Goal: Task Accomplishment & Management: Manage account settings

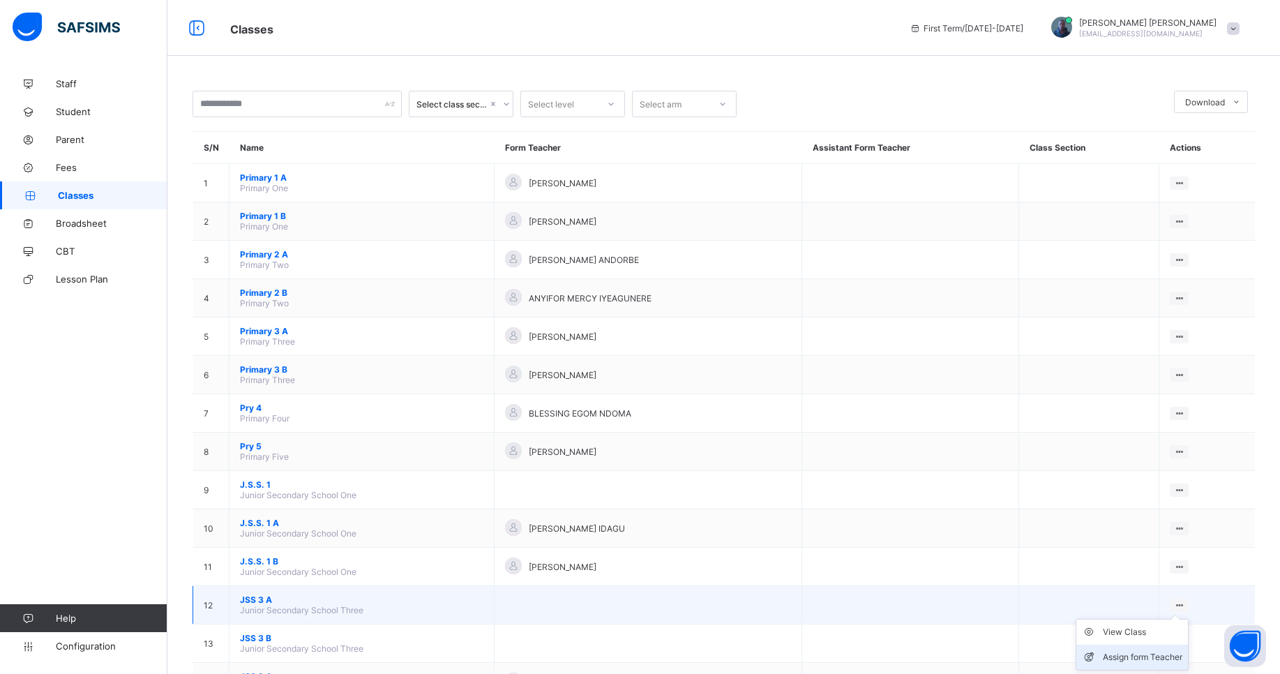
click at [1120, 656] on div "Assign form Teacher" at bounding box center [1143, 657] width 80 height 14
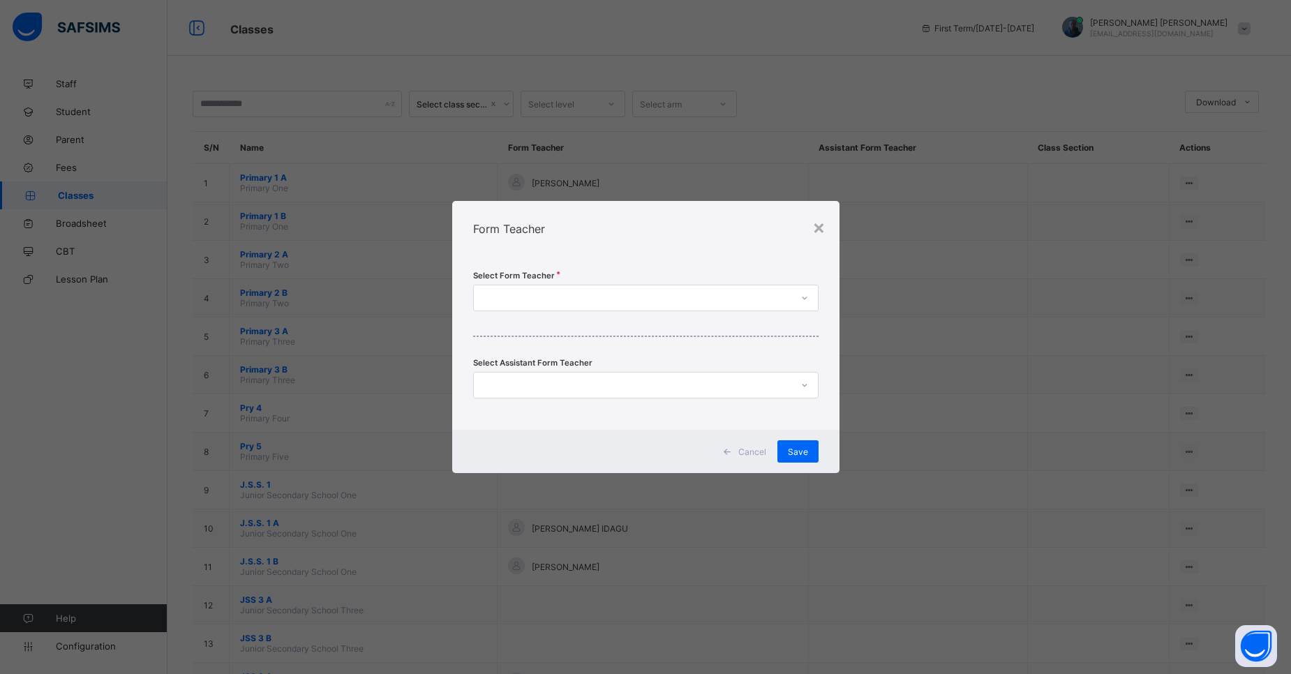
click at [655, 299] on div at bounding box center [632, 298] width 317 height 20
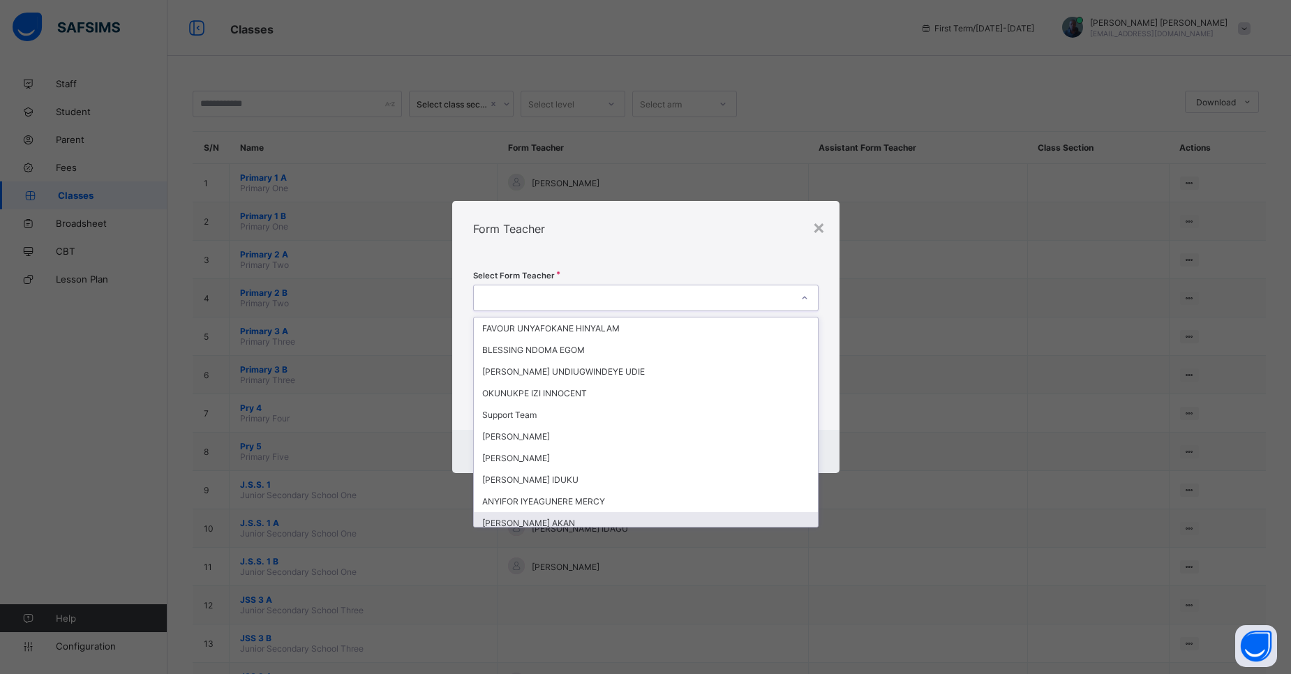
click at [549, 521] on div "[PERSON_NAME] AKAN" at bounding box center [646, 523] width 344 height 22
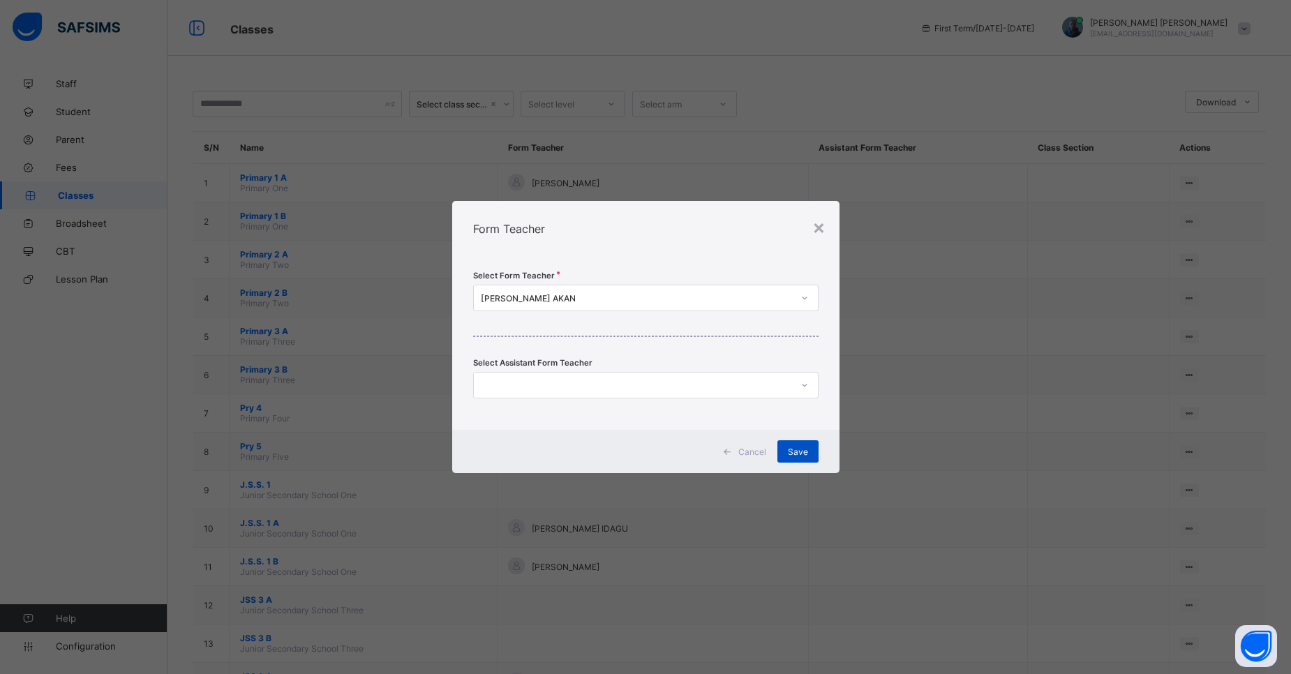
click at [792, 456] on span "Save" at bounding box center [798, 451] width 20 height 10
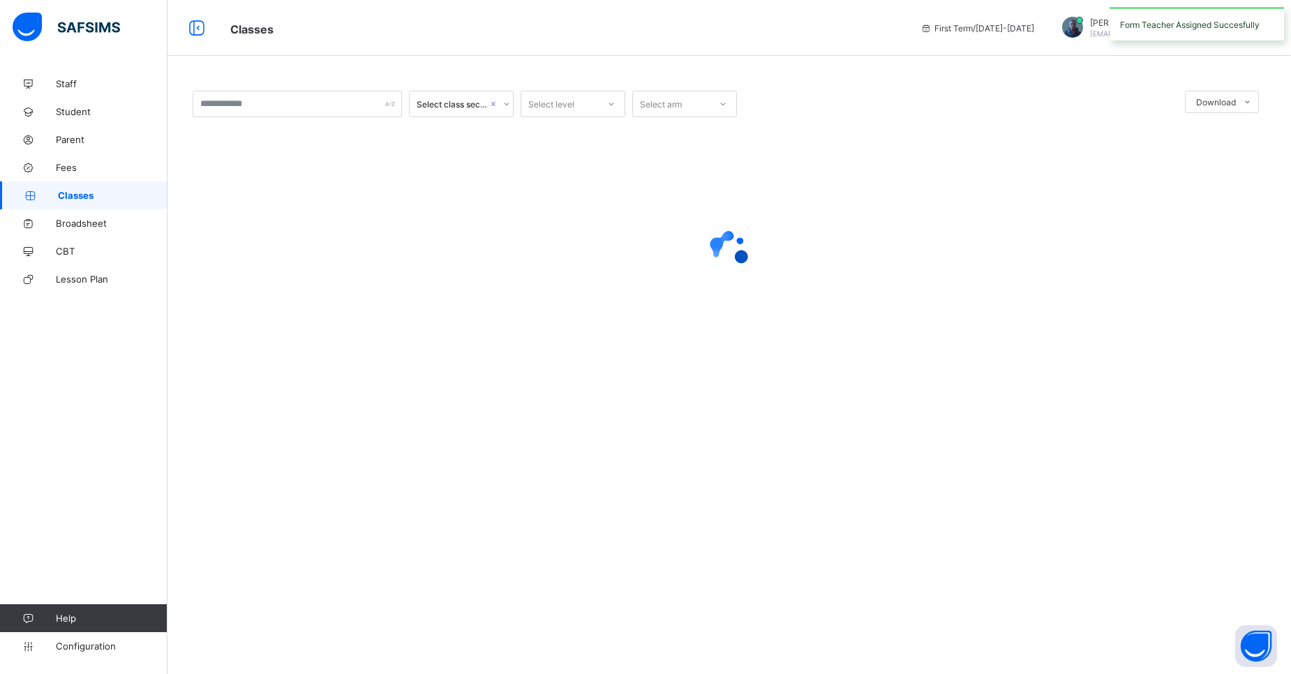
click at [792, 456] on div "Select class section Select level Select arm Download Pdf Report Excel Report ×…" at bounding box center [728, 337] width 1123 height 674
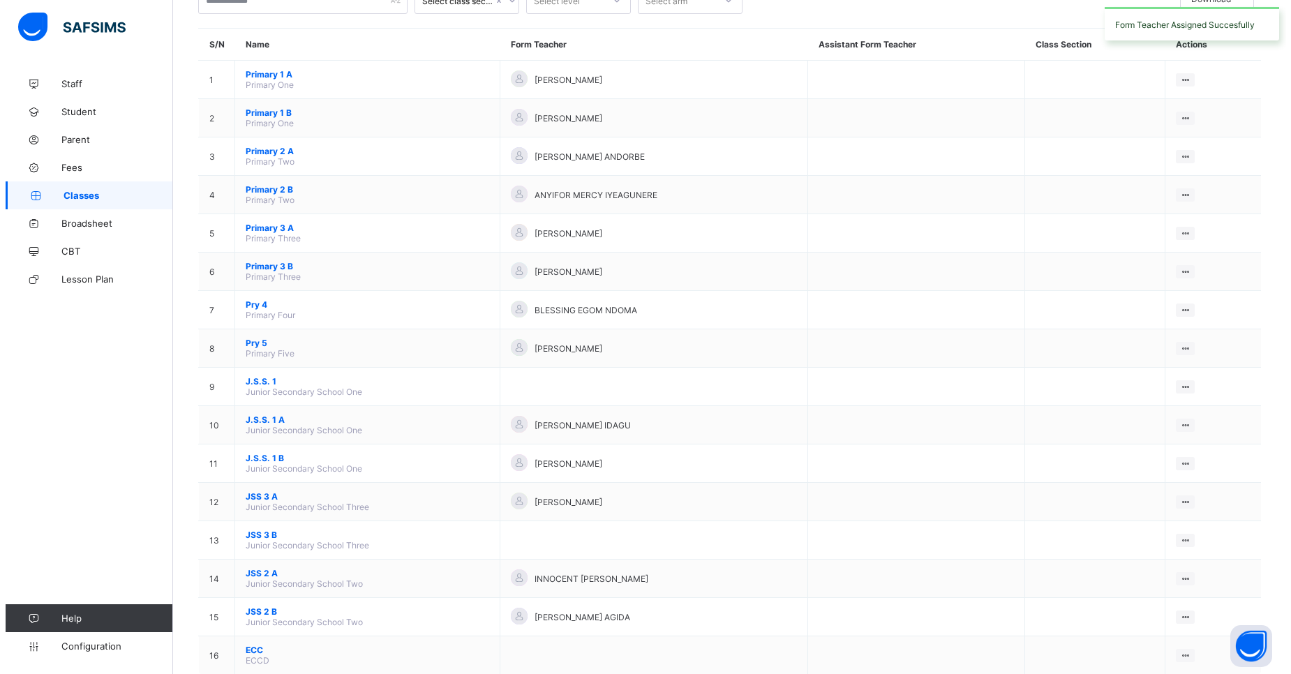
scroll to position [139, 0]
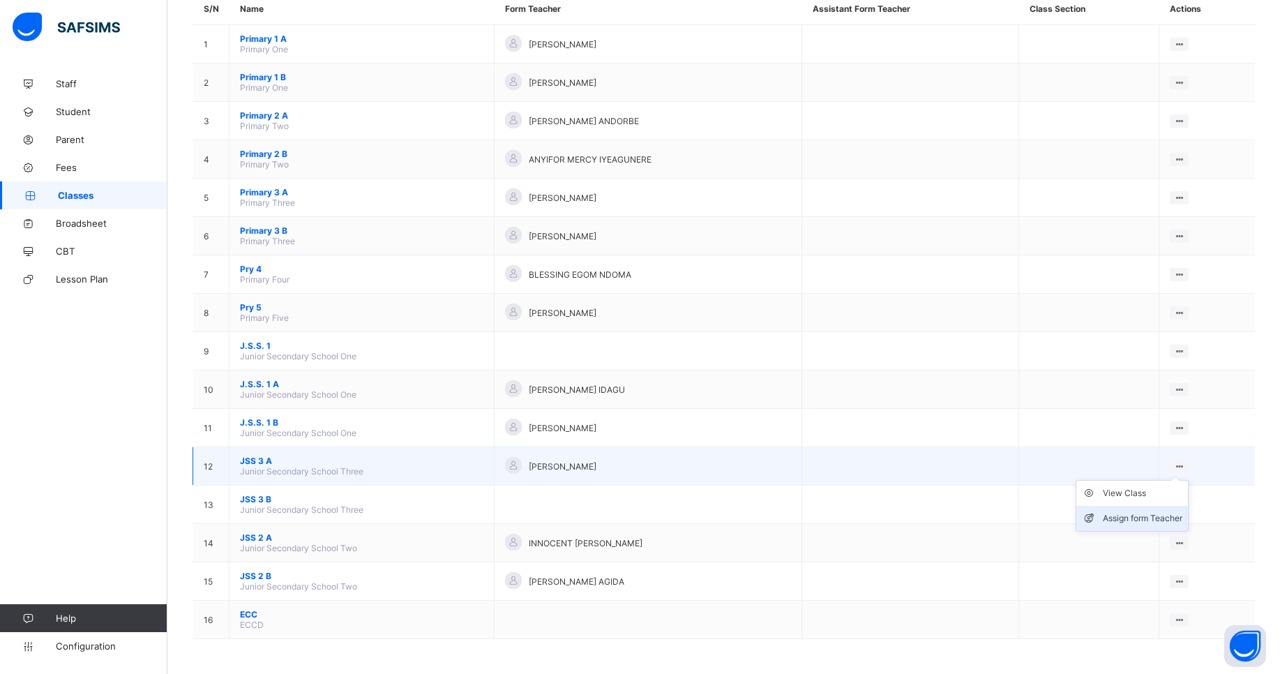
click at [1123, 514] on div "Assign form Teacher" at bounding box center [1143, 518] width 80 height 14
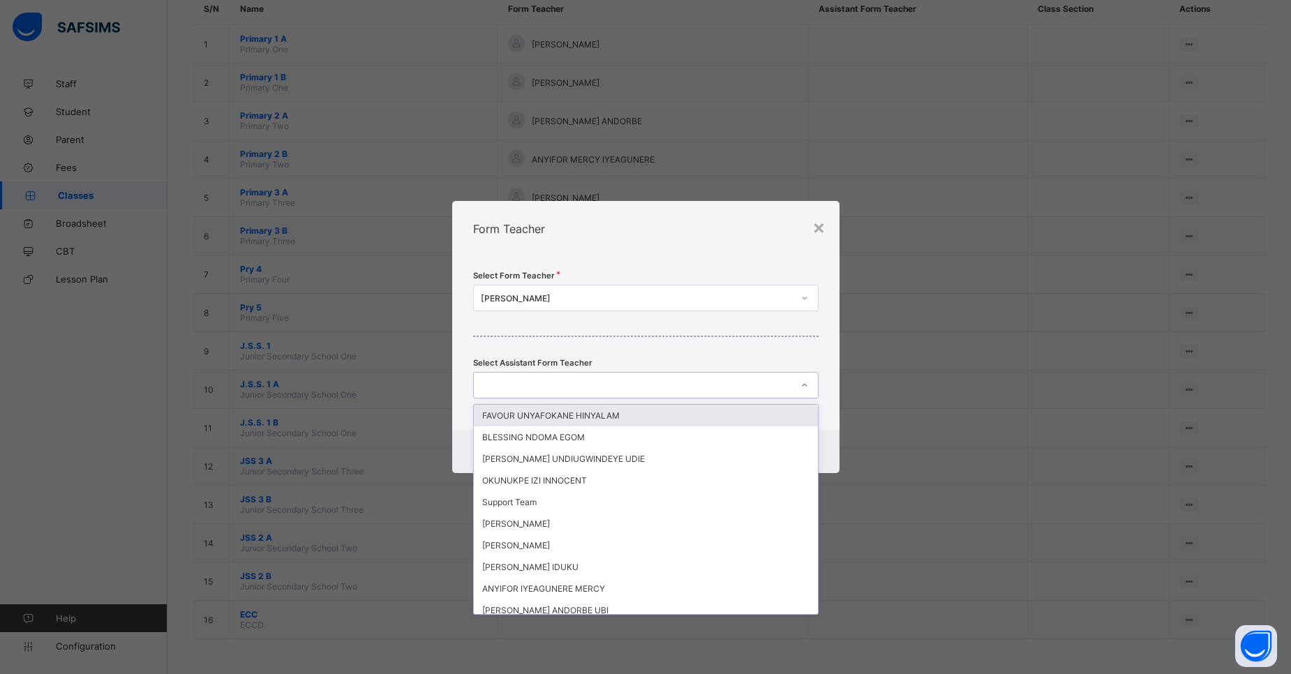
click at [749, 394] on div at bounding box center [632, 385] width 317 height 20
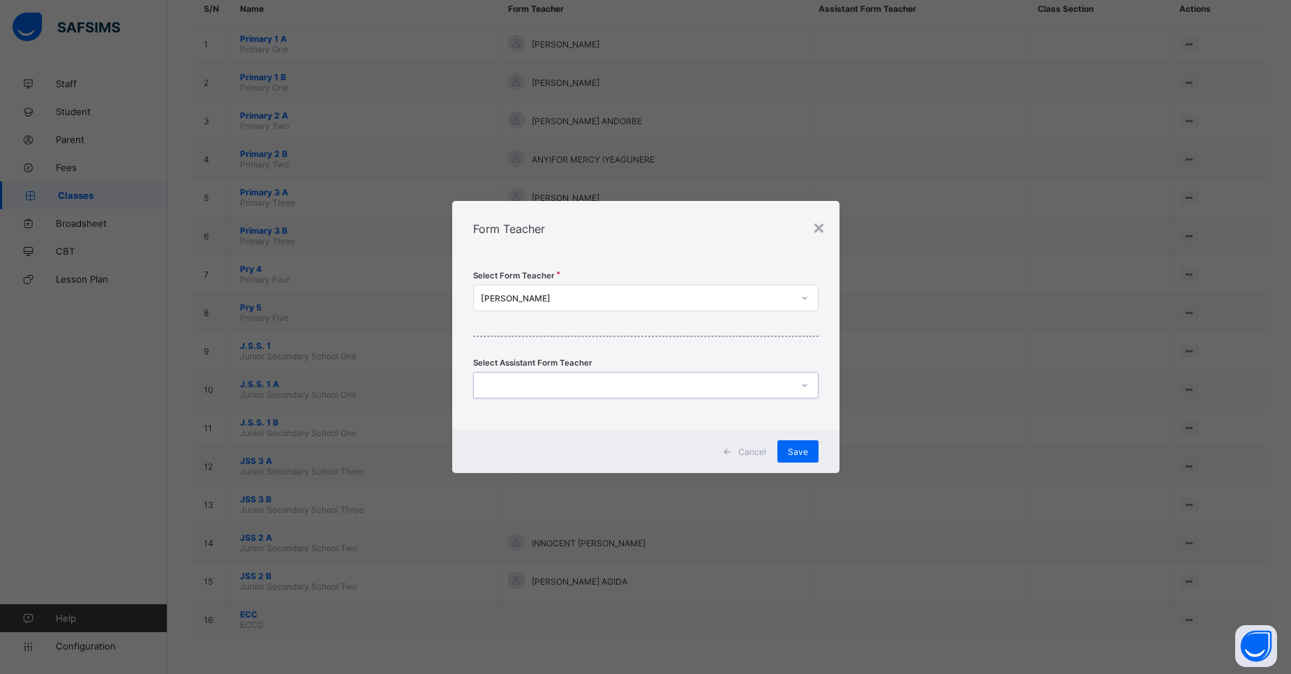
click at [749, 394] on div at bounding box center [632, 385] width 317 height 20
click at [823, 230] on div "×" at bounding box center [818, 227] width 13 height 24
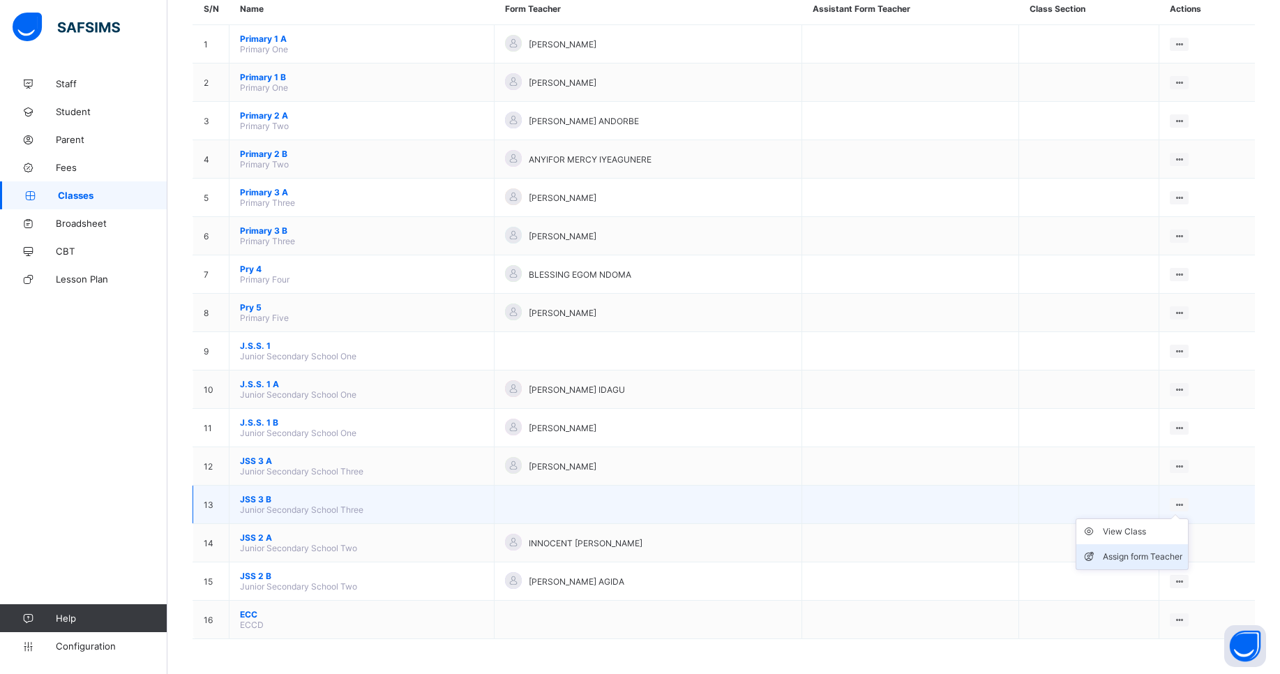
click at [1127, 555] on div "Assign form Teacher" at bounding box center [1143, 557] width 80 height 14
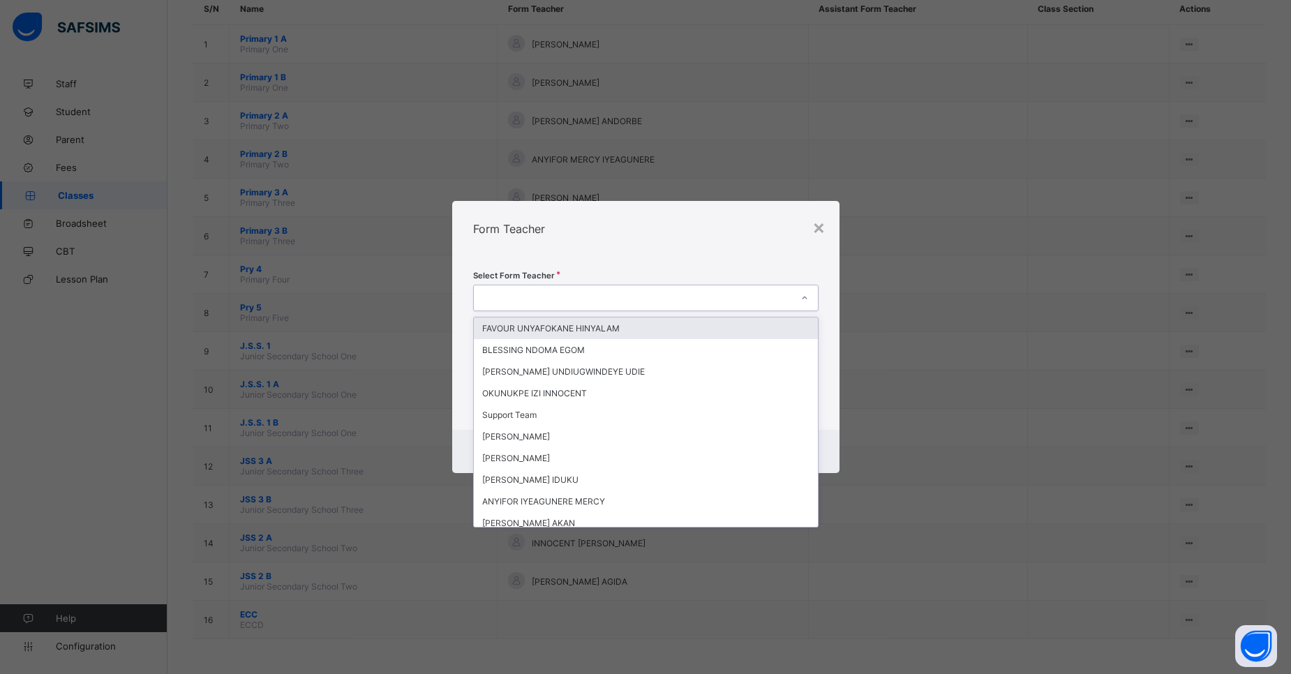
click at [788, 294] on div at bounding box center [632, 298] width 317 height 20
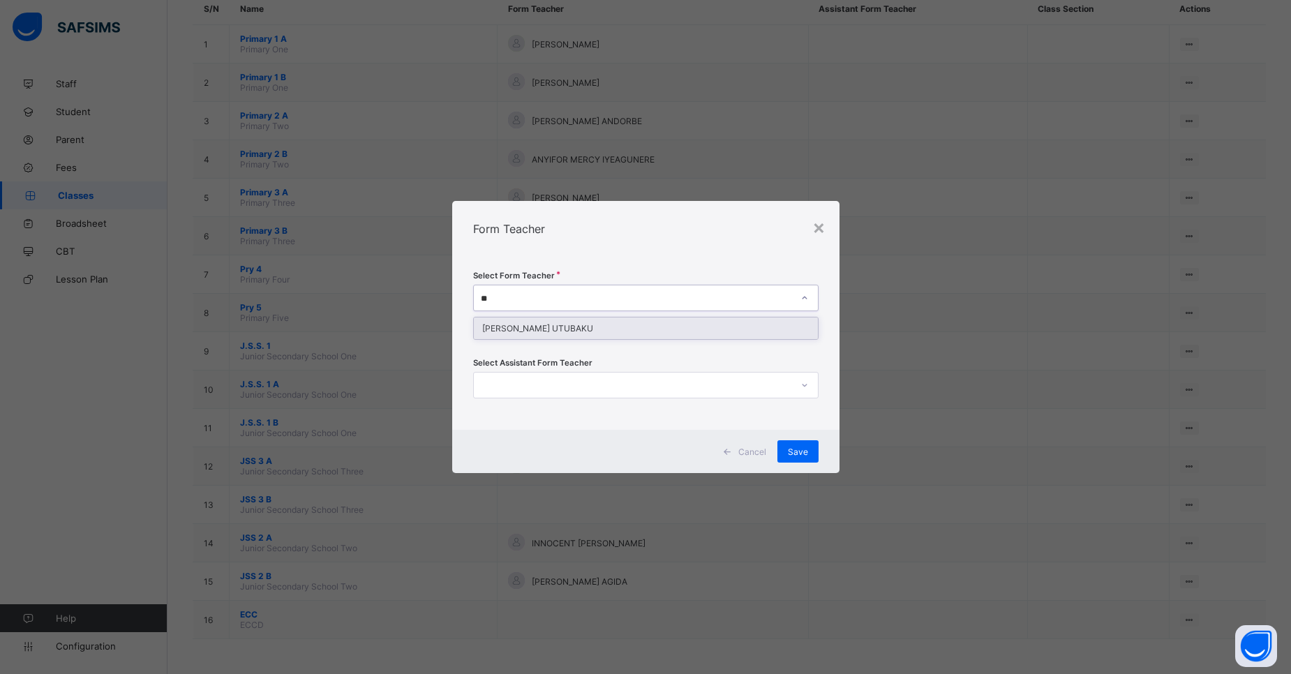
type input "***"
click at [715, 336] on div "JOSEPH UNIMNA UTUBAKU" at bounding box center [646, 328] width 344 height 22
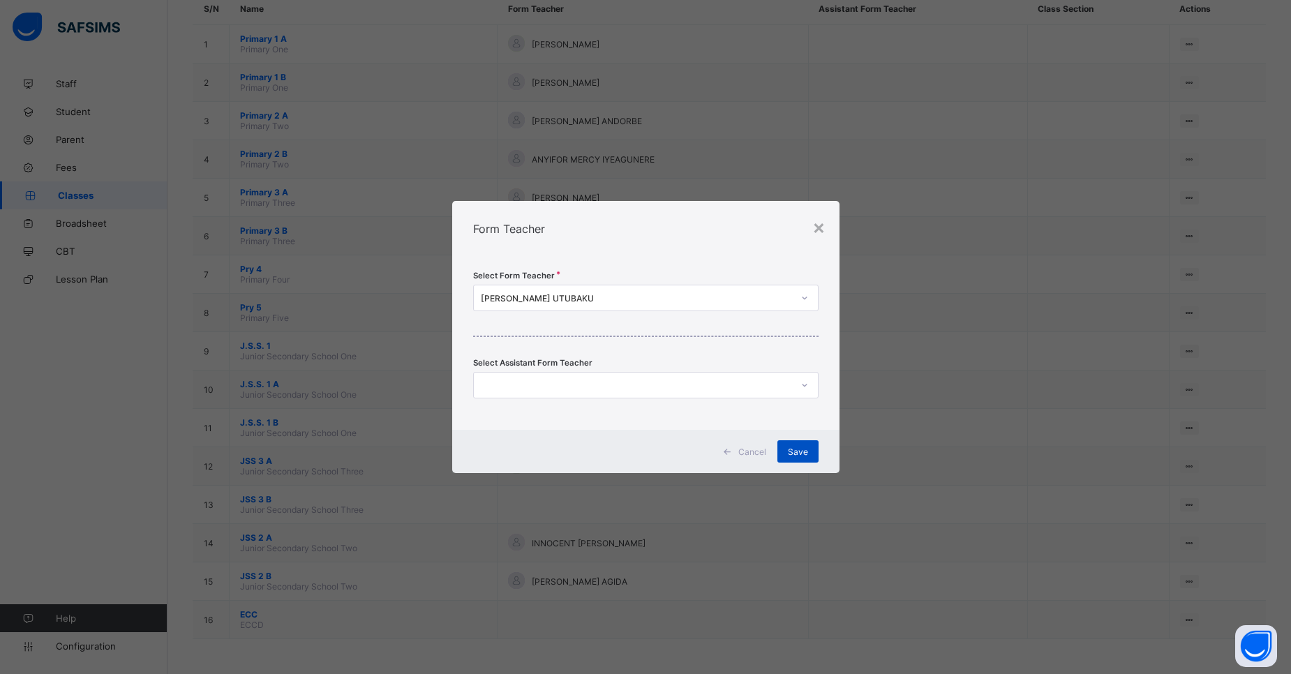
click at [795, 449] on span "Save" at bounding box center [798, 451] width 20 height 10
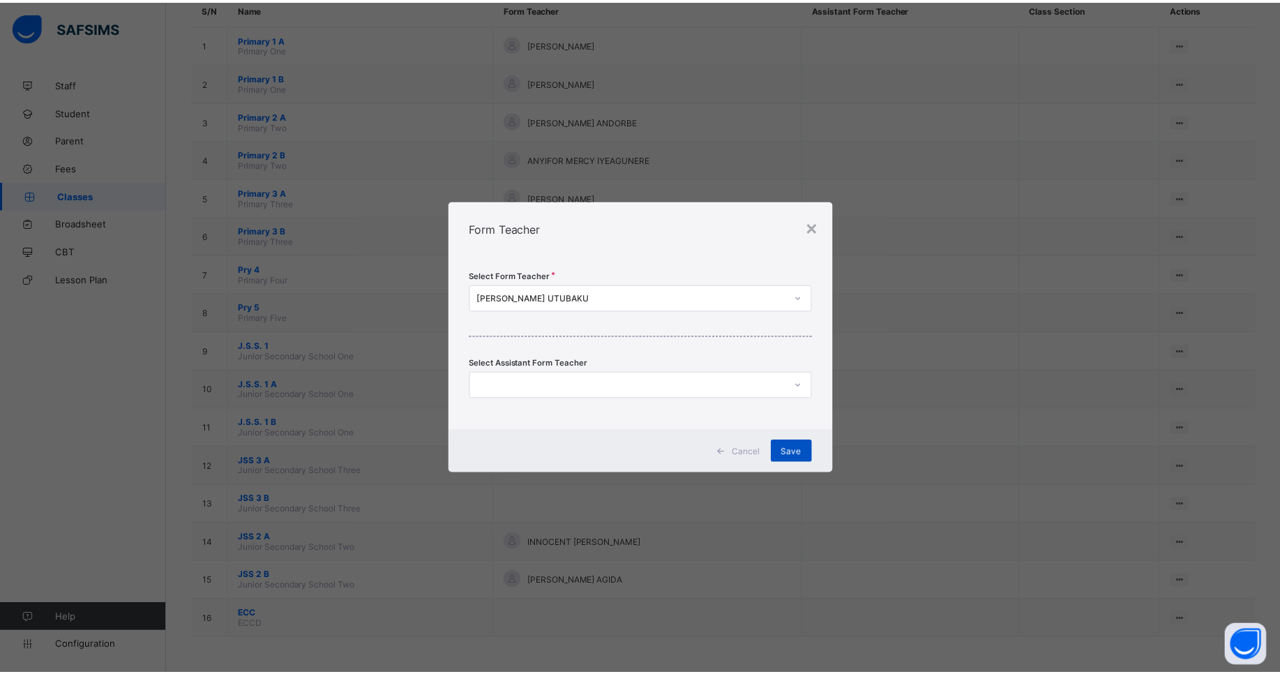
scroll to position [0, 0]
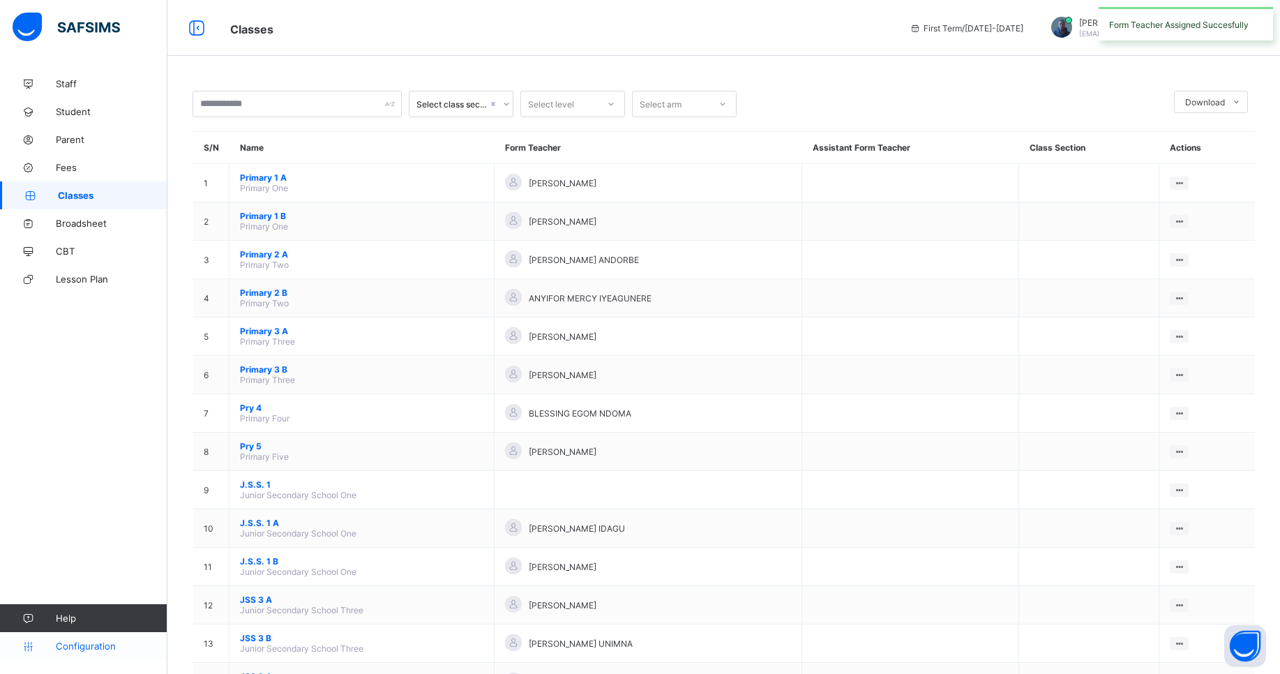
click at [87, 643] on span "Configuration" at bounding box center [111, 645] width 111 height 11
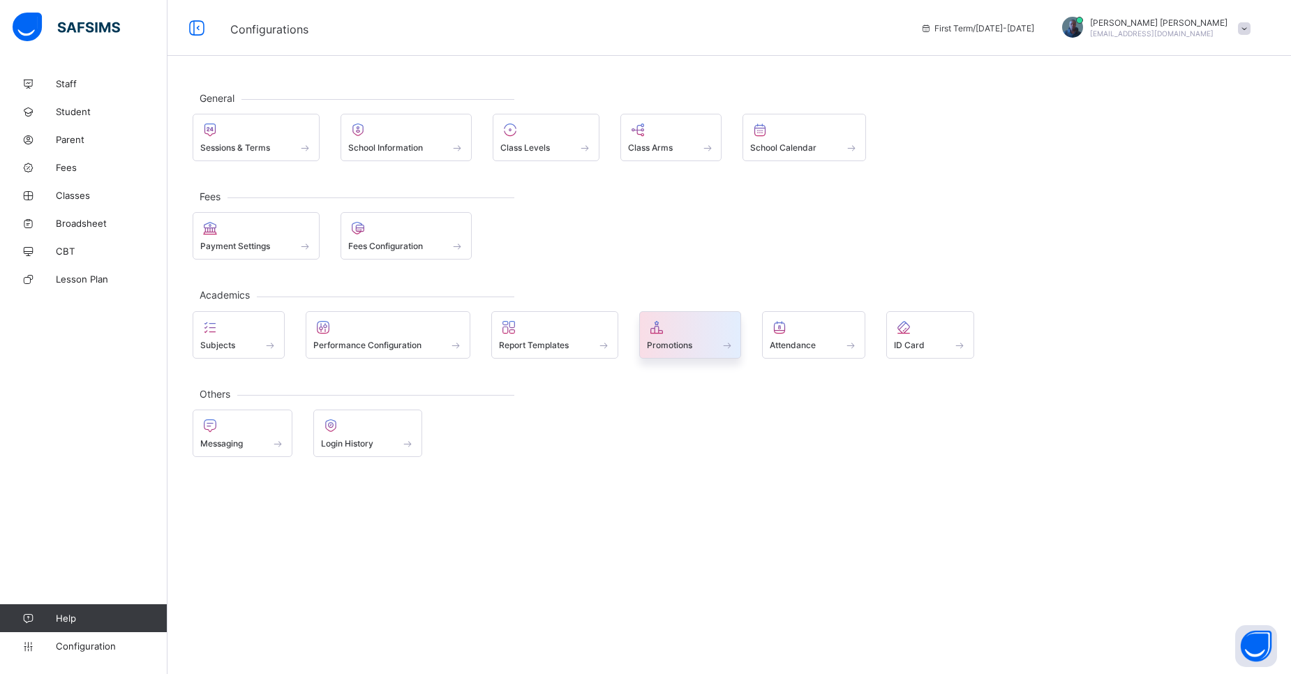
click at [663, 341] on span "Promotions" at bounding box center [669, 345] width 45 height 10
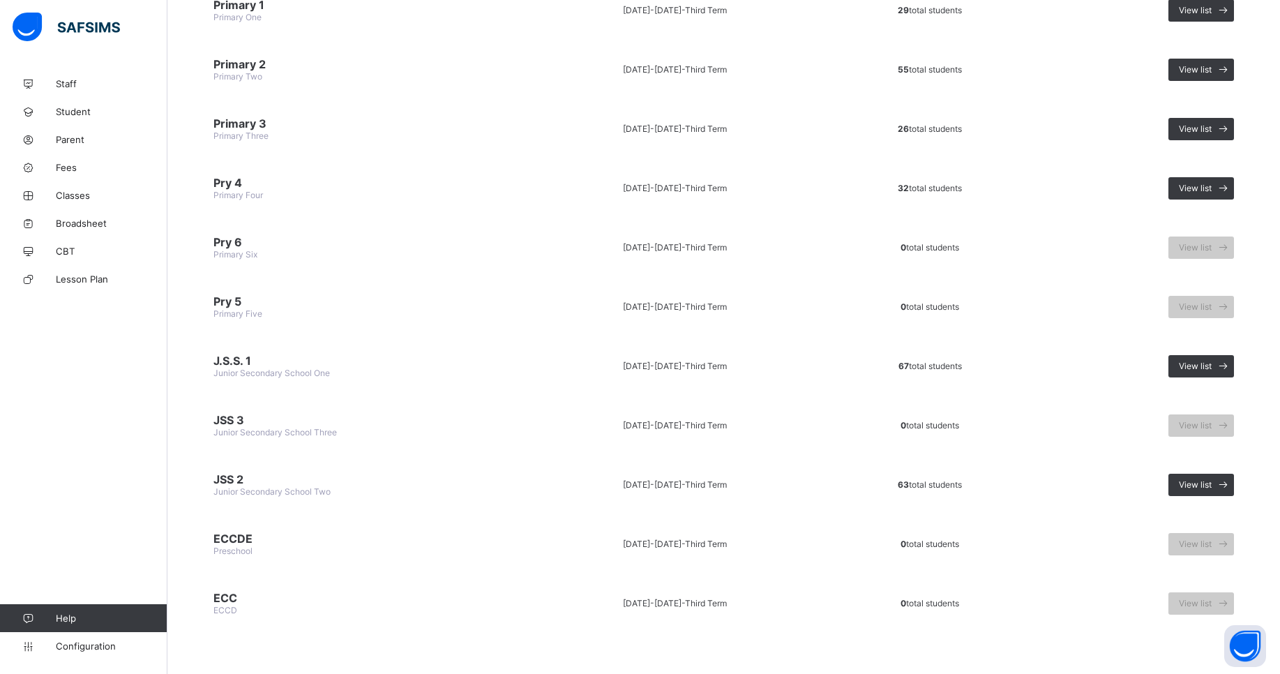
scroll to position [317, 0]
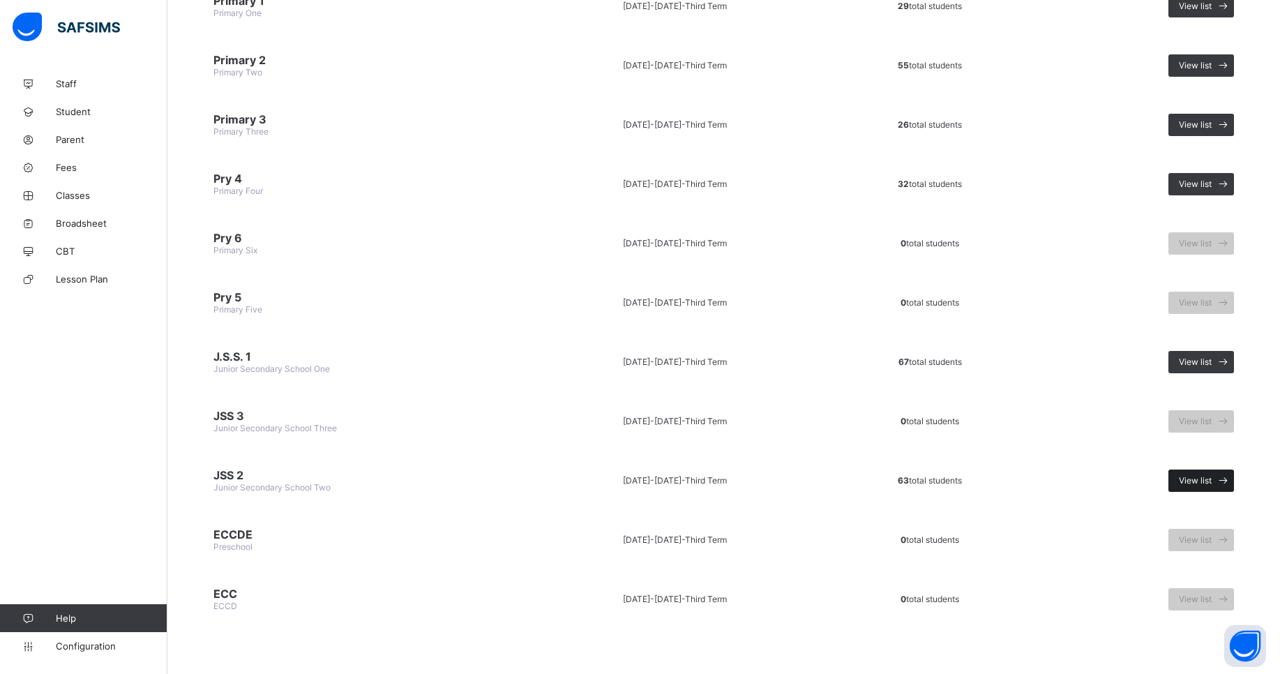
click at [1199, 480] on span "View list" at bounding box center [1195, 480] width 33 height 10
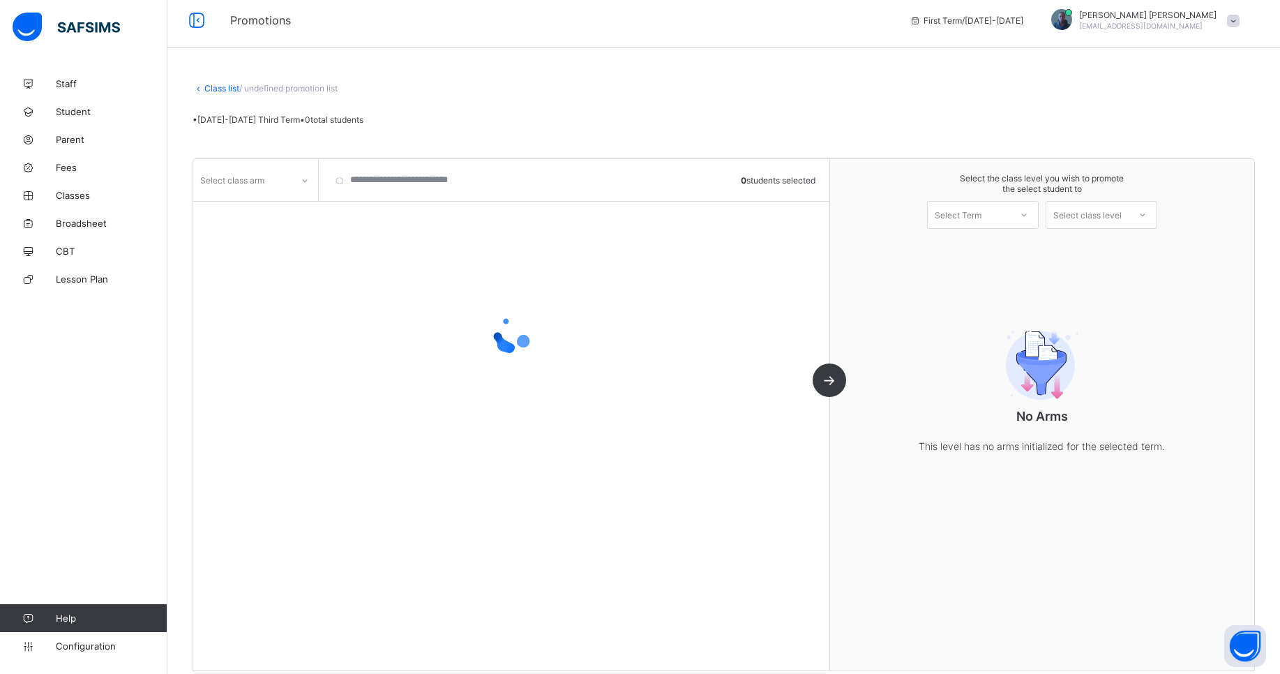
scroll to position [22, 0]
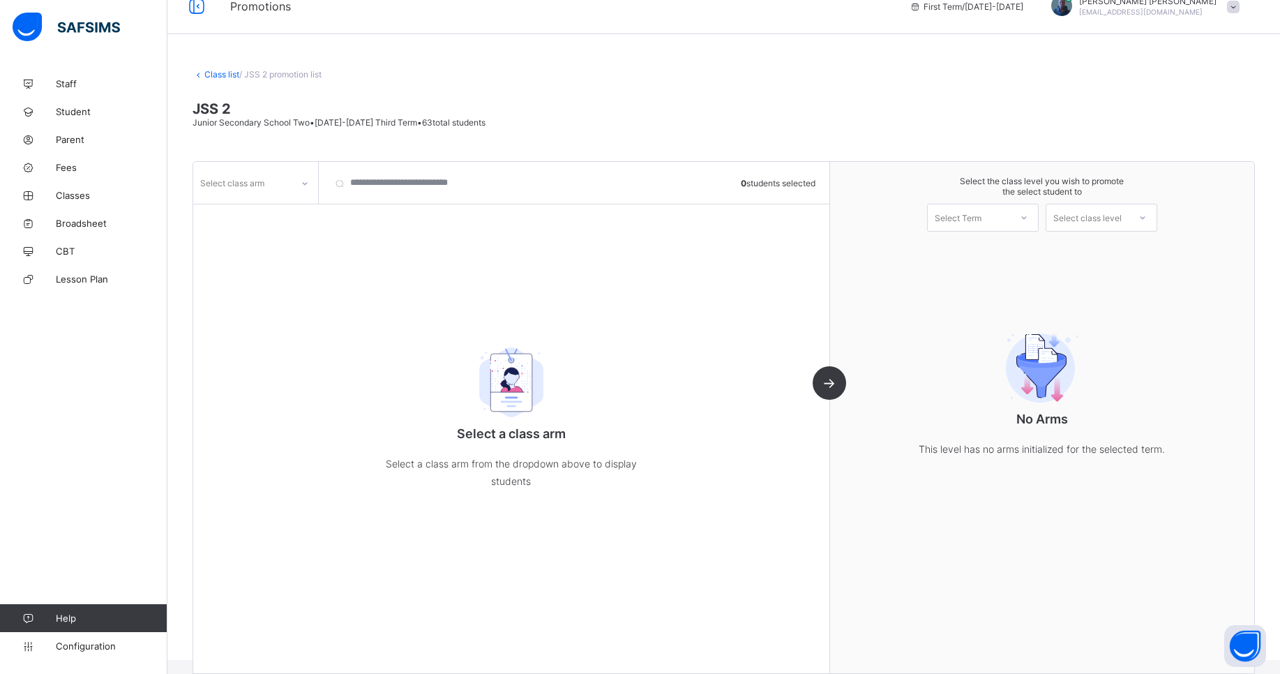
click at [298, 183] on div at bounding box center [305, 183] width 24 height 22
click at [249, 233] on div "A" at bounding box center [255, 235] width 123 height 22
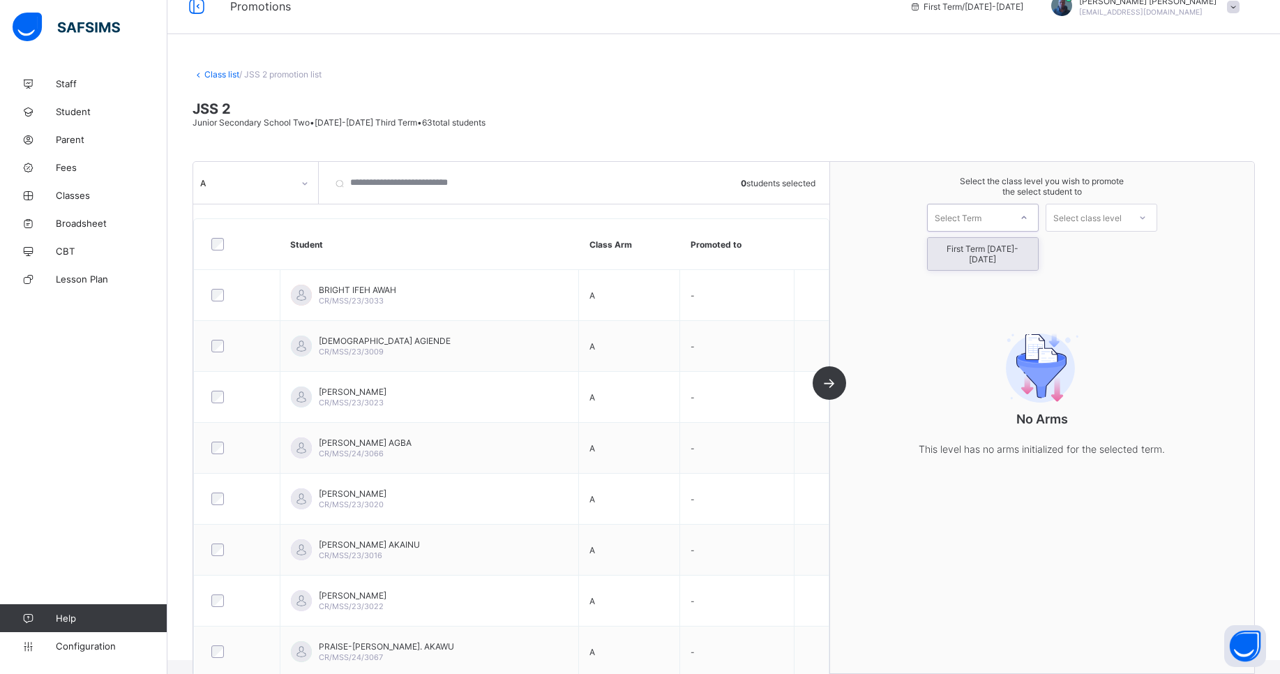
click at [982, 226] on div "Select Term" at bounding box center [958, 218] width 47 height 28
click at [993, 253] on div "First Term [DATE]-[DATE]" at bounding box center [983, 254] width 110 height 32
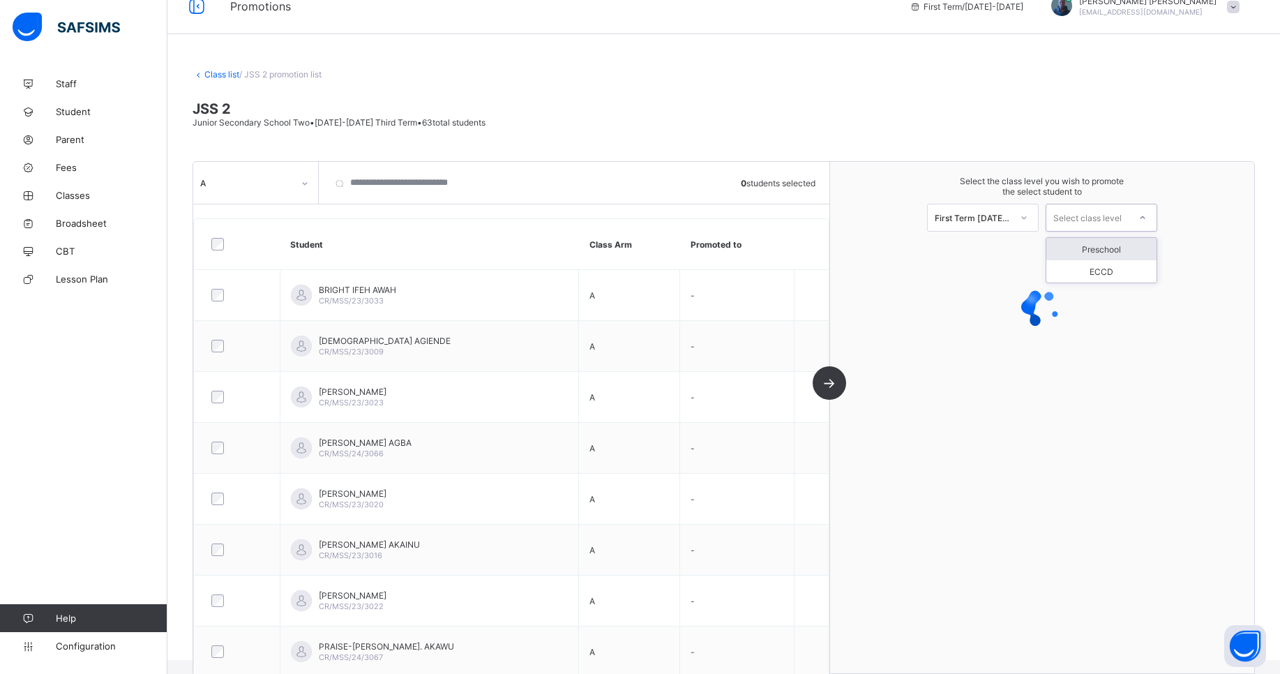
click at [1103, 220] on div "Select class level" at bounding box center [1087, 218] width 68 height 28
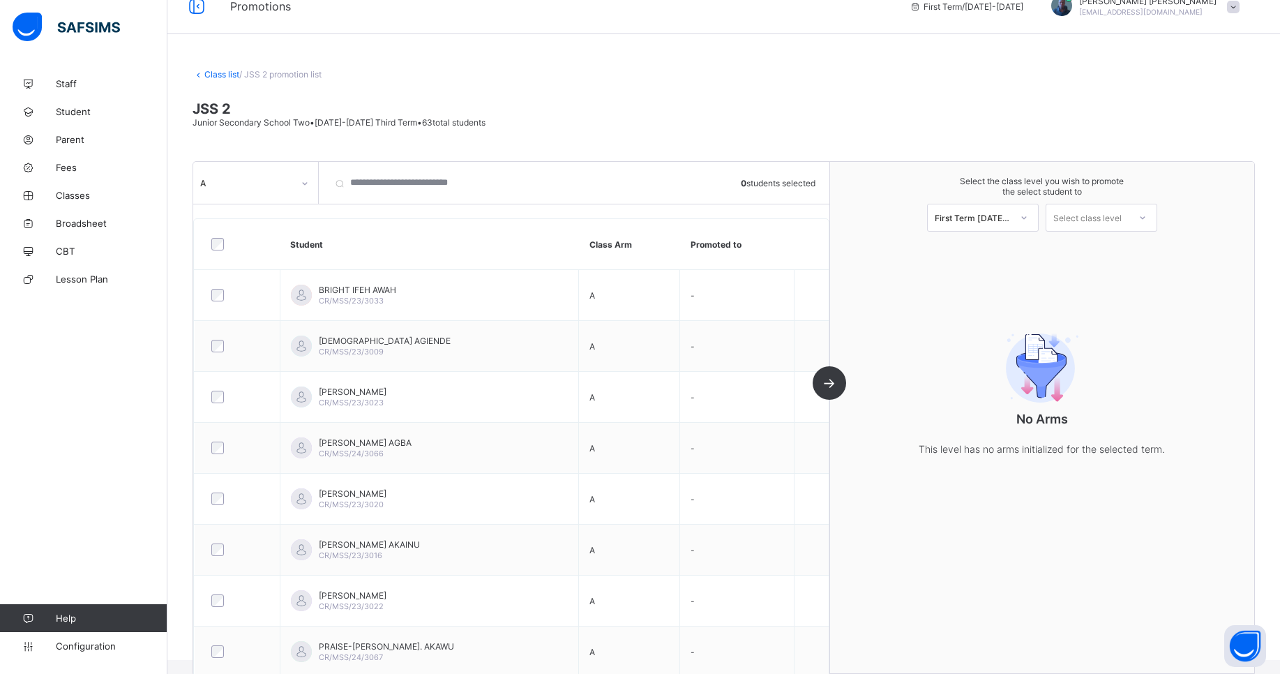
click at [1113, 403] on div "No Arms This level has no arms initialized for the selected term." at bounding box center [1042, 389] width 279 height 191
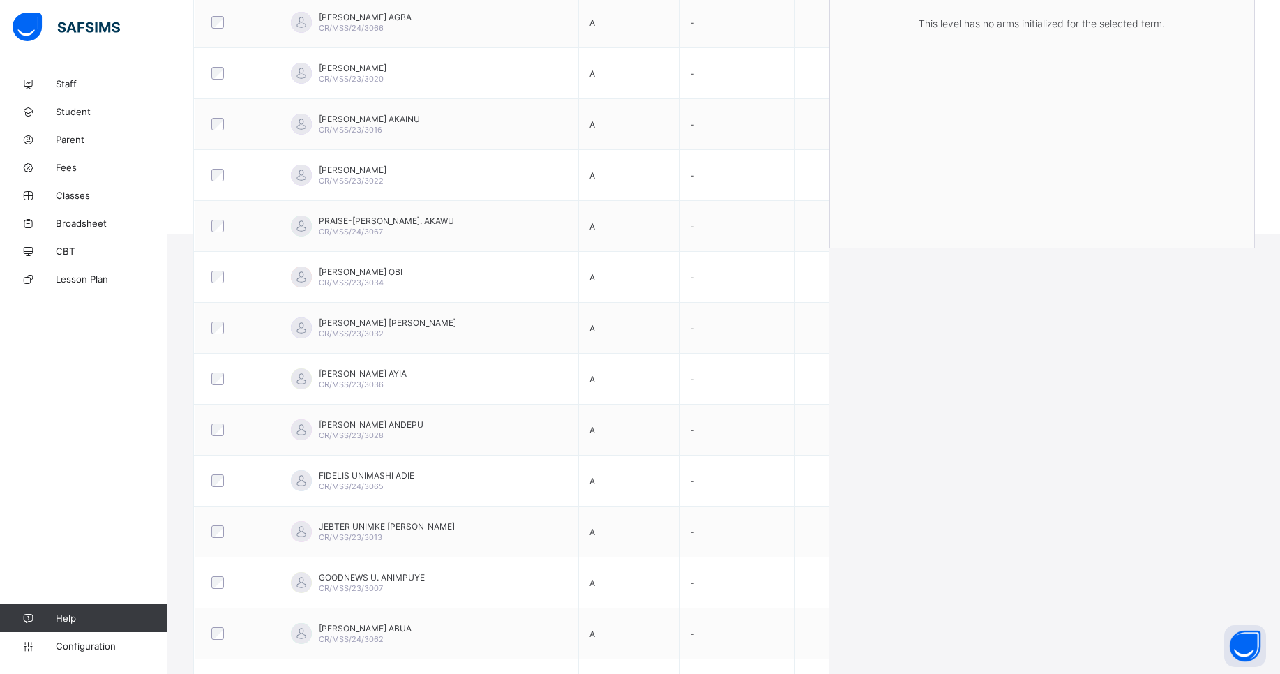
scroll to position [0, 0]
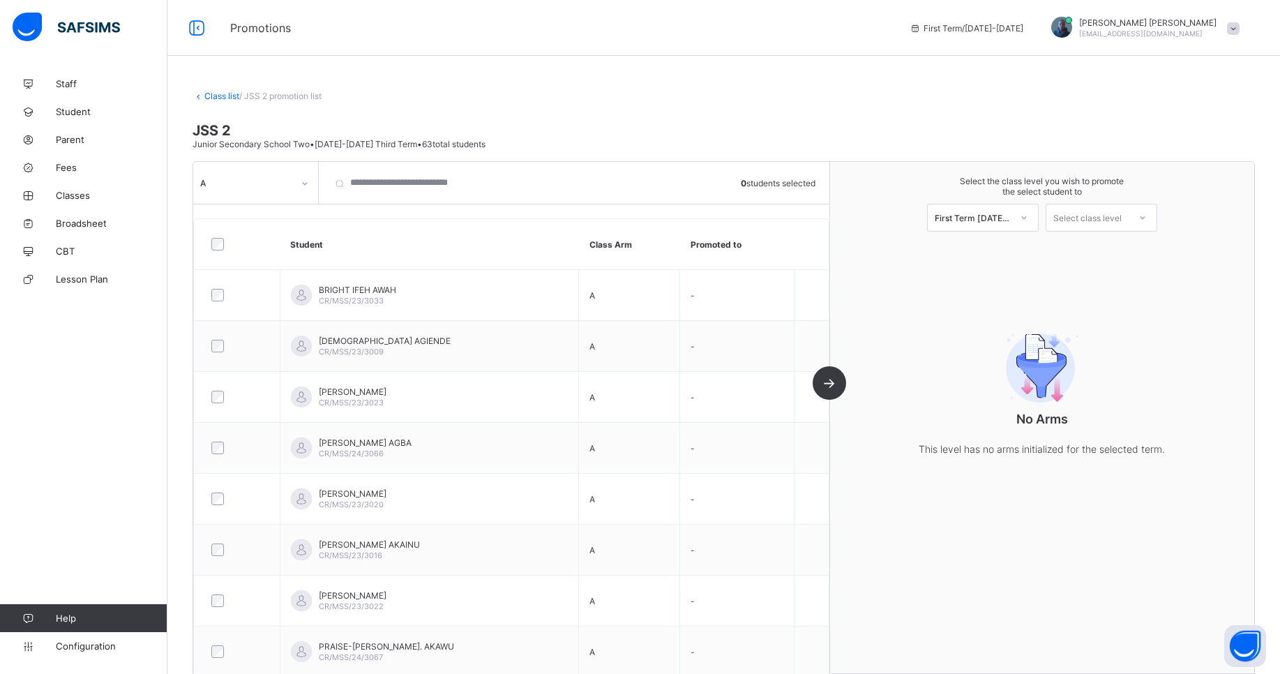
click at [100, 622] on span "Help" at bounding box center [111, 618] width 111 height 11
click at [28, 619] on icon at bounding box center [28, 618] width 56 height 10
click at [110, 629] on link "Help" at bounding box center [83, 618] width 167 height 28
click at [71, 613] on span "Help" at bounding box center [111, 618] width 111 height 11
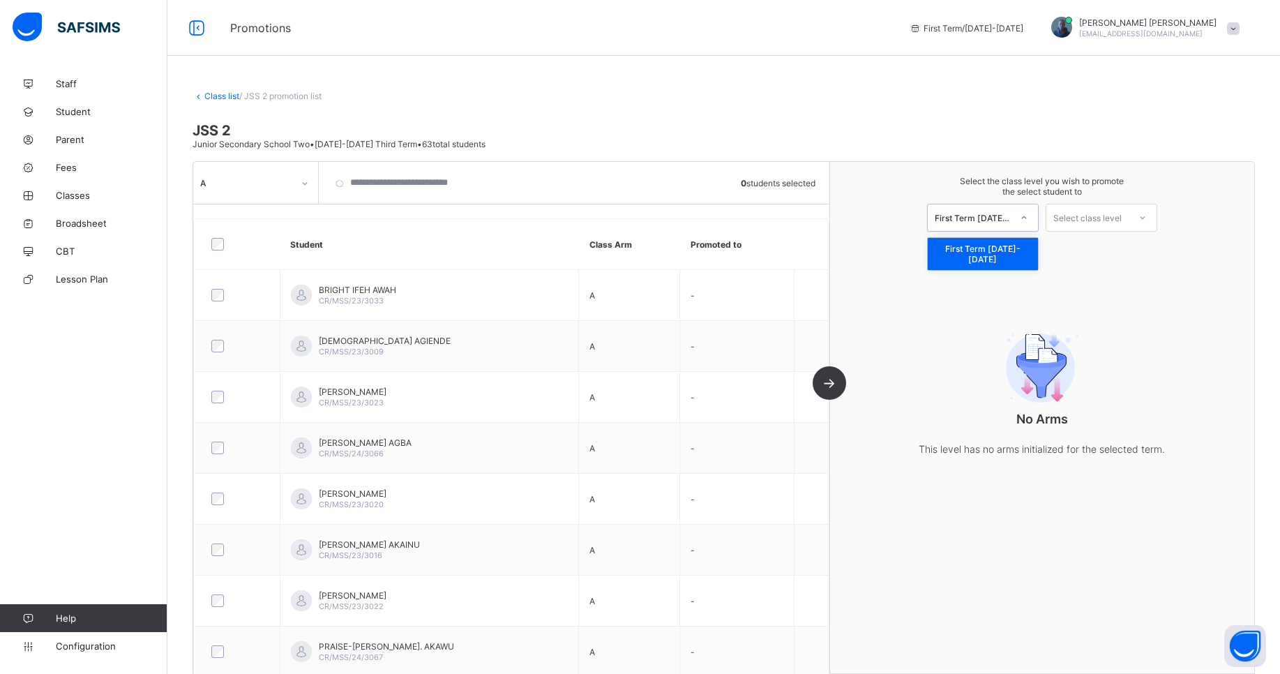
click at [1012, 218] on div "First Term [DATE]-[DATE]" at bounding box center [973, 217] width 77 height 10
click at [989, 250] on div "First Term [DATE]-[DATE]" at bounding box center [983, 254] width 110 height 32
click at [1101, 223] on div "Select class level" at bounding box center [1087, 218] width 68 height 28
click at [976, 290] on div "Select the class level you wish to promote the select student to First Term 202…" at bounding box center [1042, 417] width 424 height 511
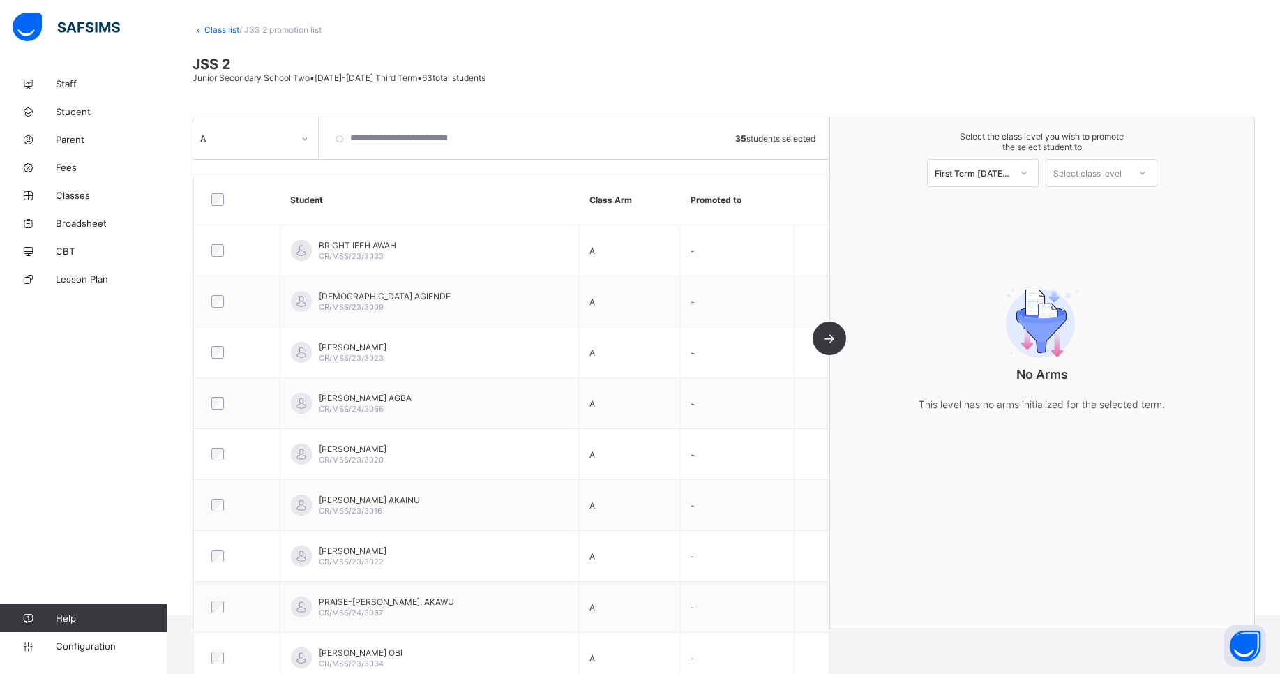
scroll to position [75, 0]
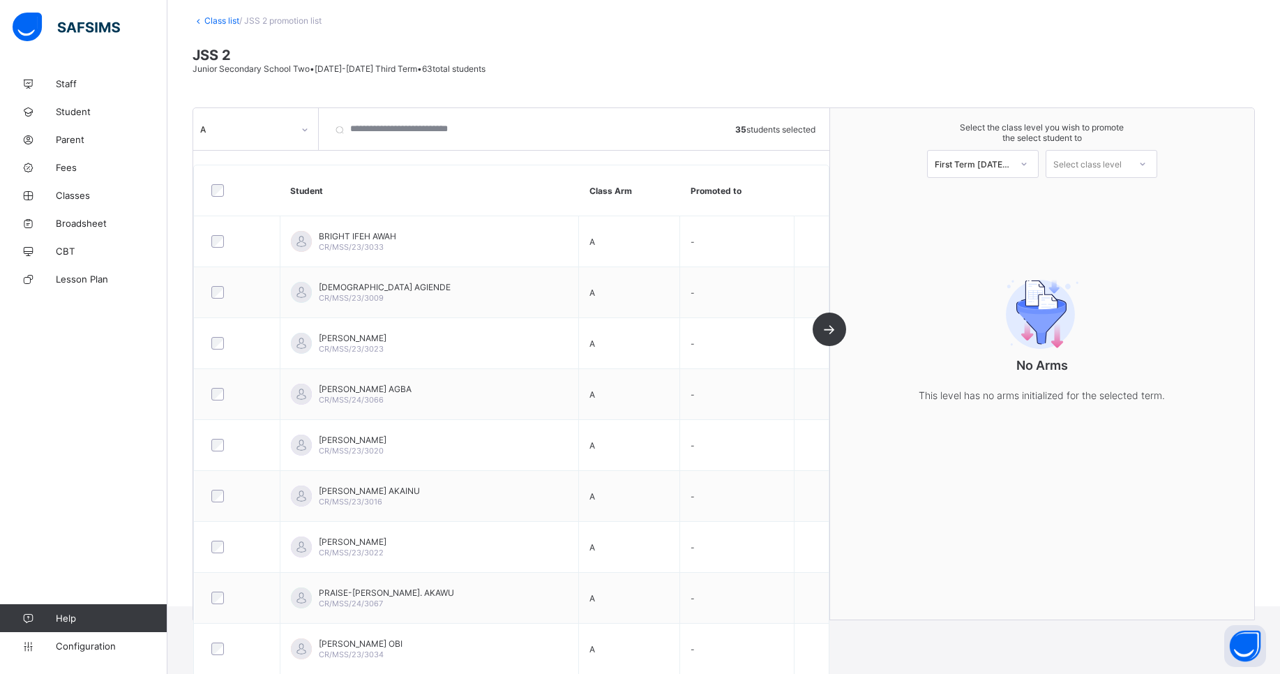
click at [1063, 162] on div "Select class level" at bounding box center [1087, 164] width 68 height 28
click at [1000, 165] on div "First Term [DATE]-[DATE]" at bounding box center [973, 164] width 77 height 10
click at [972, 195] on div "First Term [DATE]-[DATE]" at bounding box center [983, 200] width 110 height 32
click at [99, 655] on link "Configuration" at bounding box center [83, 646] width 167 height 28
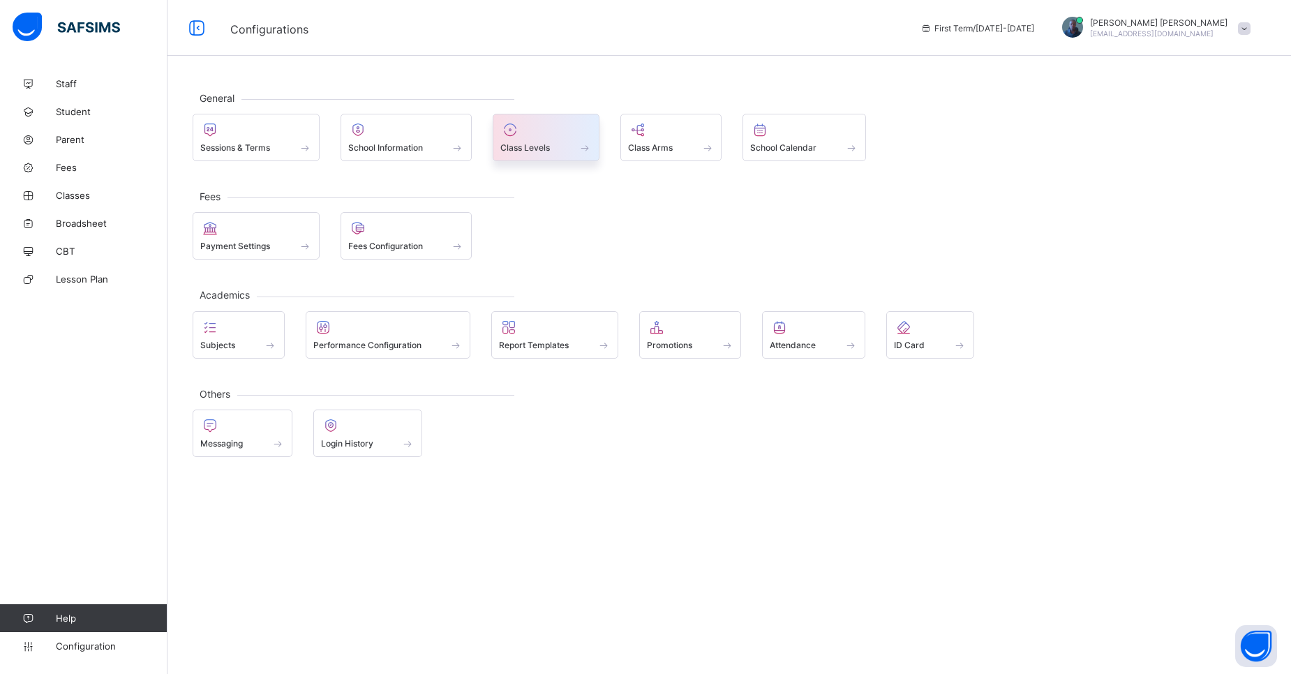
click at [541, 133] on div at bounding box center [545, 129] width 91 height 17
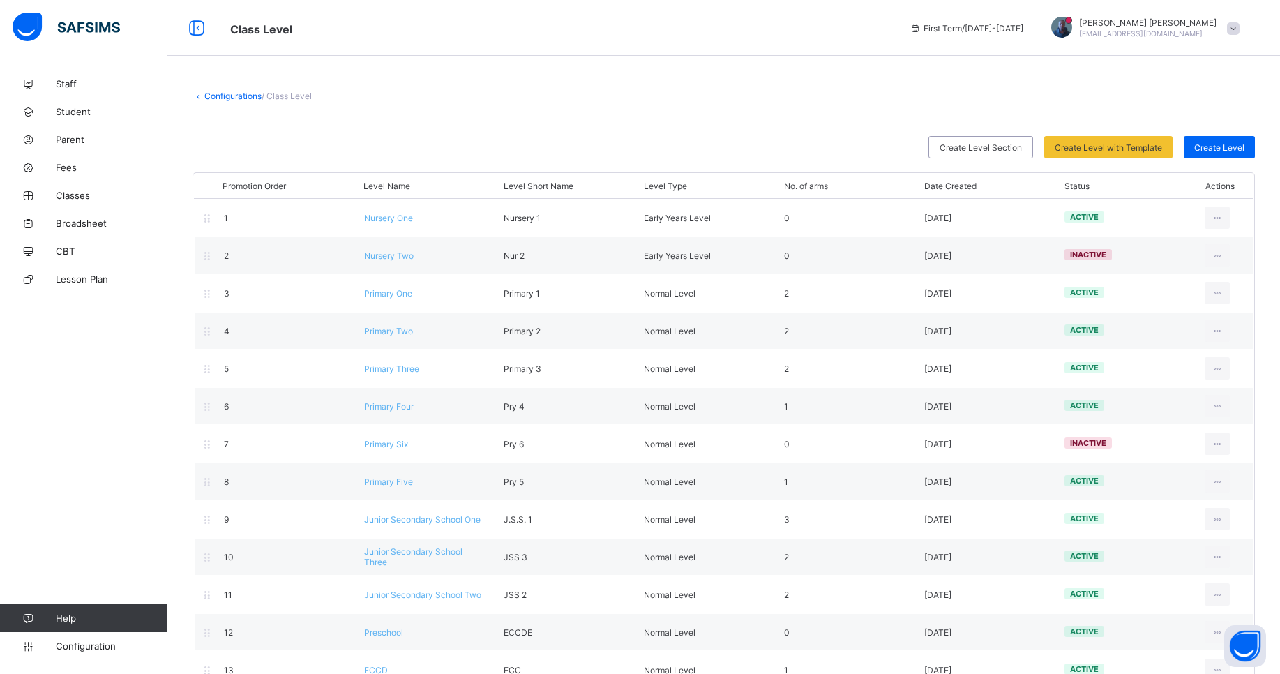
scroll to position [36, 0]
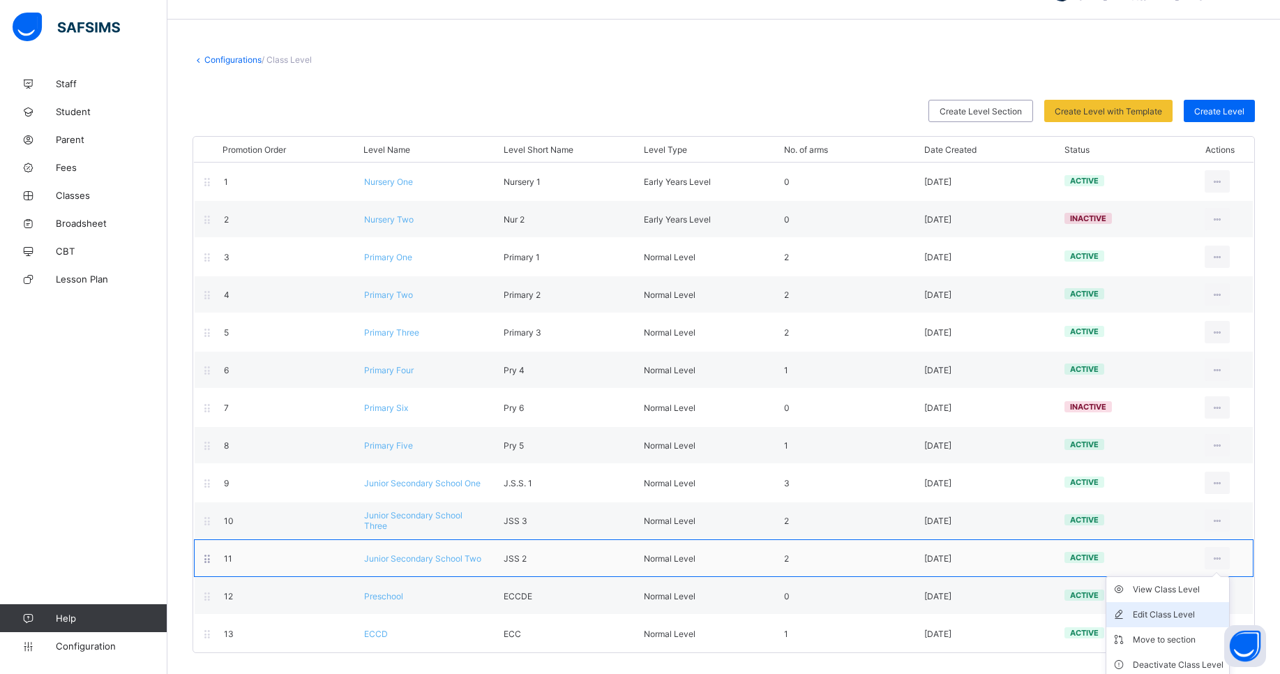
click at [1169, 607] on li "Edit Class Level" at bounding box center [1167, 614] width 123 height 25
type input "**********"
type input "*****"
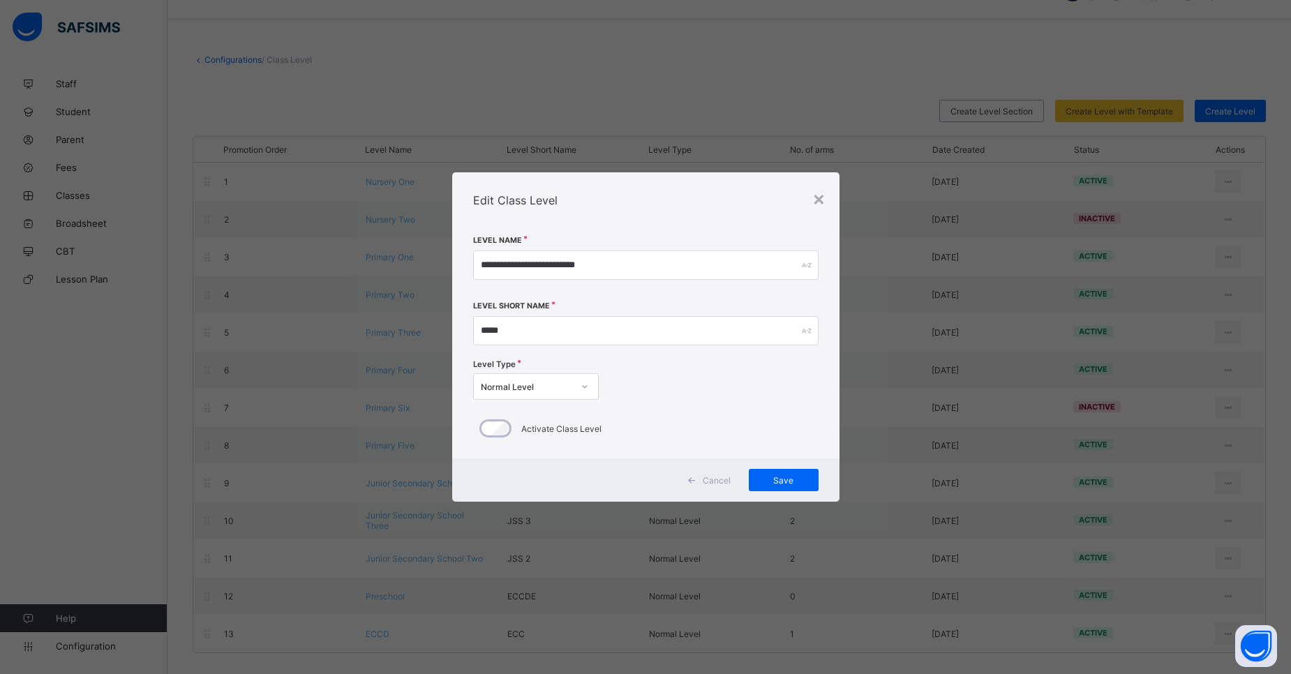
click at [587, 380] on div at bounding box center [585, 386] width 24 height 22
click at [587, 380] on icon at bounding box center [584, 387] width 8 height 14
click at [594, 396] on div at bounding box center [585, 386] width 24 height 22
click at [718, 314] on div "Level Short Name *****" at bounding box center [645, 329] width 345 height 57
click at [818, 193] on div "×" at bounding box center [818, 198] width 13 height 24
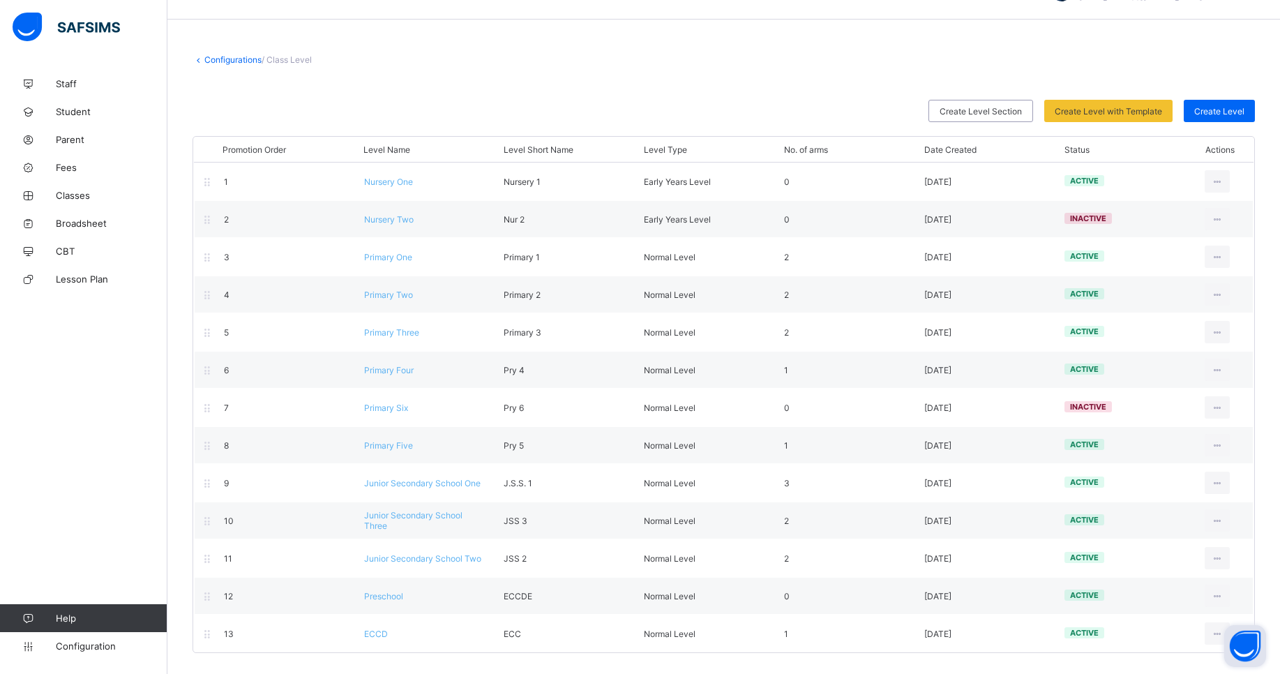
click at [1224, 630] on button "Open asap" at bounding box center [1245, 646] width 42 height 42
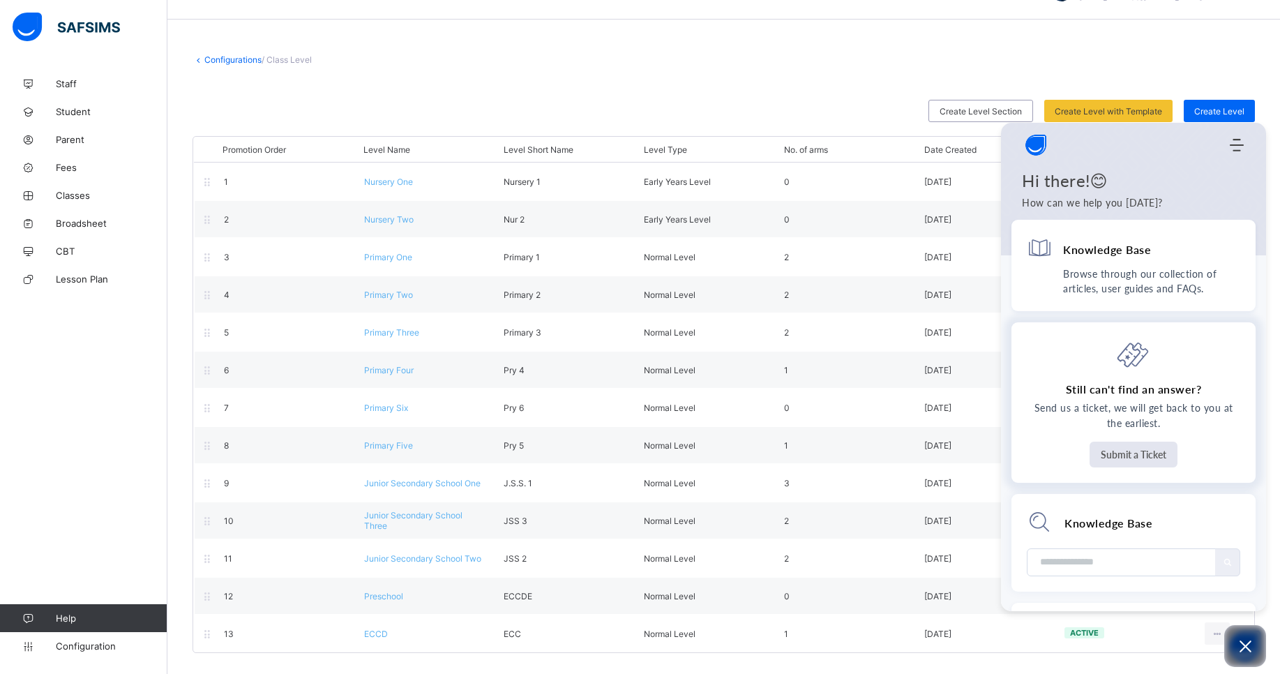
click at [1138, 451] on button "Submit a Ticket" at bounding box center [1134, 455] width 88 height 26
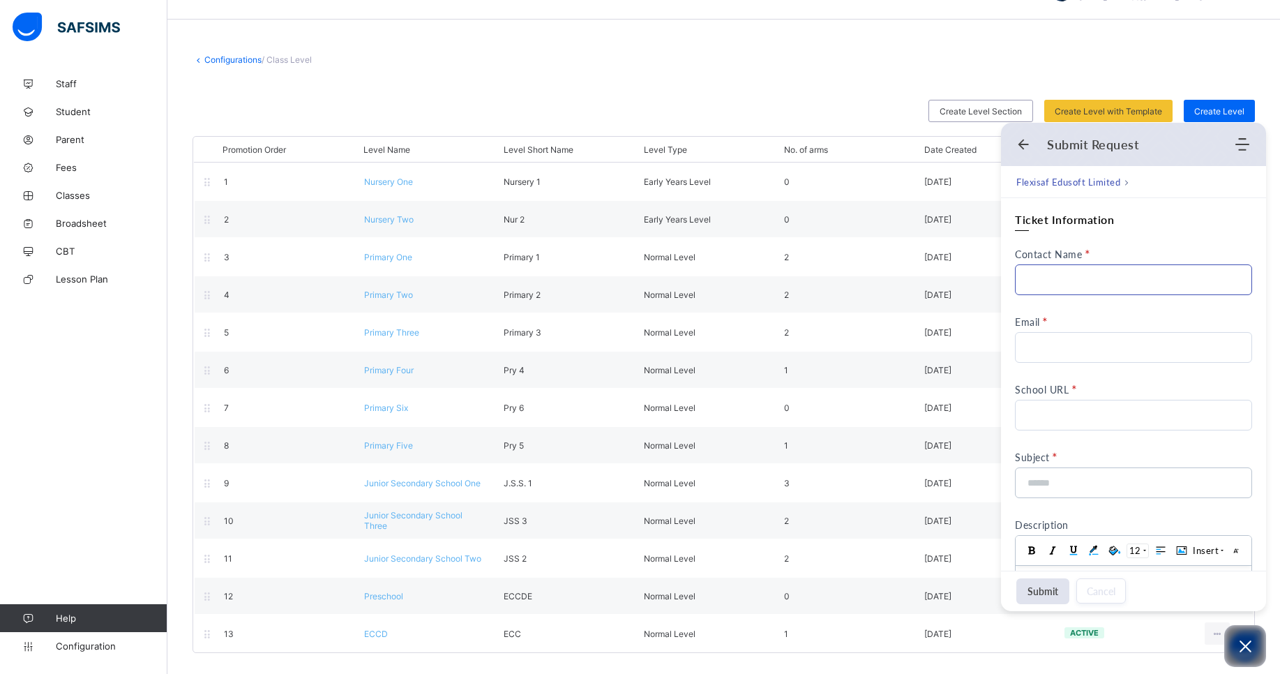
click at [1069, 274] on input "Contact Name" at bounding box center [1133, 279] width 237 height 31
type input "**********"
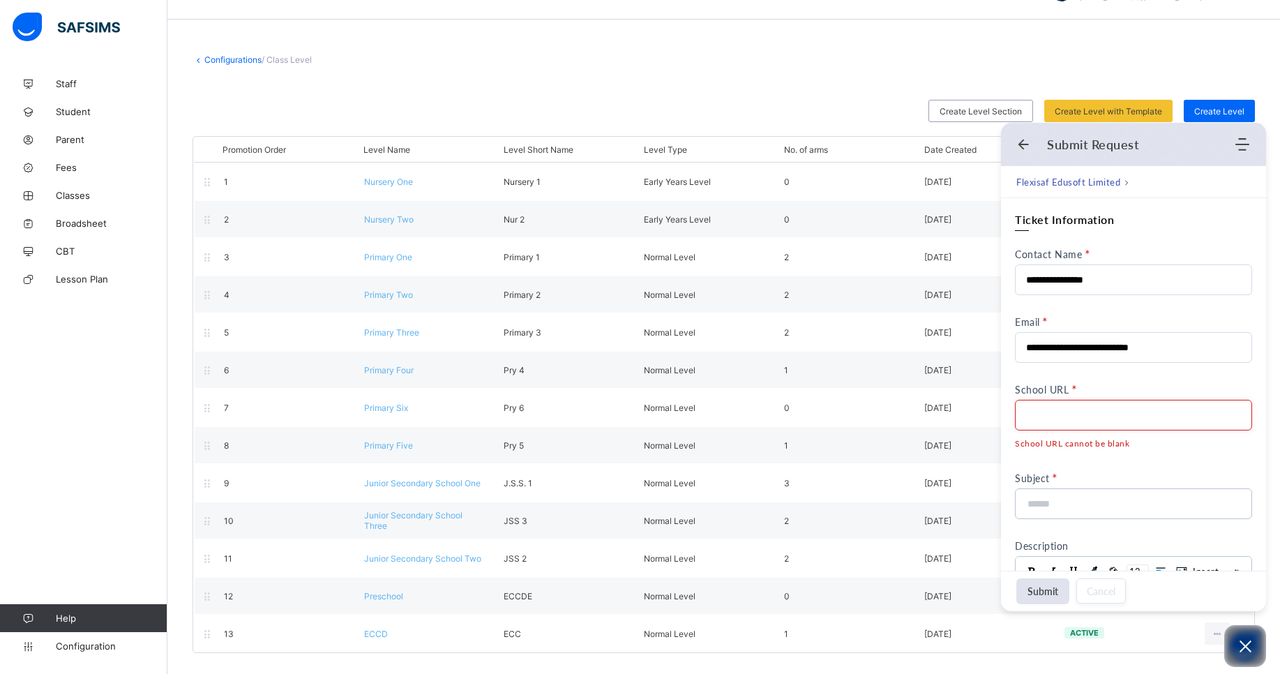
click at [1084, 413] on input "School URL" at bounding box center [1133, 415] width 237 height 31
paste input "**********"
type input "**********"
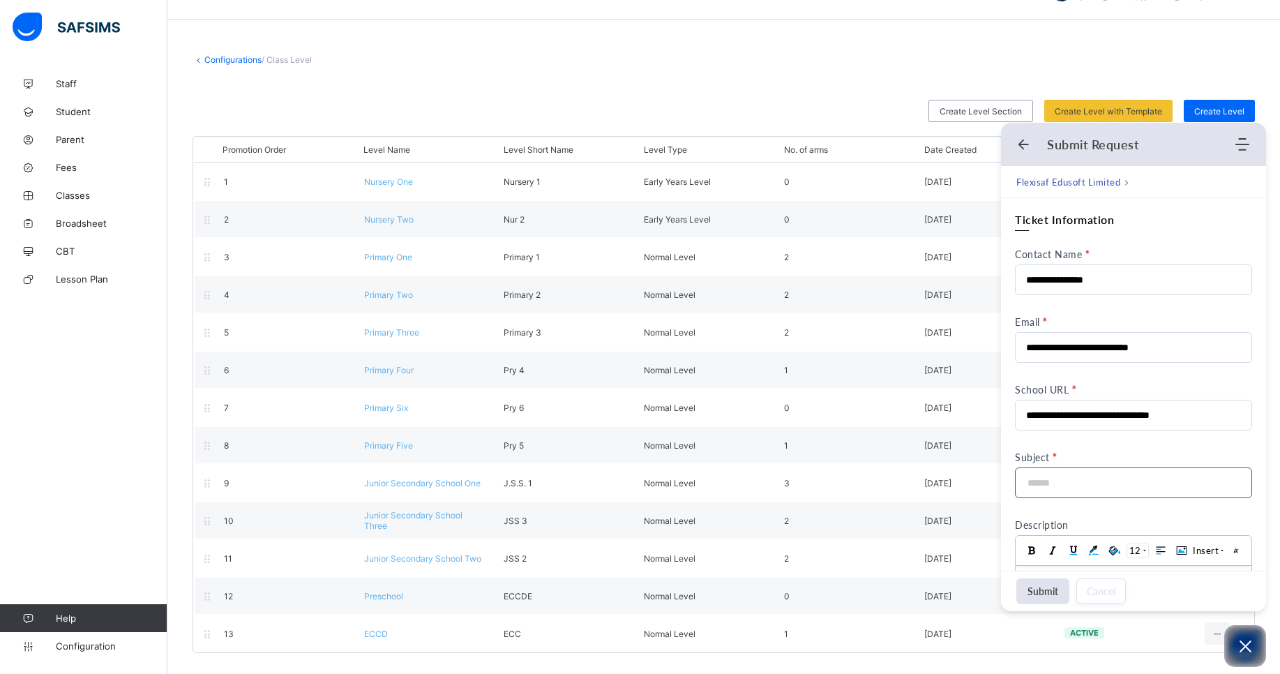
click at [1040, 495] on input at bounding box center [1129, 482] width 207 height 29
type input "*"
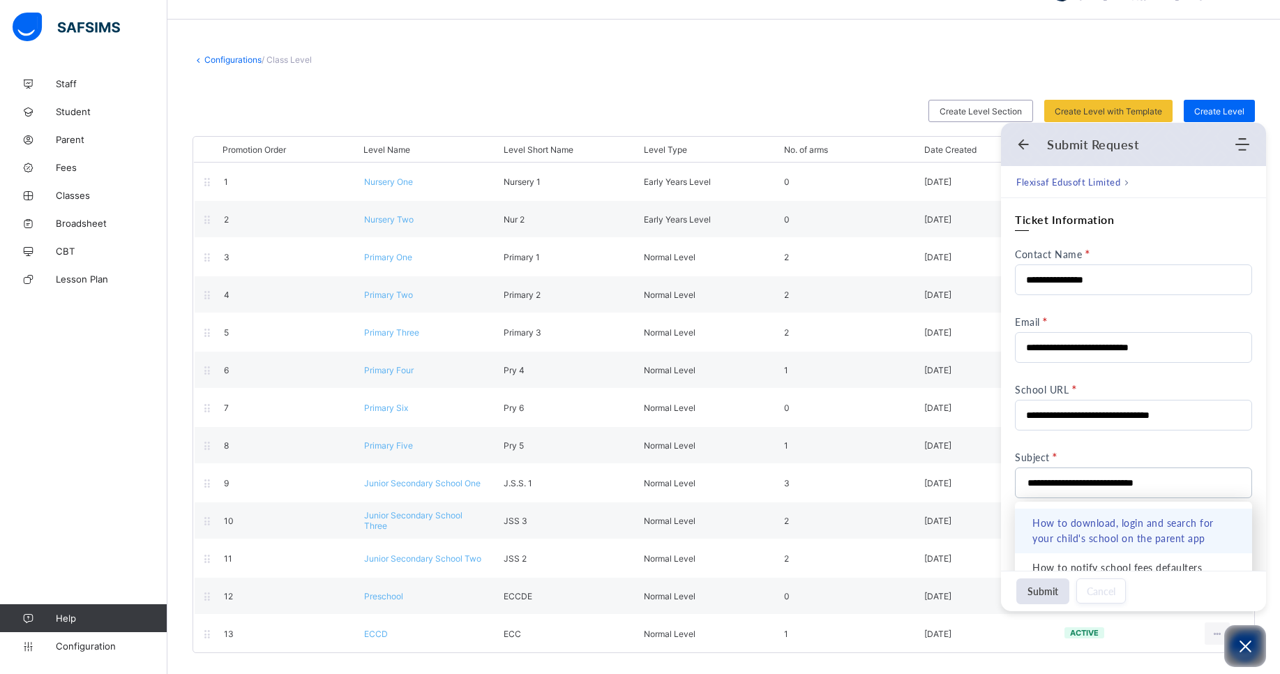
type input "**********"
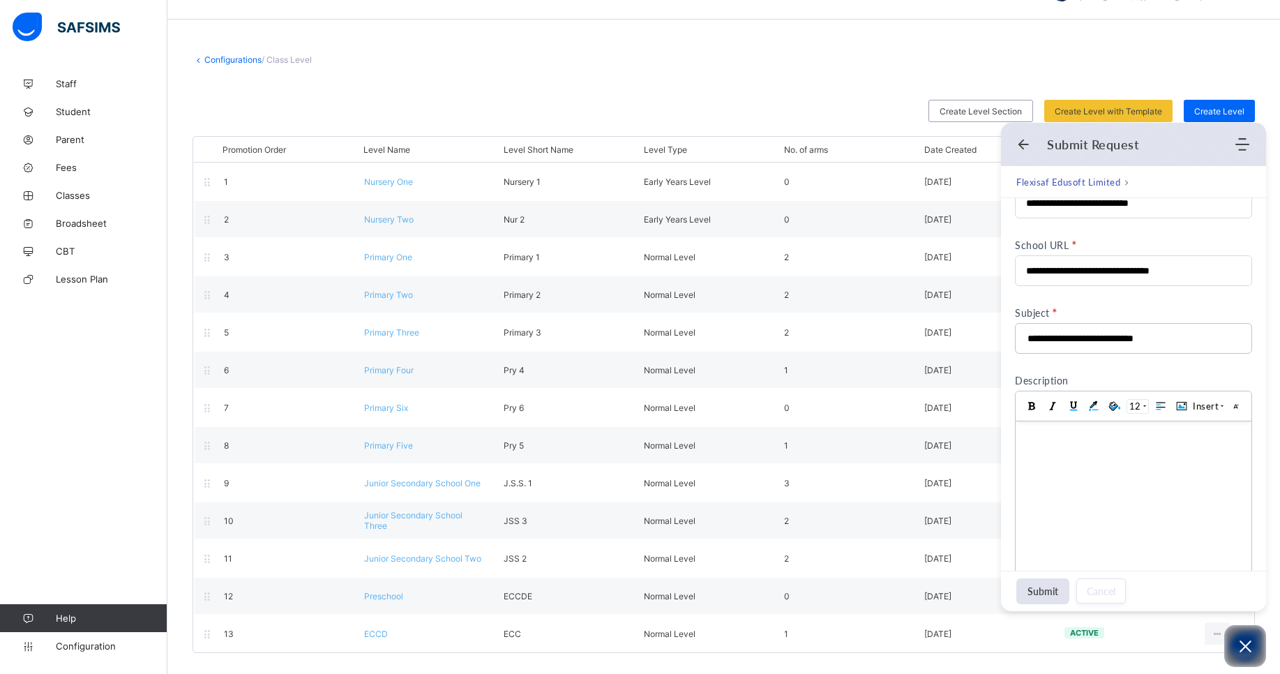
scroll to position [196, 0]
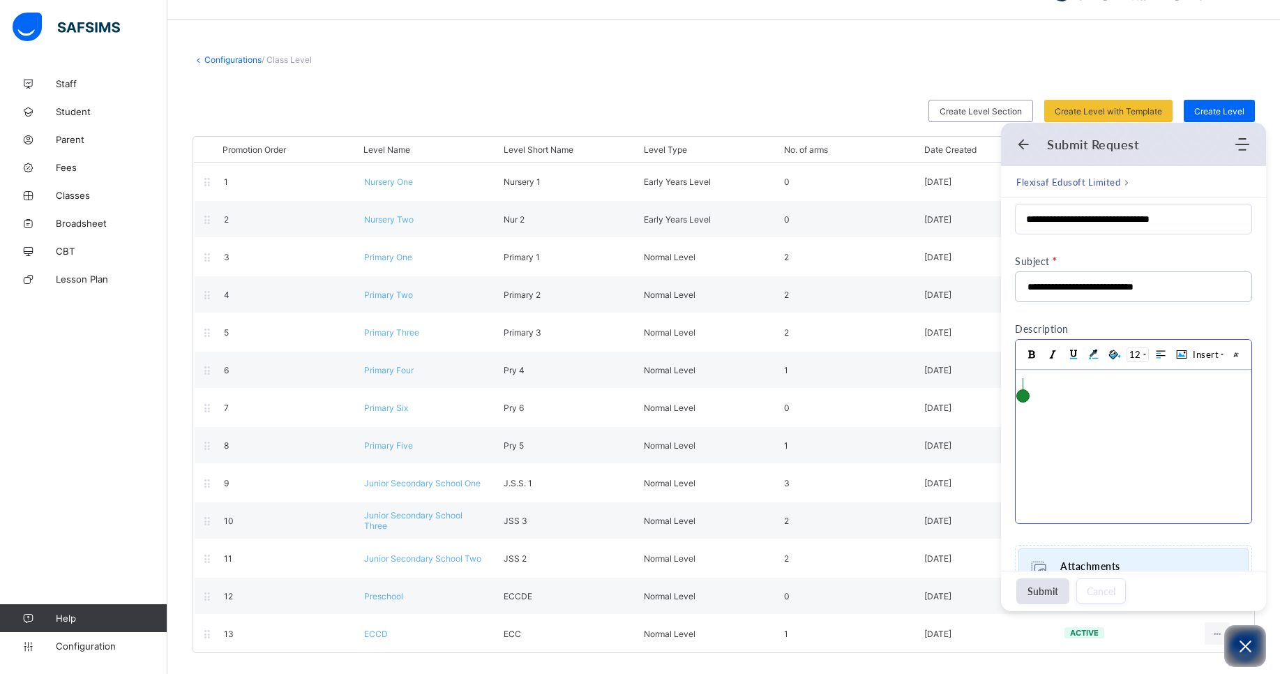
click at [1120, 395] on body at bounding box center [1134, 446] width 236 height 153
click at [1065, 389] on div "**********" at bounding box center [1132, 384] width 218 height 15
click at [1222, 381] on div "**********" at bounding box center [1132, 384] width 218 height 15
drag, startPoint x: 1261, startPoint y: 389, endPoint x: 1254, endPoint y: 451, distance: 62.5
click at [1254, 450] on div "**********" at bounding box center [1133, 495] width 265 height 987
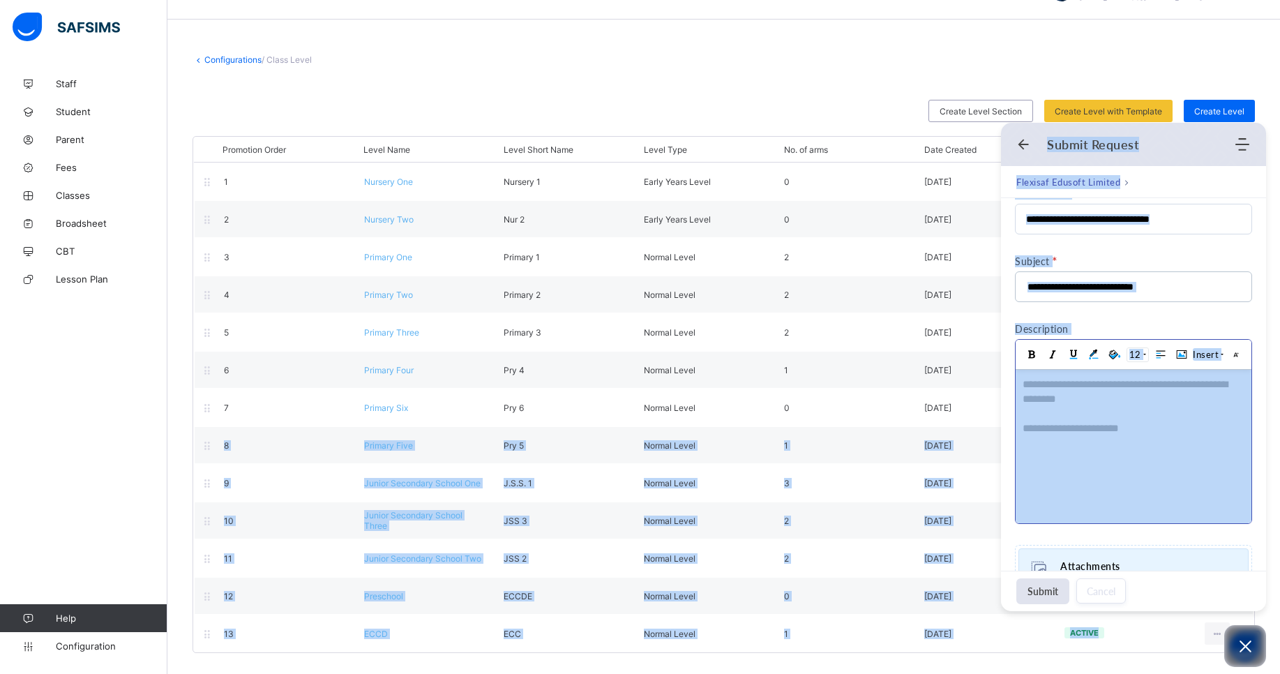
drag, startPoint x: 2282, startPoint y: 777, endPoint x: 1245, endPoint y: 474, distance: 1080.7
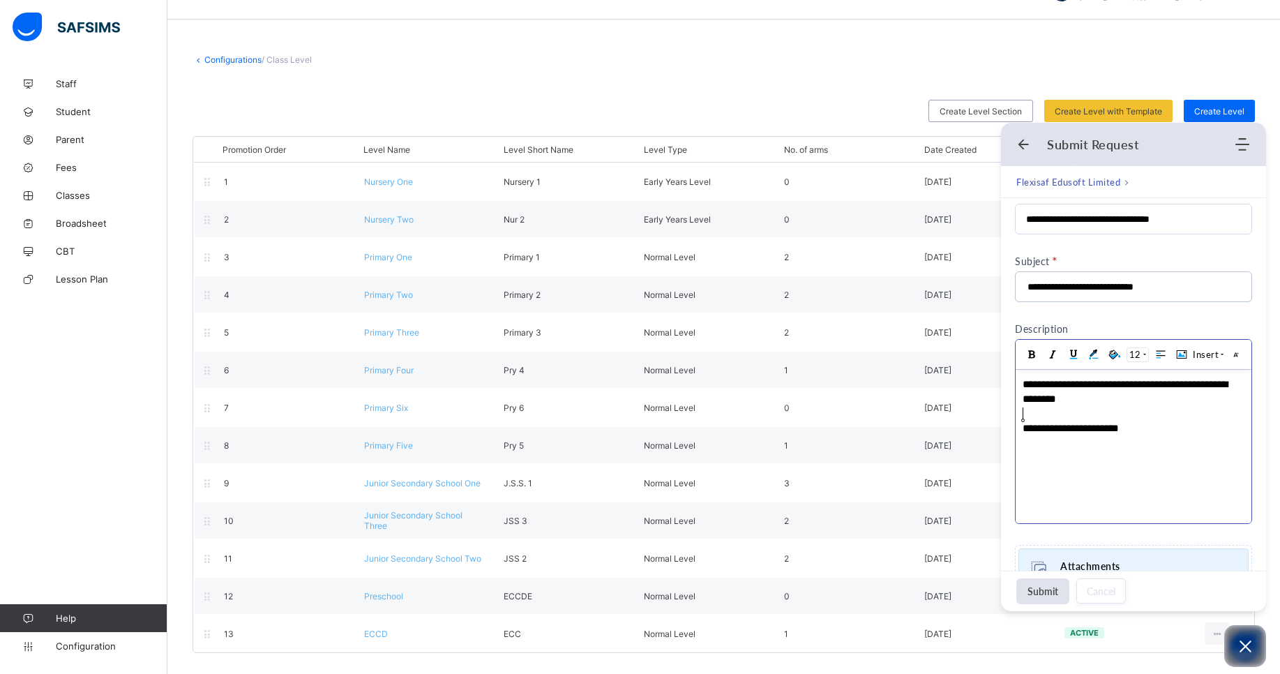
click at [1179, 406] on div at bounding box center [1134, 413] width 222 height 15
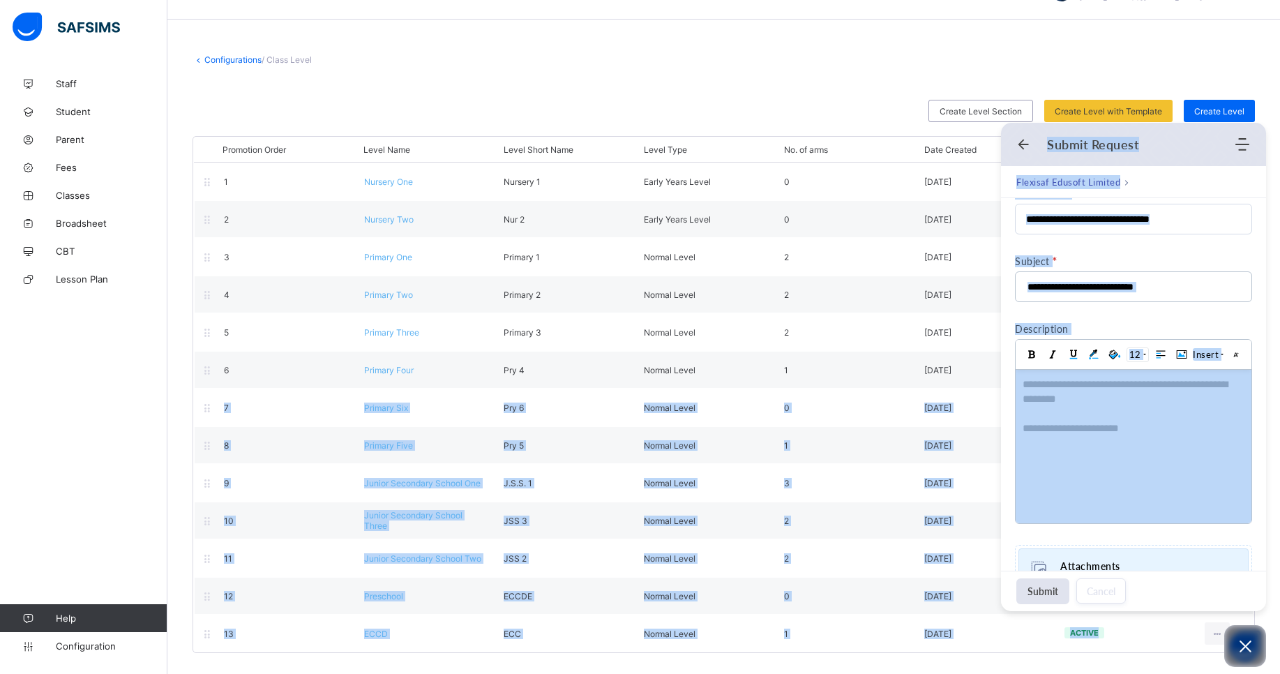
drag, startPoint x: 1268, startPoint y: 382, endPoint x: 1262, endPoint y: 430, distance: 49.2
click at [1262, 430] on body "Class Level First Term / 2025-2026 JOHN UKPANUKPONG motivationinstant98@gmail.c…" at bounding box center [640, 319] width 1280 height 710
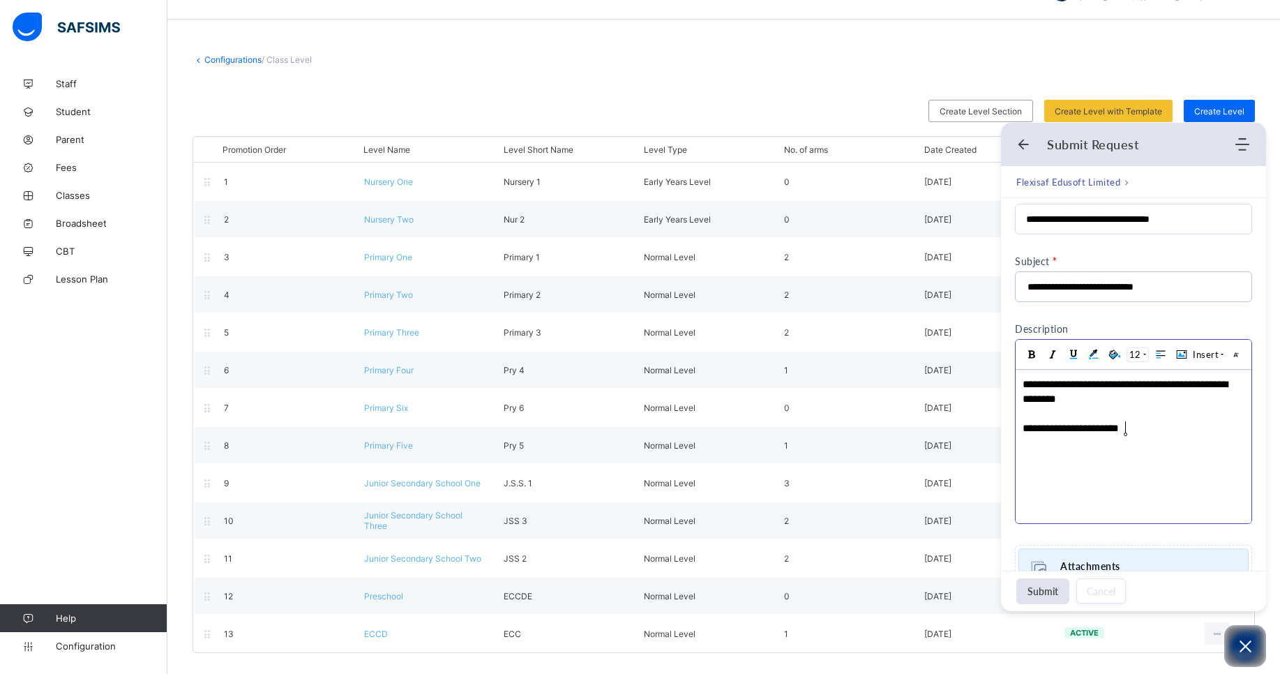
click at [1185, 437] on body "**********" at bounding box center [1134, 446] width 236 height 153
click at [1042, 590] on button "Submit" at bounding box center [1042, 591] width 53 height 26
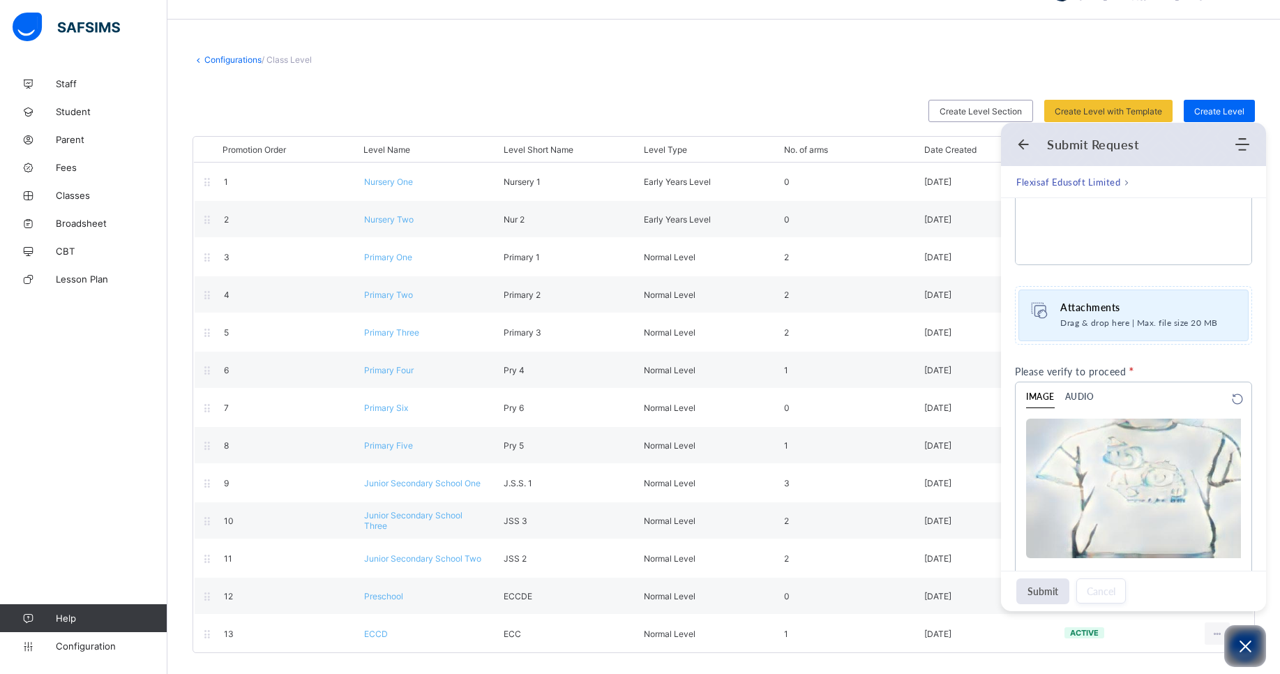
scroll to position [609, 0]
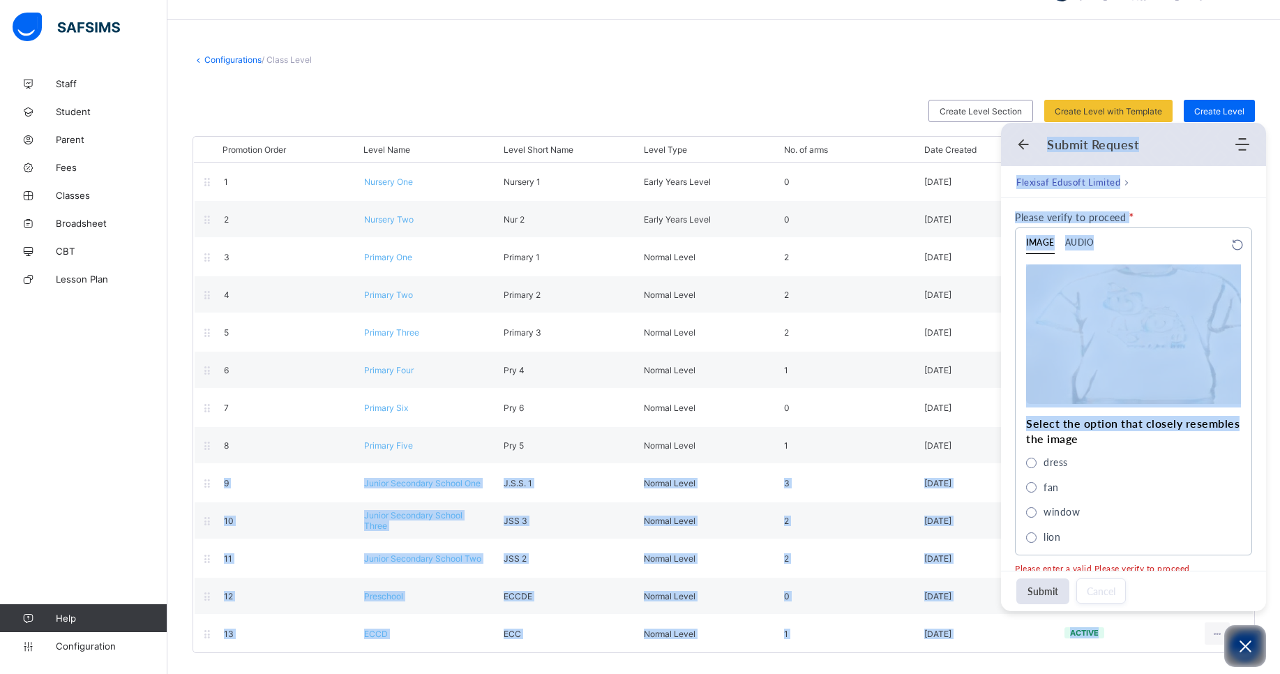
drag, startPoint x: 1268, startPoint y: 435, endPoint x: 1254, endPoint y: 417, distance: 22.3
click at [1254, 417] on body "Class Level First Term / 2025-2026 JOHN UKPANUKPONG motivationinstant98@gmail.c…" at bounding box center [640, 319] width 1280 height 710
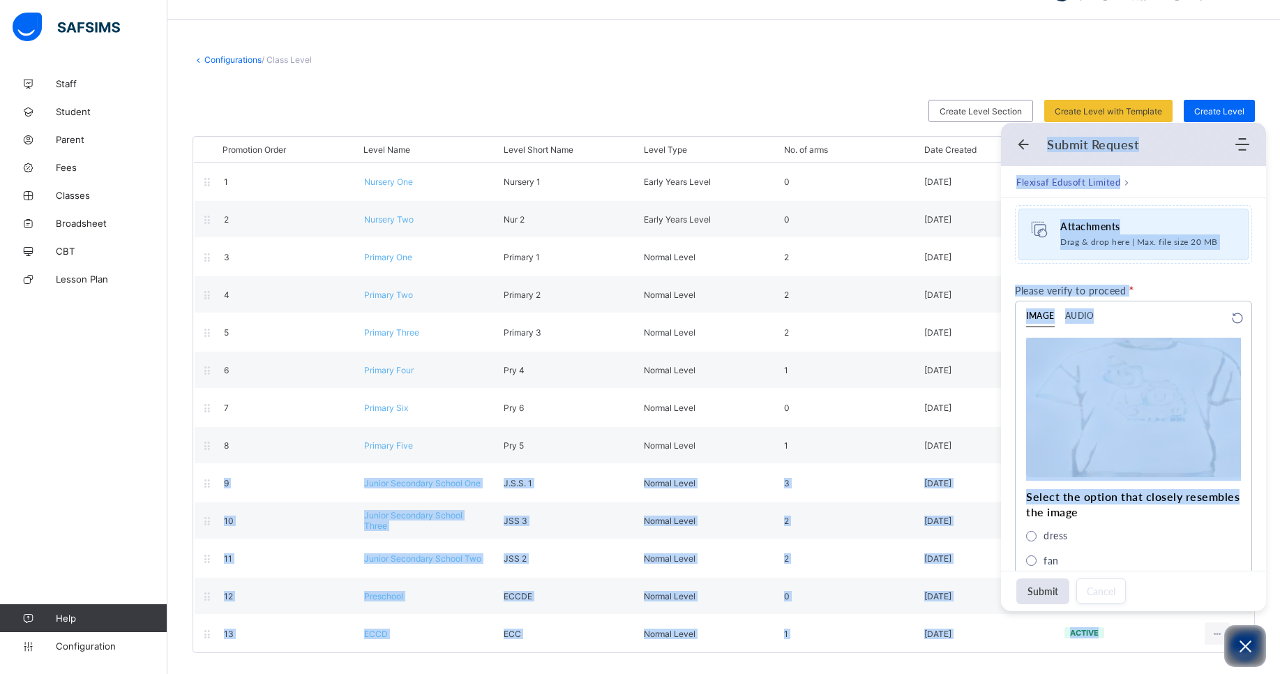
scroll to position [636, 0]
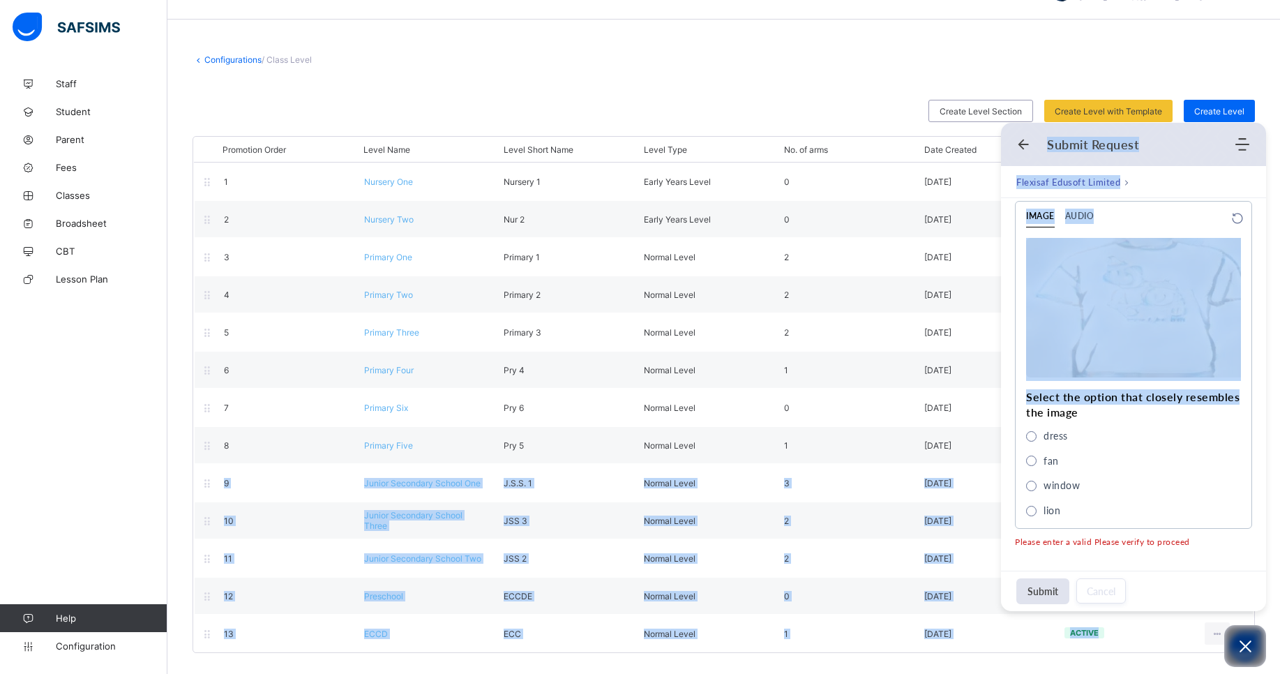
click at [1277, 505] on div "Configurations / Class Level Create Level Section Create Level with Template Se…" at bounding box center [723, 353] width 1113 height 640
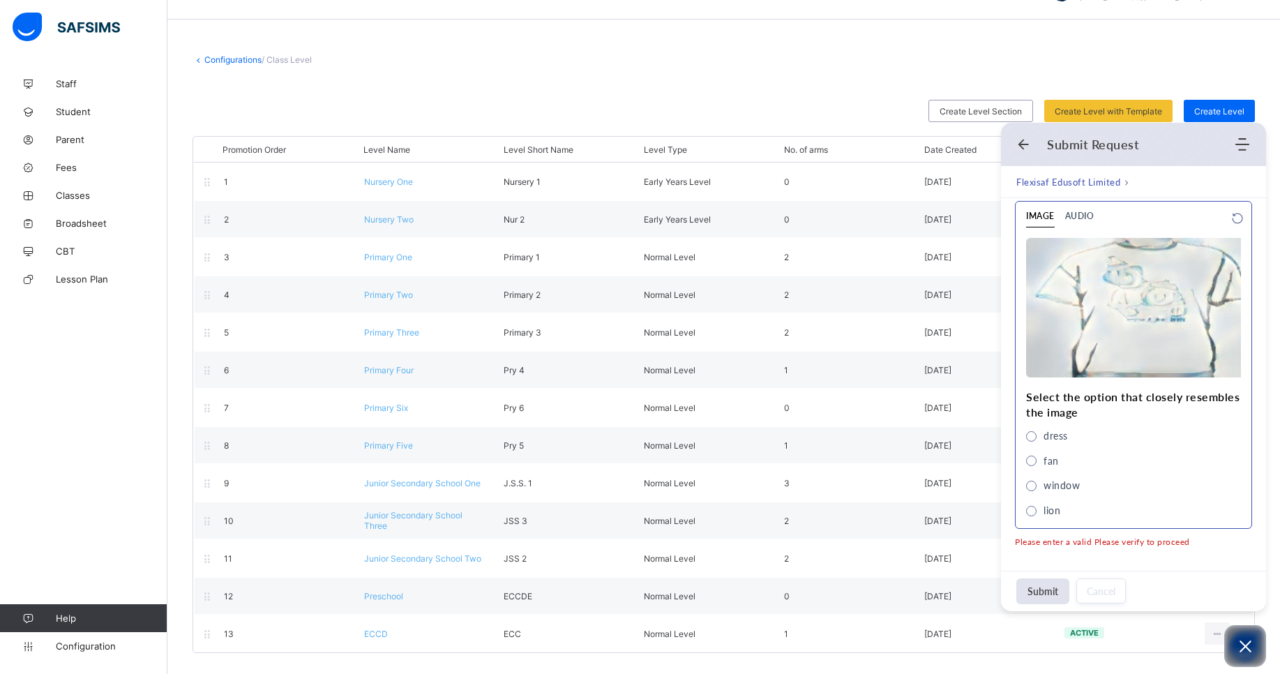
click at [1055, 436] on span "dress" at bounding box center [1056, 435] width 24 height 15
click at [1037, 594] on button "Submit" at bounding box center [1042, 591] width 53 height 26
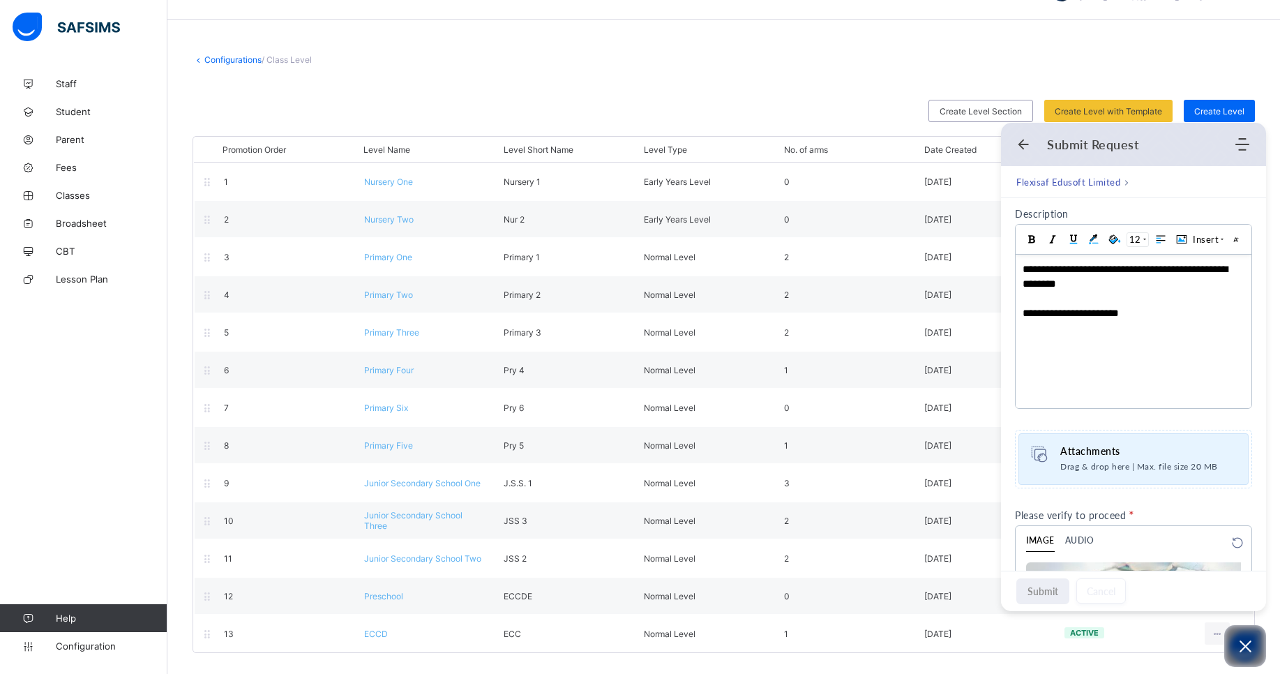
scroll to position [313, 0]
click at [1164, 456] on span "Attachments" at bounding box center [1143, 449] width 167 height 15
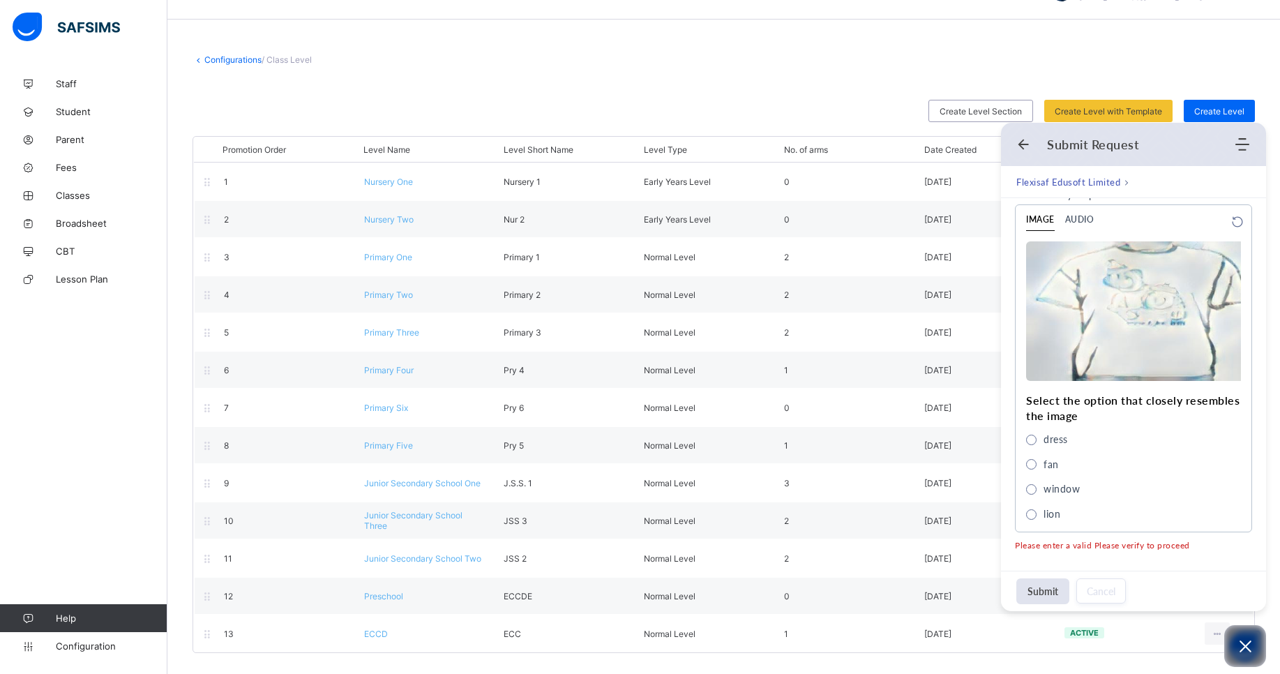
scroll to position [636, 0]
click at [1259, 502] on div "**********" at bounding box center [1133, 67] width 265 height 1008
click at [1233, 214] on use at bounding box center [1238, 218] width 10 height 10
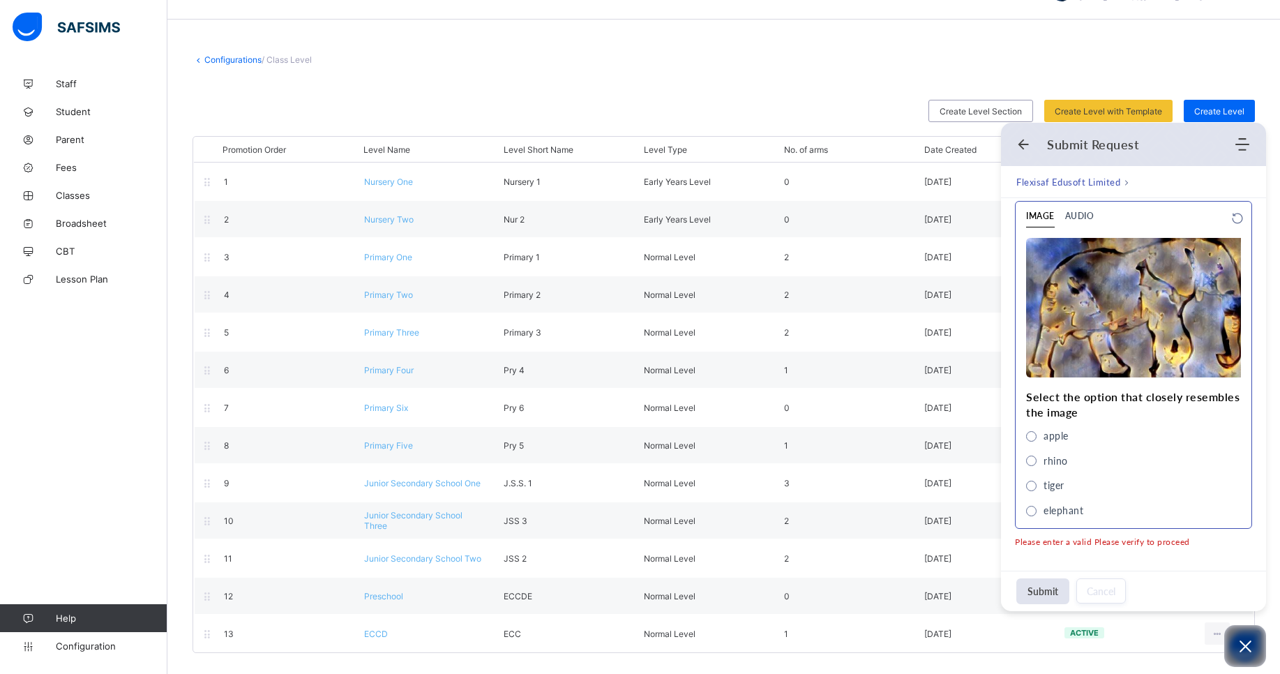
click at [1054, 508] on span "elephant" at bounding box center [1064, 510] width 40 height 15
click at [1046, 590] on button "Submit" at bounding box center [1042, 591] width 53 height 26
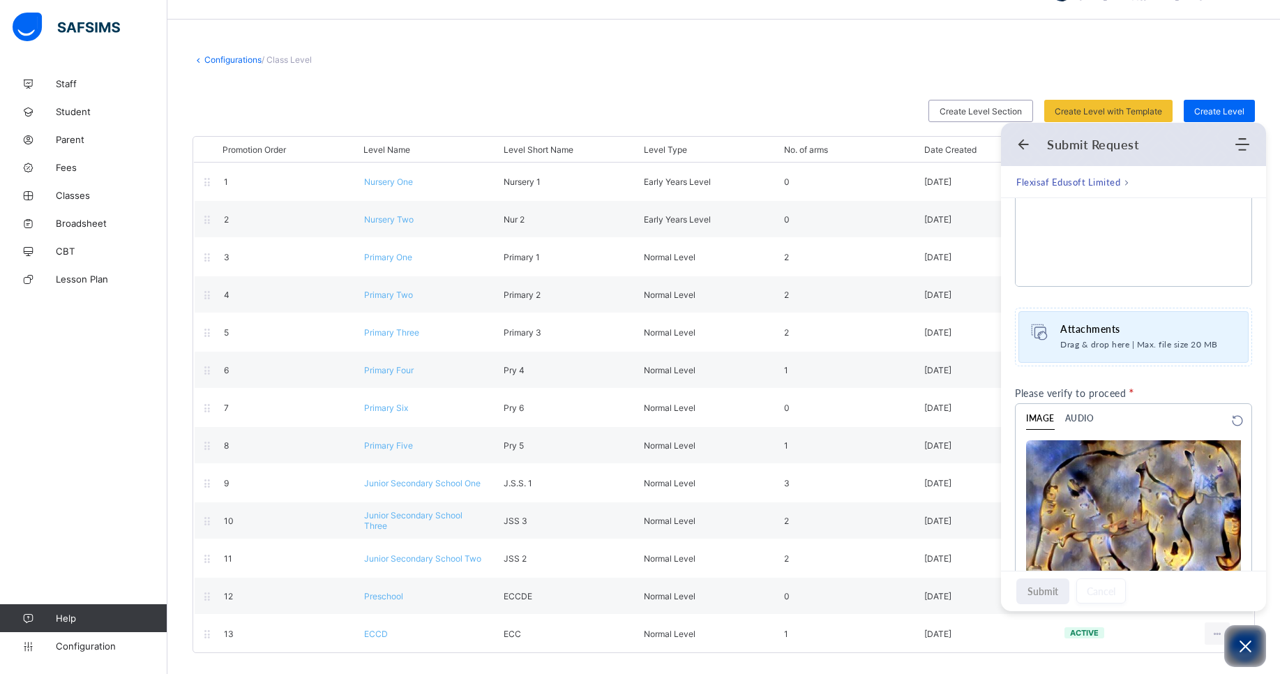
scroll to position [379, 0]
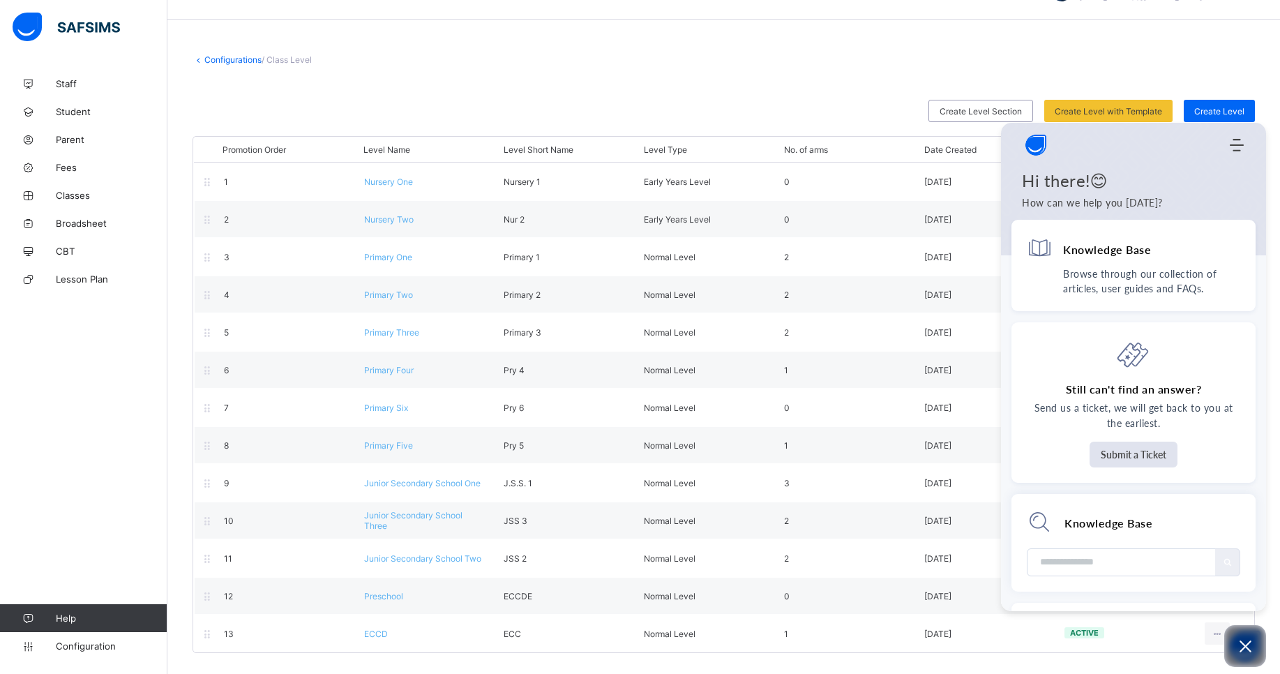
click at [773, 54] on div "Configurations / Class Level" at bounding box center [724, 59] width 1063 height 10
click at [77, 83] on span "Staff" at bounding box center [112, 83] width 112 height 11
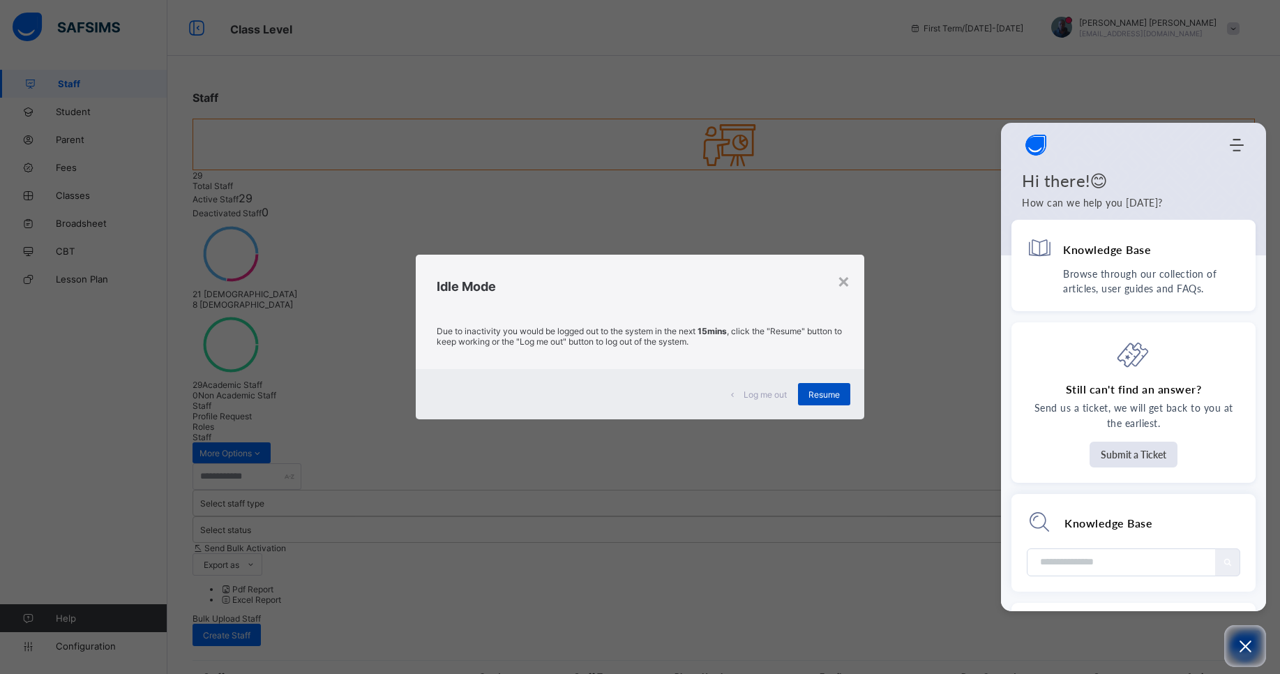
click at [828, 398] on span "Resume" at bounding box center [824, 394] width 31 height 10
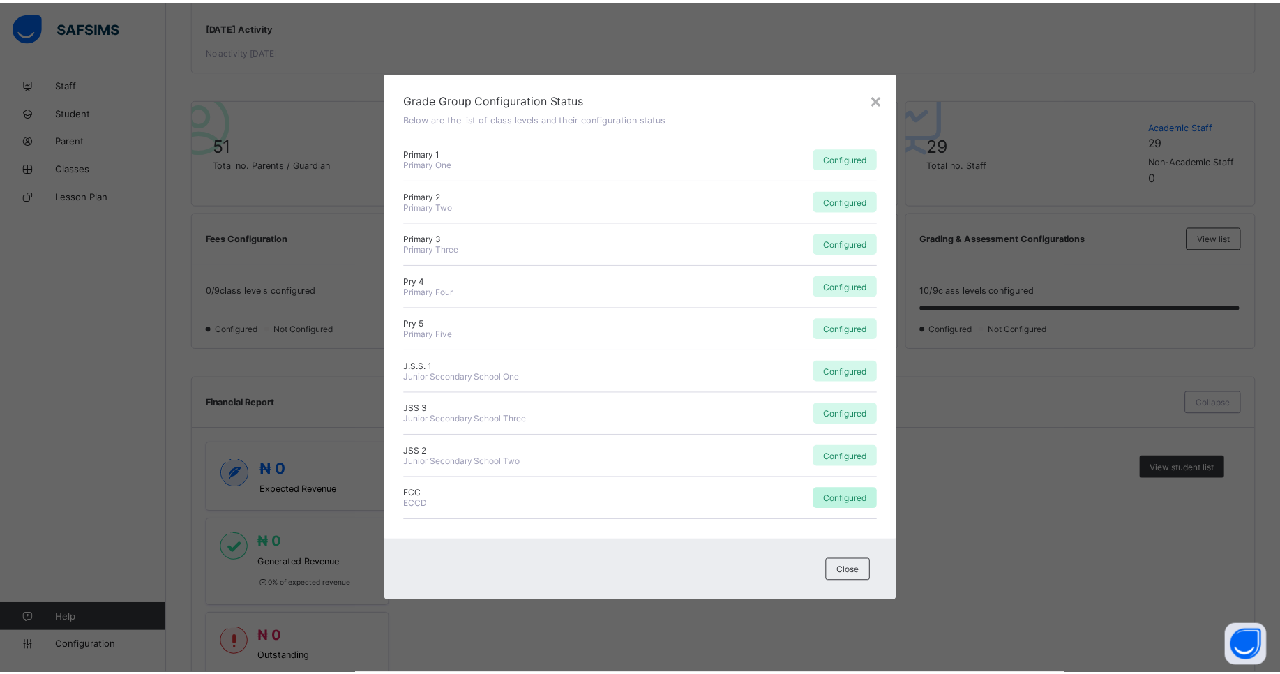
scroll to position [250, 0]
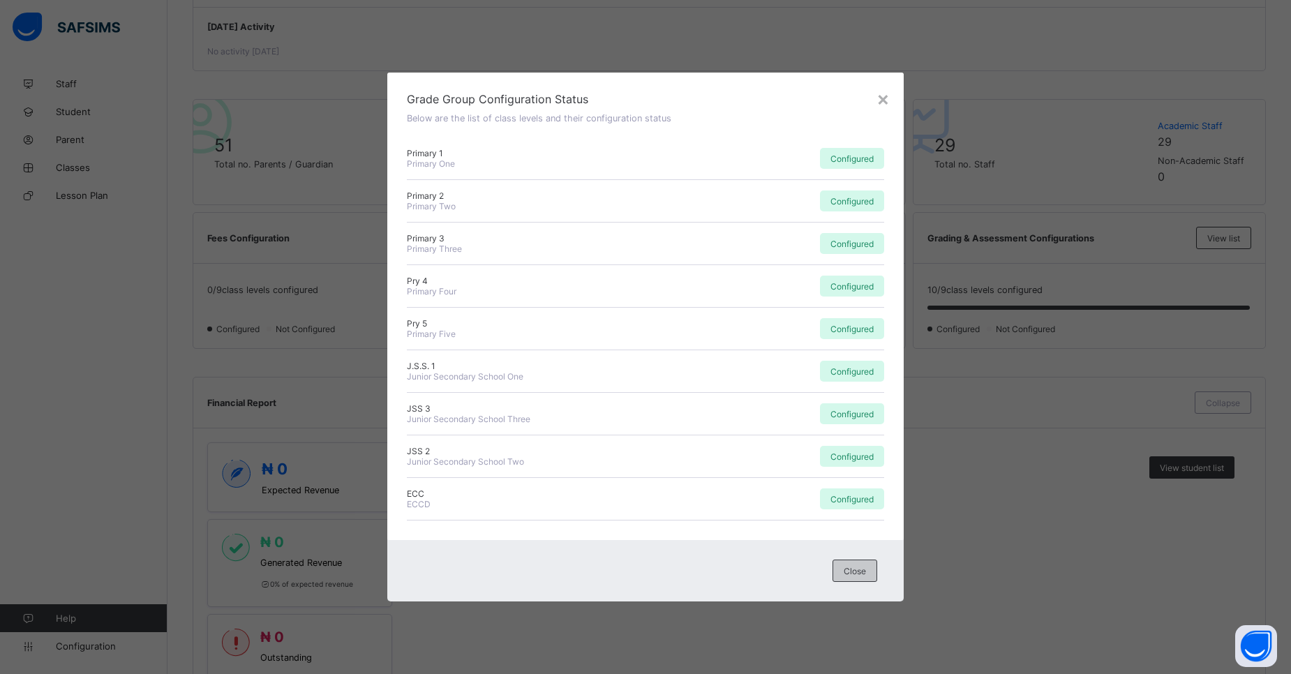
click at [860, 572] on span "Close" at bounding box center [854, 571] width 22 height 10
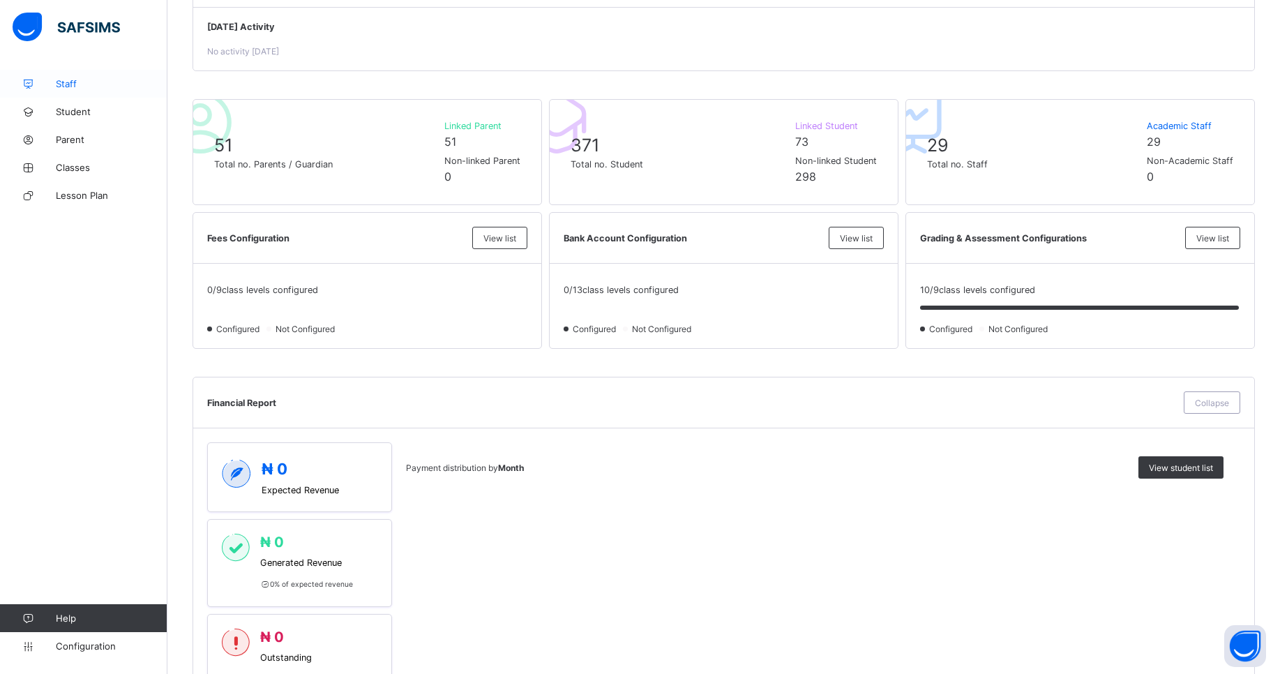
click at [103, 95] on link "Staff" at bounding box center [83, 84] width 167 height 28
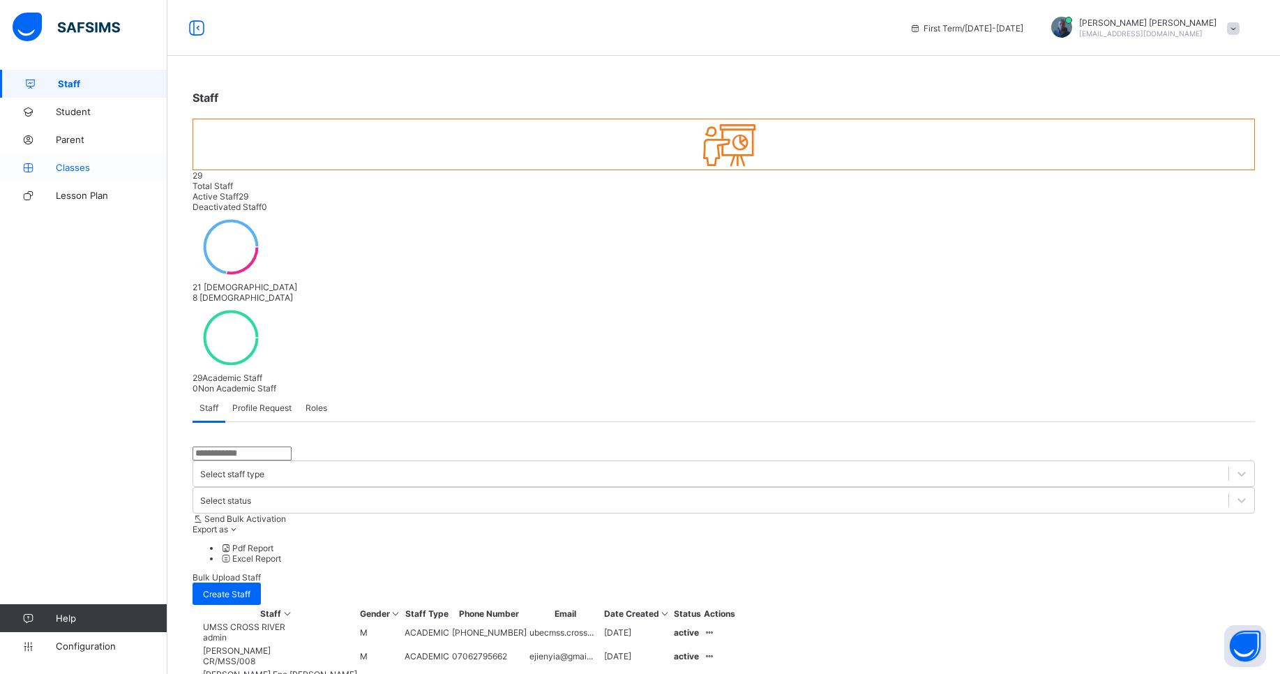
click at [100, 172] on span "Classes" at bounding box center [112, 167] width 112 height 11
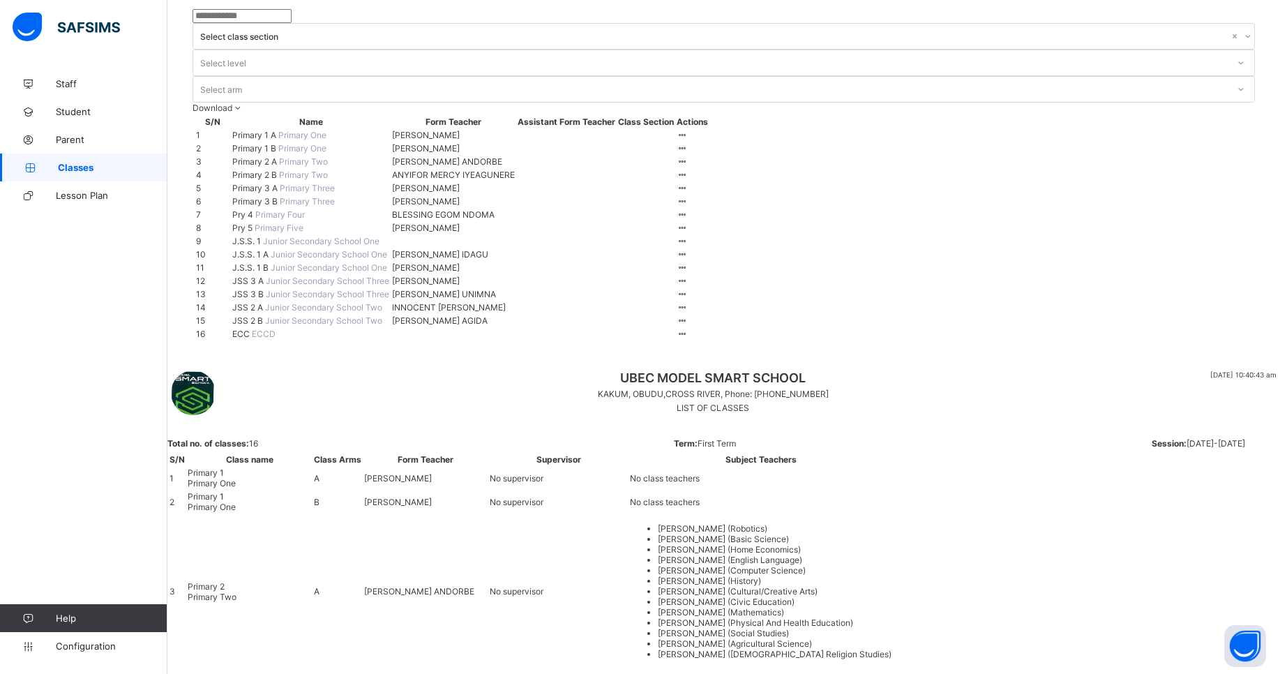
scroll to position [139, 0]
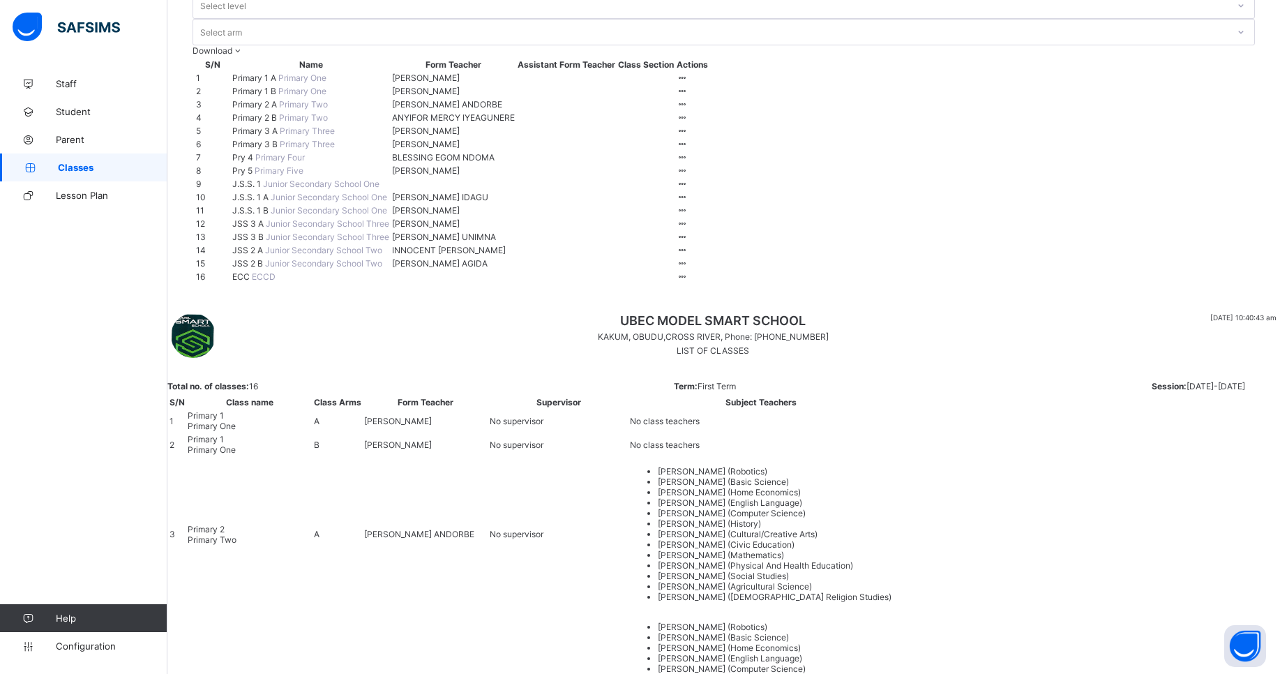
click at [267, 202] on span "J.S.S. 1 A" at bounding box center [251, 197] width 38 height 10
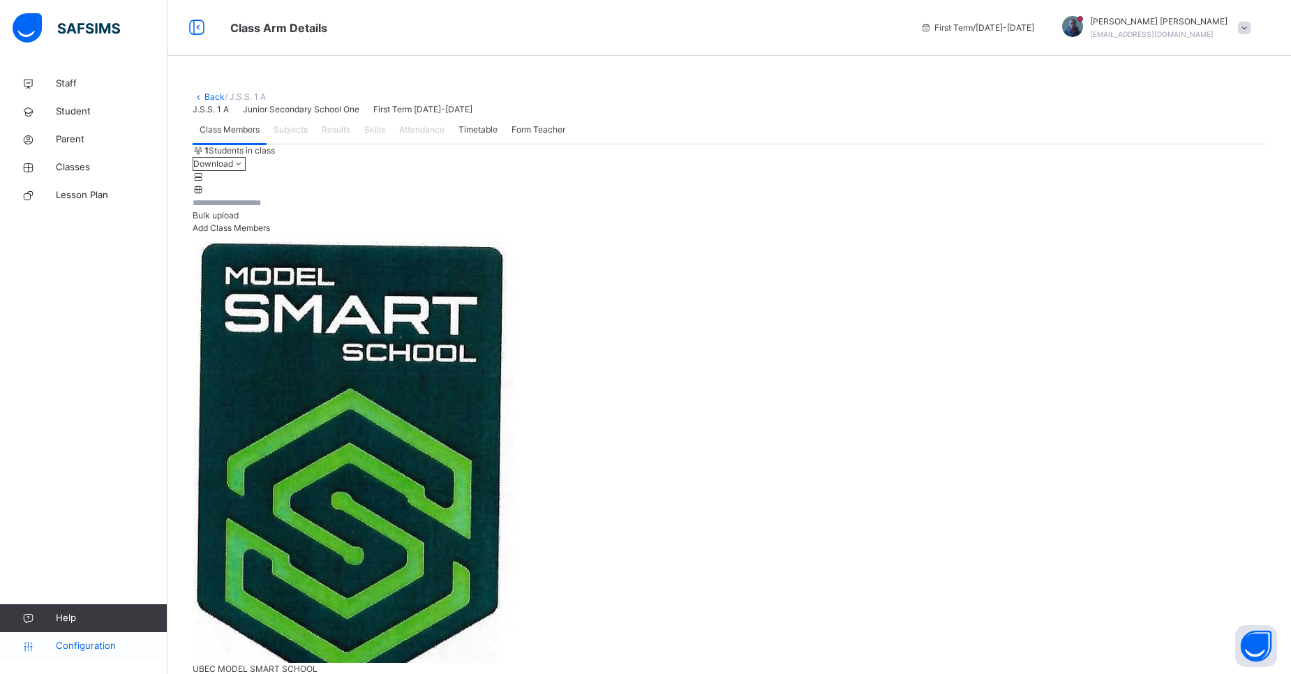
click at [112, 649] on span "Configuration" at bounding box center [111, 646] width 111 height 14
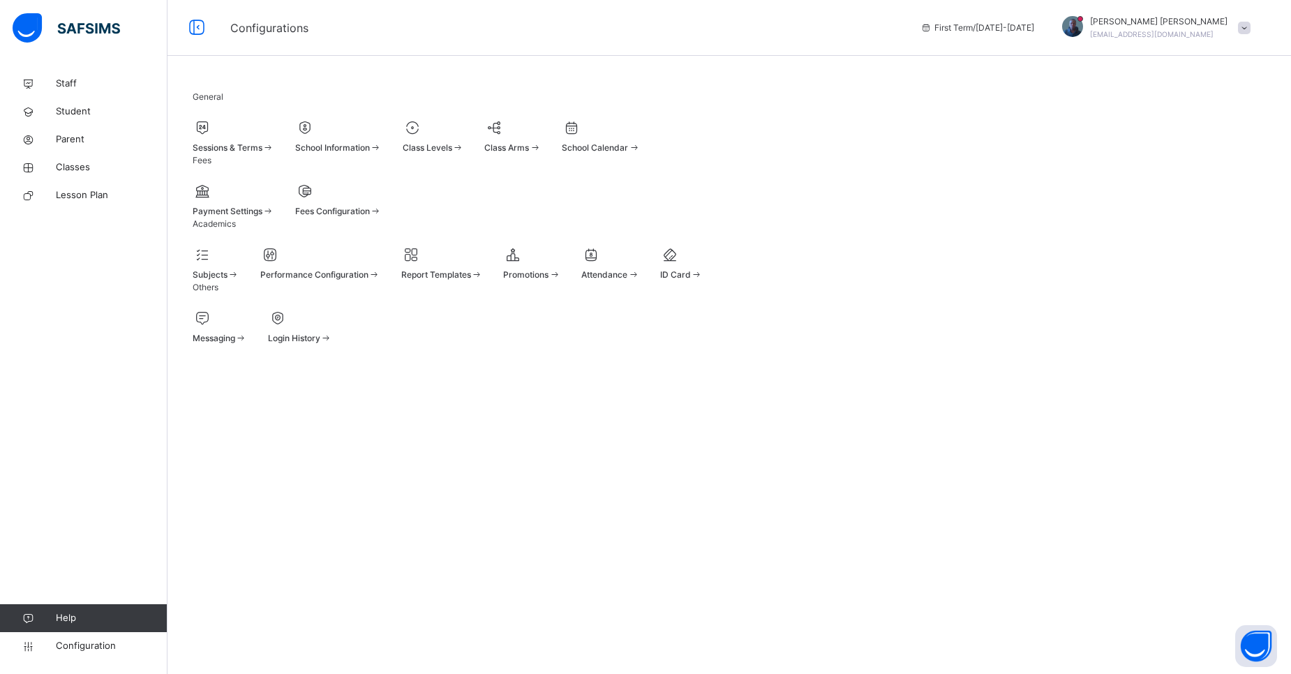
click at [560, 269] on span at bounding box center [531, 266] width 57 height 3
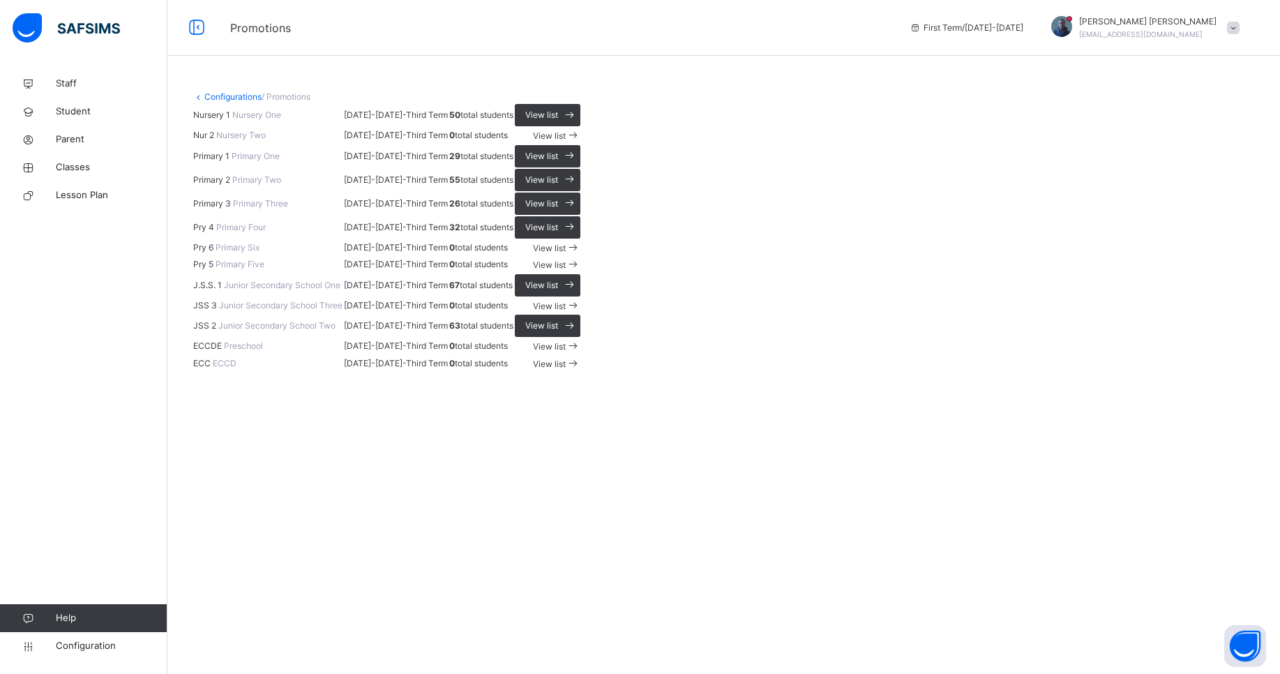
scroll to position [382, 0]
click at [580, 337] on div "View list" at bounding box center [548, 326] width 66 height 22
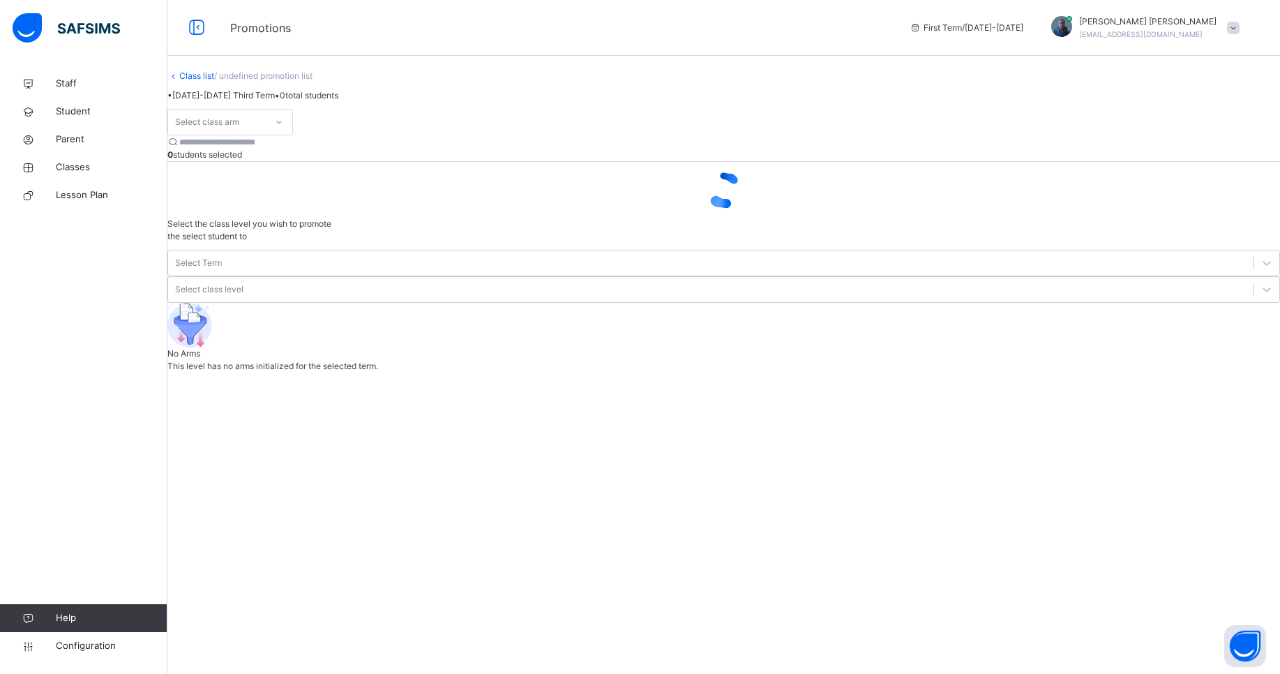
scroll to position [30, 0]
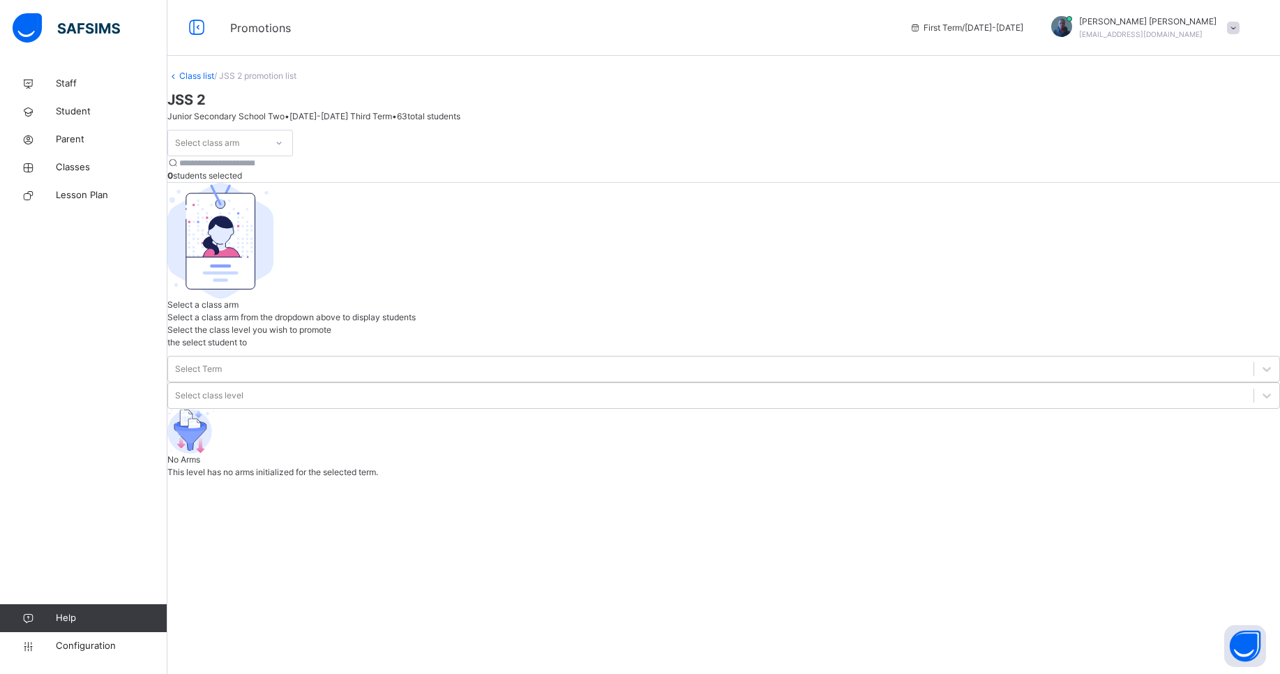
click at [266, 154] on div "Select class arm" at bounding box center [217, 144] width 98 height 22
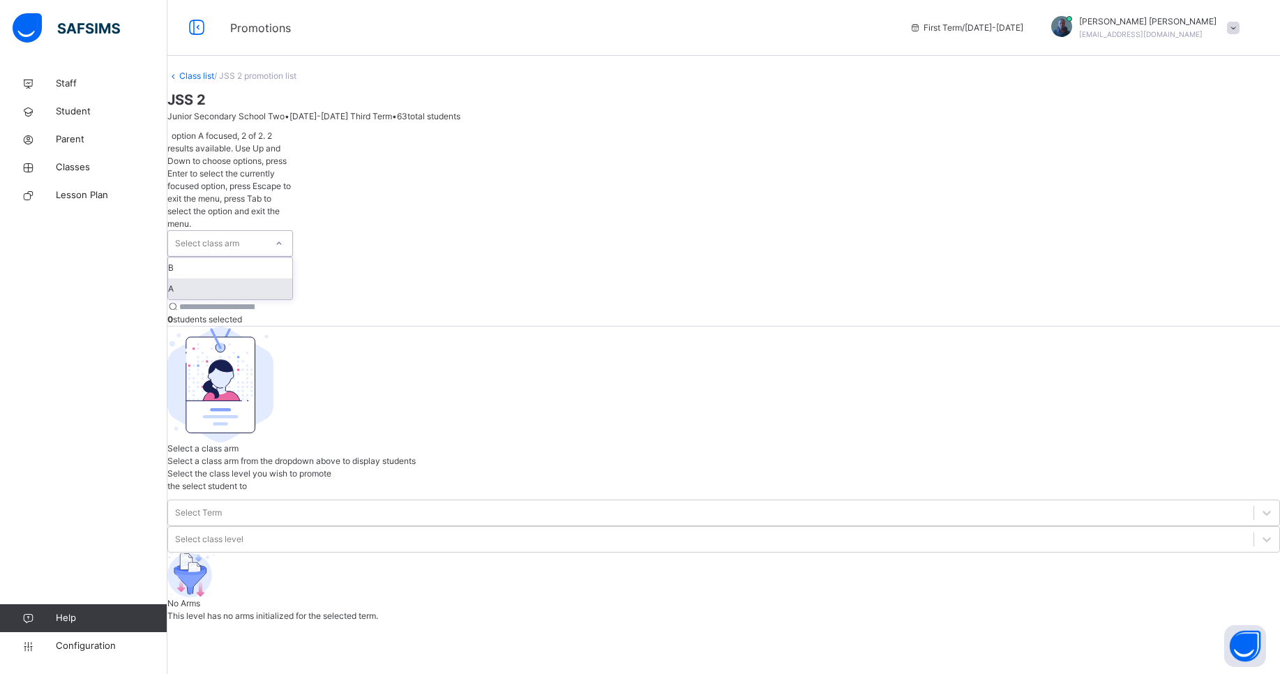
click at [236, 278] on div "A" at bounding box center [230, 288] width 124 height 21
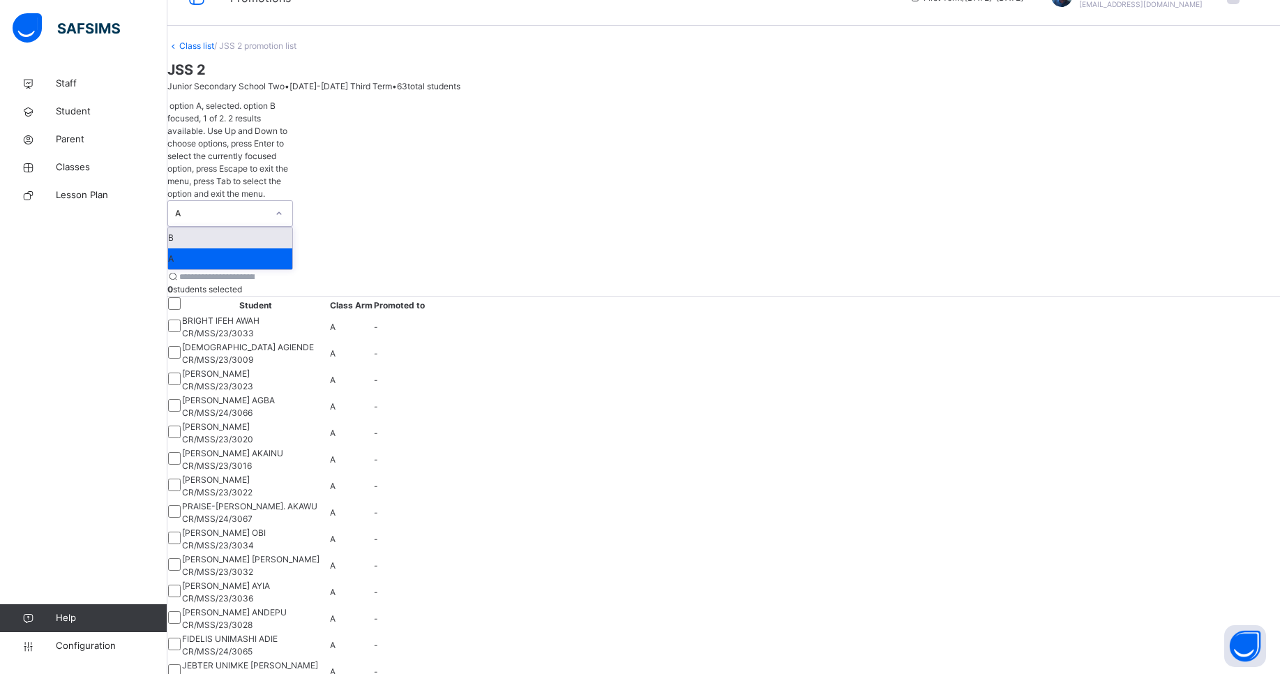
click at [260, 207] on div "A" at bounding box center [221, 213] width 92 height 13
click at [240, 227] on div "B" at bounding box center [230, 237] width 124 height 21
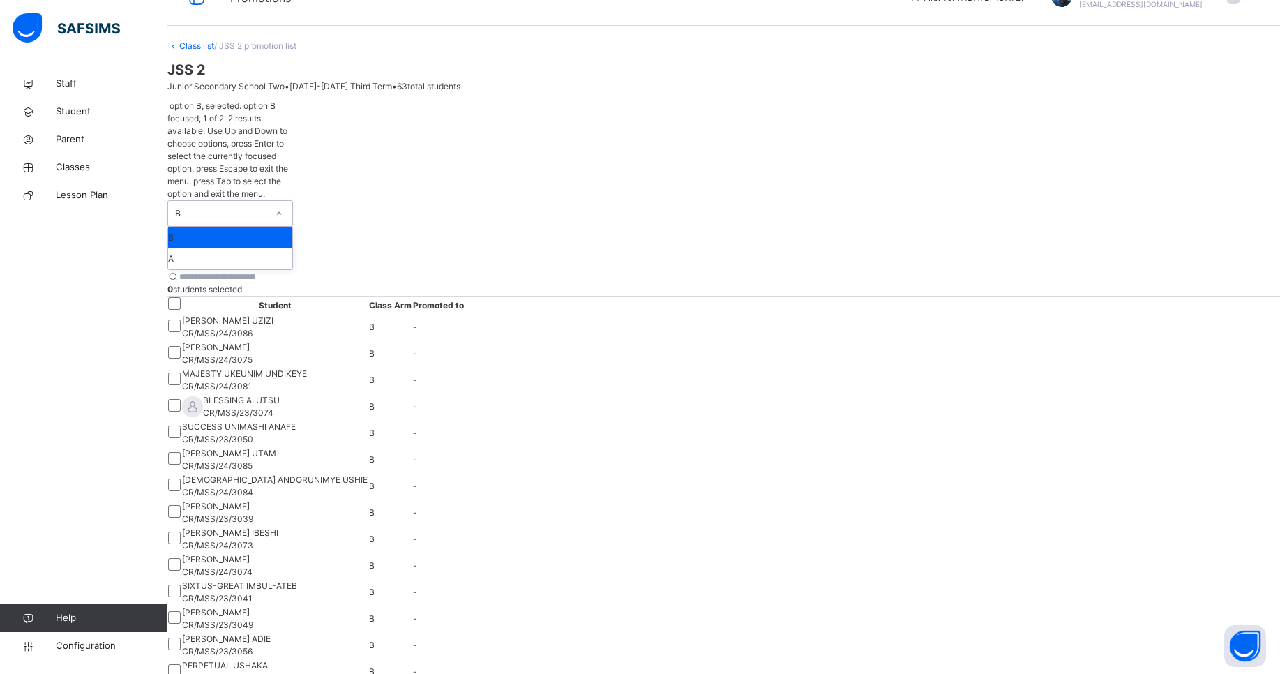
click at [267, 207] on div "B" at bounding box center [221, 213] width 92 height 13
click at [247, 248] on div "A" at bounding box center [230, 258] width 124 height 21
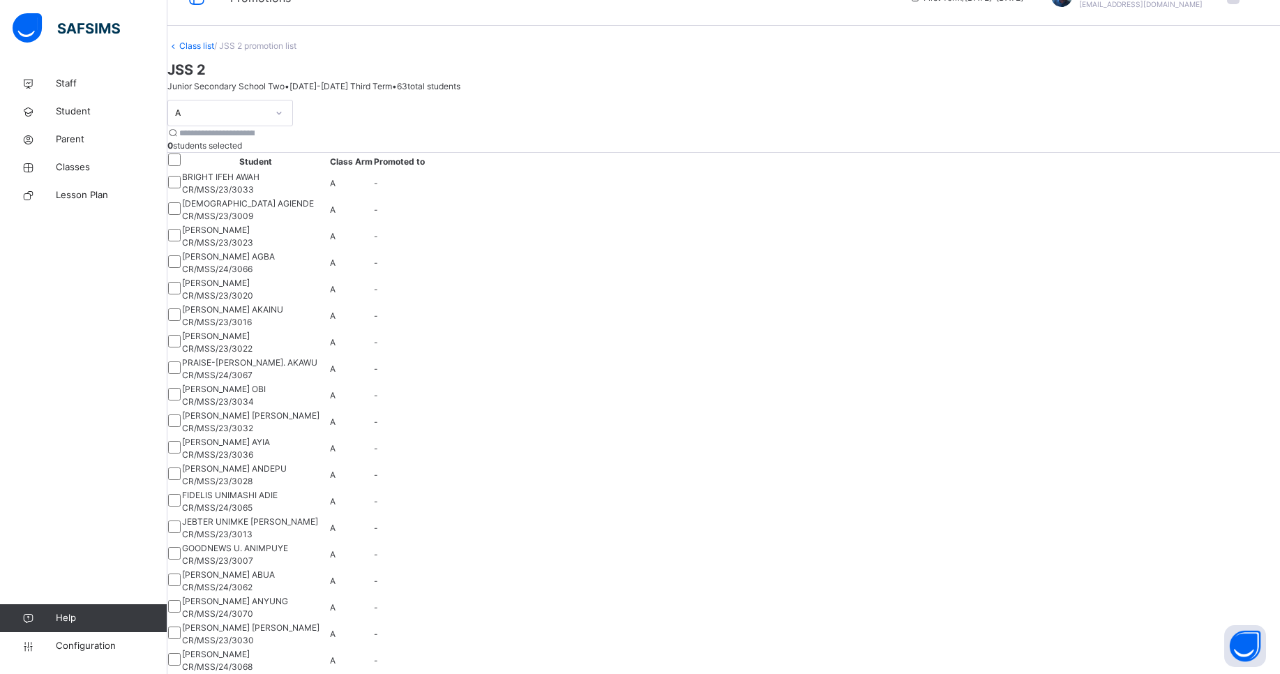
click at [59, 89] on span "Staff" at bounding box center [112, 84] width 112 height 14
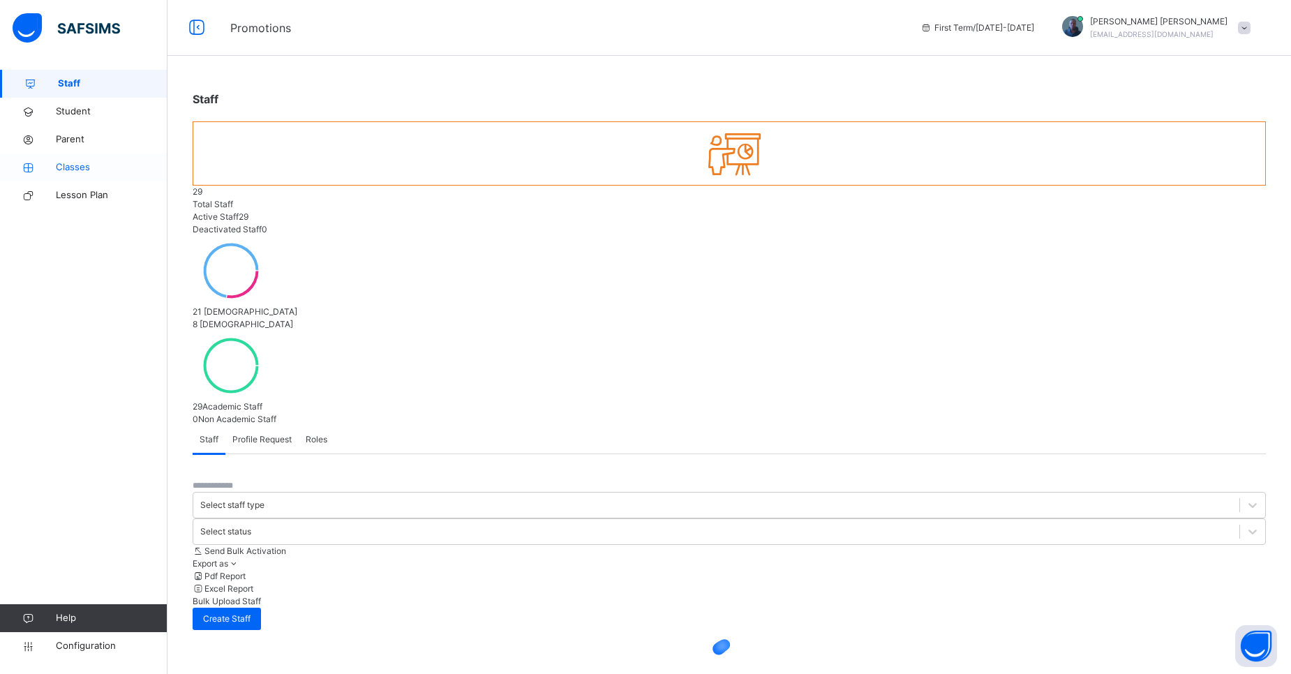
click at [79, 166] on span "Classes" at bounding box center [112, 167] width 112 height 14
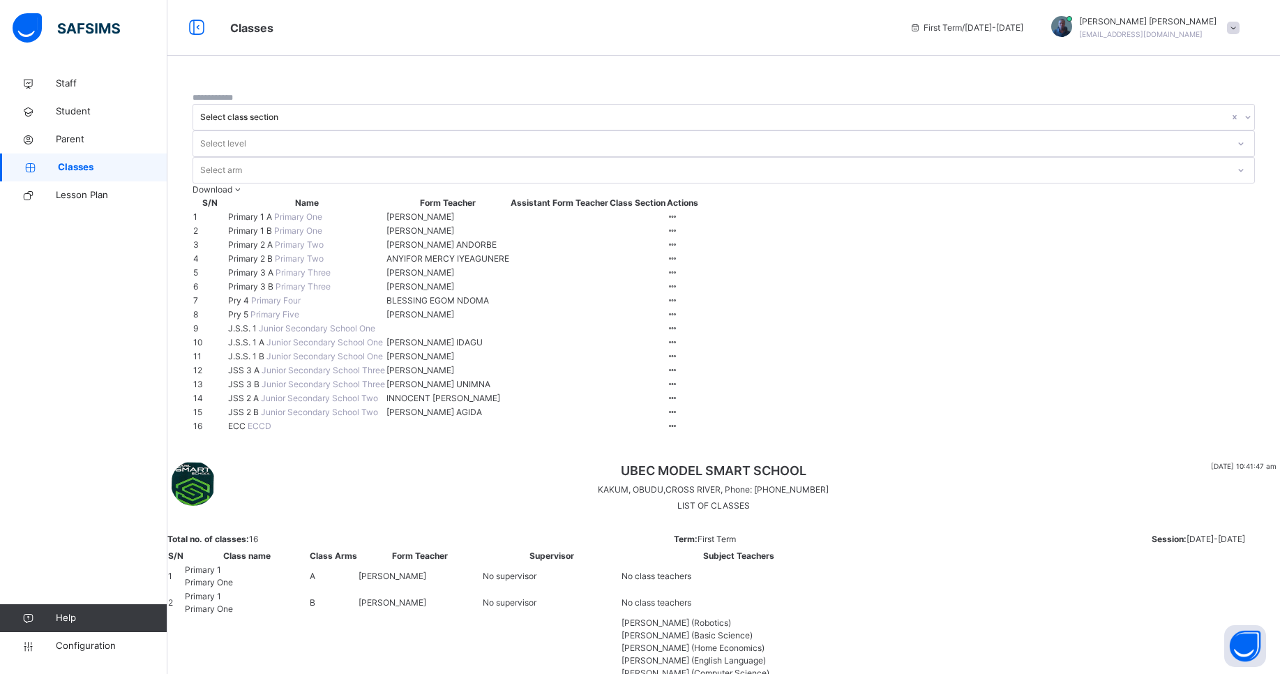
click at [257, 375] on span "JSS 3 A" at bounding box center [244, 370] width 33 height 10
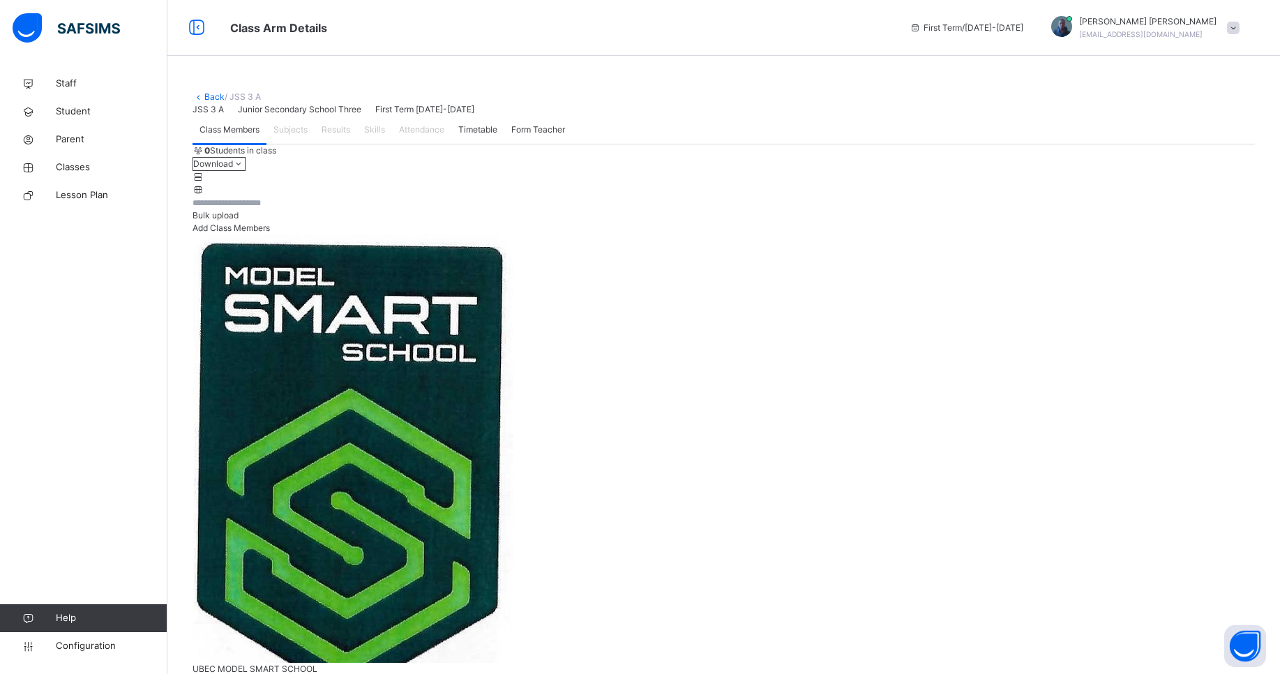
click at [213, 96] on link "Back" at bounding box center [214, 96] width 20 height 10
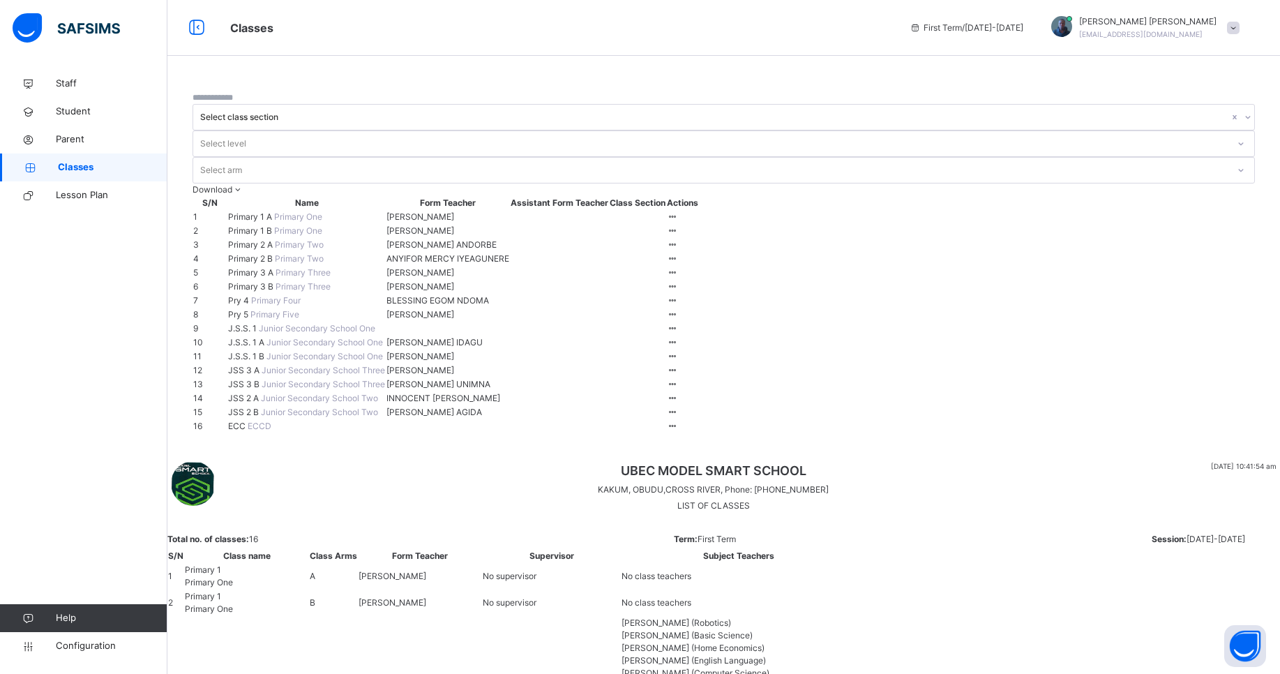
scroll to position [208, 0]
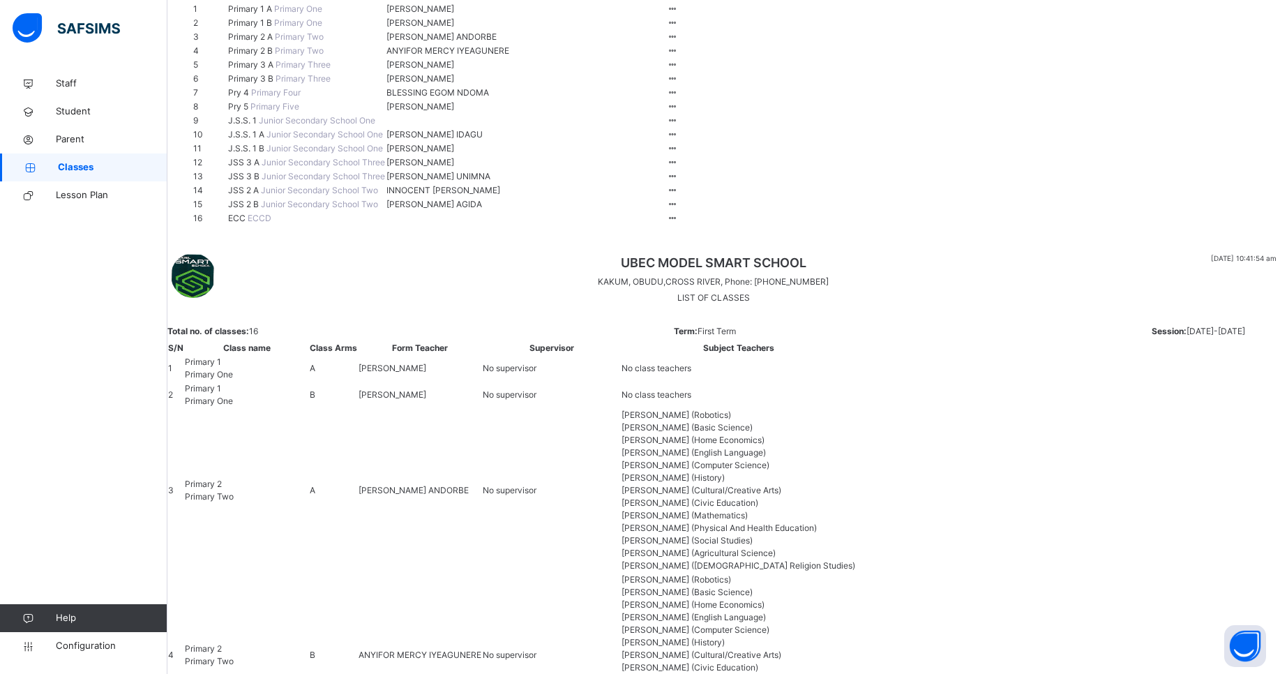
click at [261, 209] on span "JSS 2 B" at bounding box center [244, 204] width 33 height 10
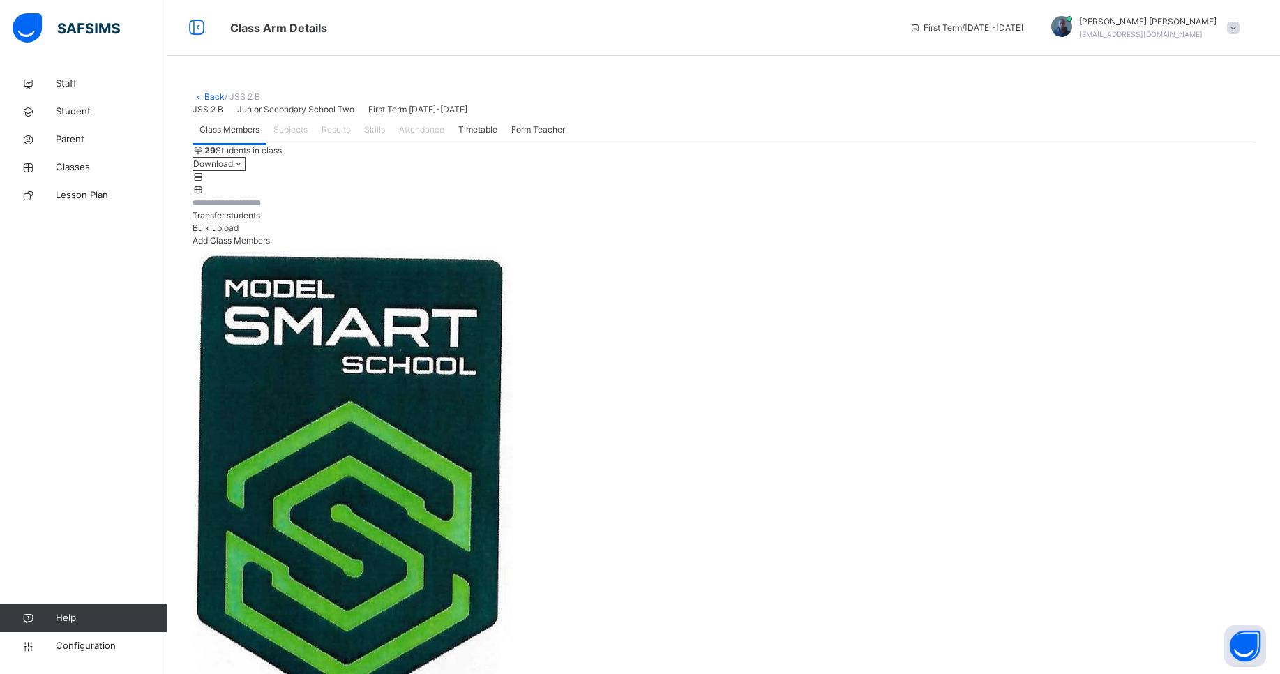
click at [260, 220] on span "Transfer students" at bounding box center [227, 215] width 68 height 10
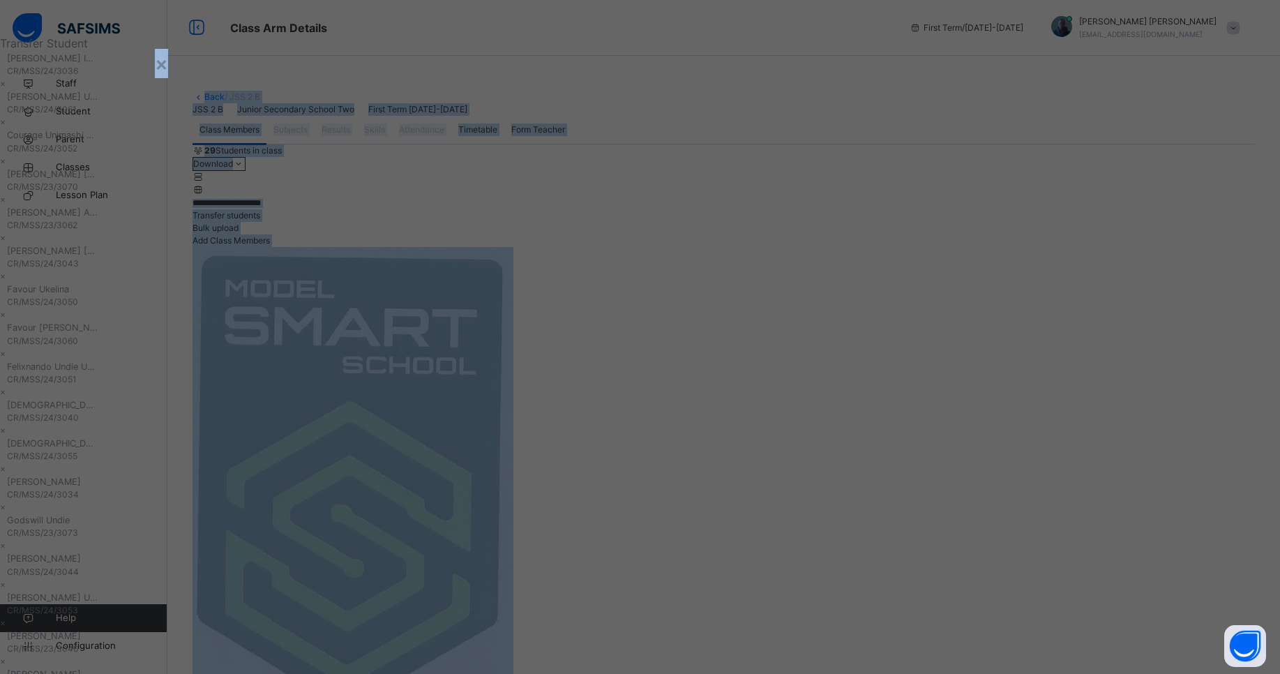
drag, startPoint x: 787, startPoint y: 47, endPoint x: 802, endPoint y: -62, distance: 109.9
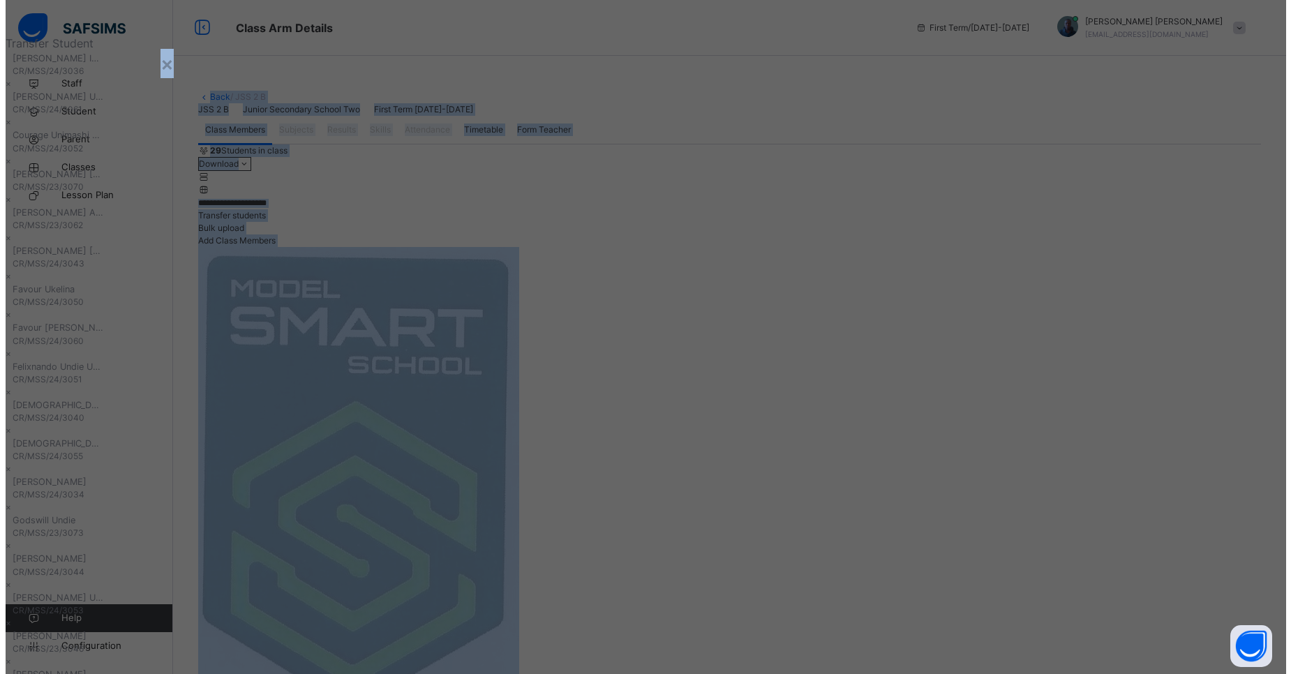
scroll to position [15, 0]
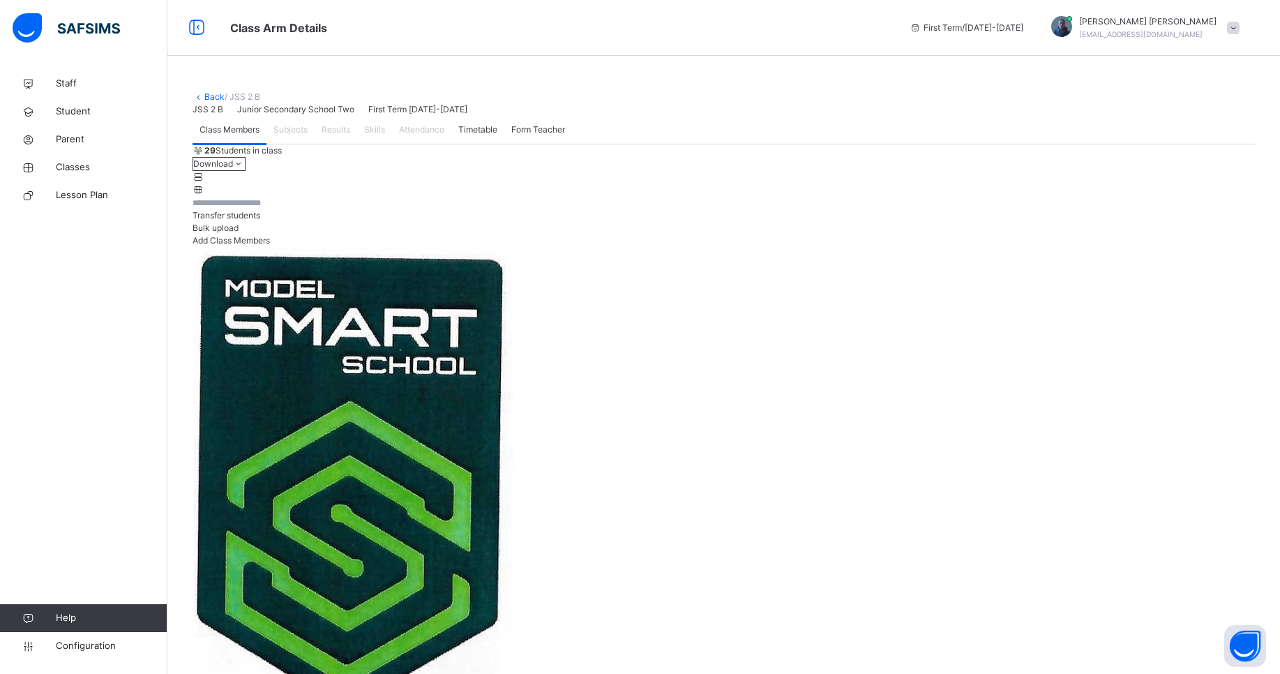
click at [82, 87] on span "Staff" at bounding box center [112, 84] width 112 height 14
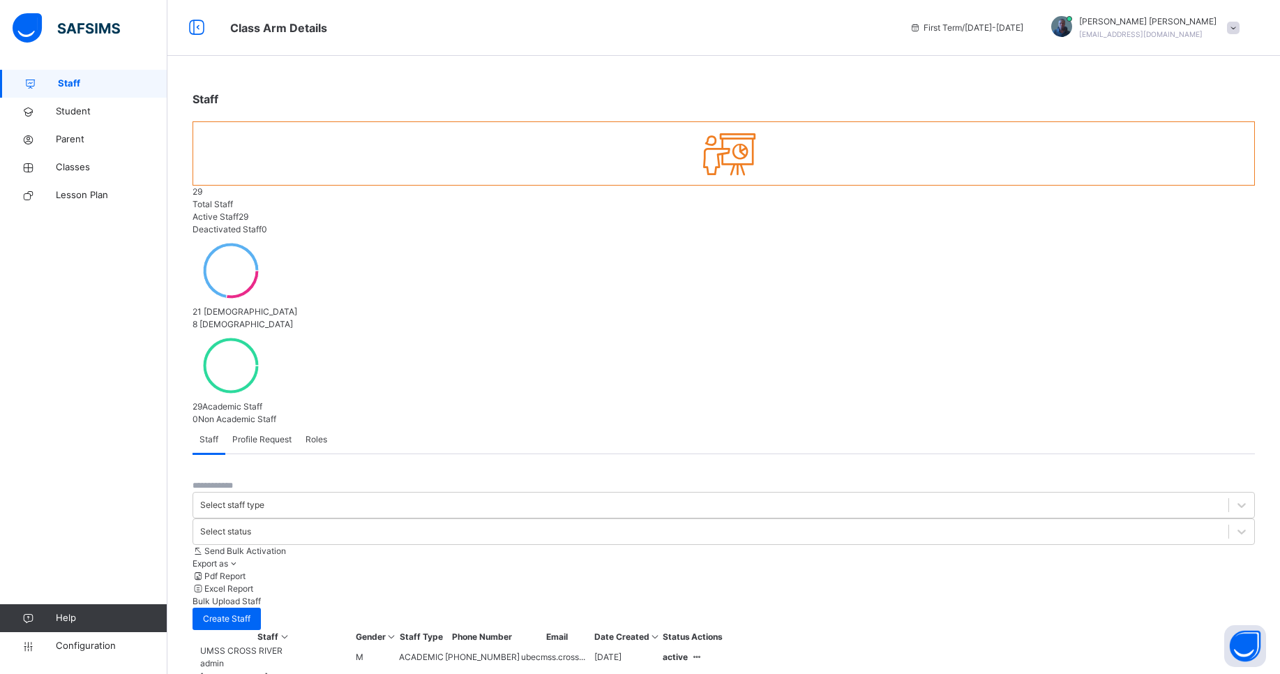
click at [684, 236] on div "21 [DEMOGRAPHIC_DATA] 8 [DEMOGRAPHIC_DATA]" at bounding box center [724, 283] width 1063 height 95
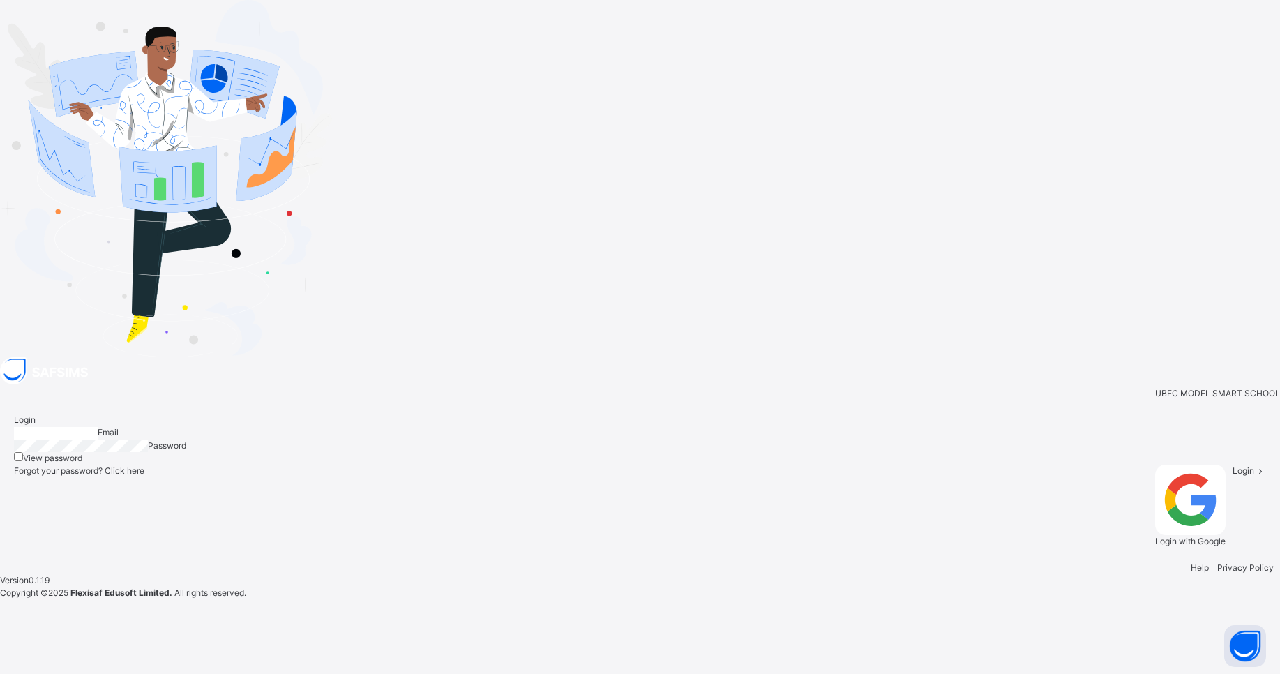
type input "**********"
